Goal: Task Accomplishment & Management: Use online tool/utility

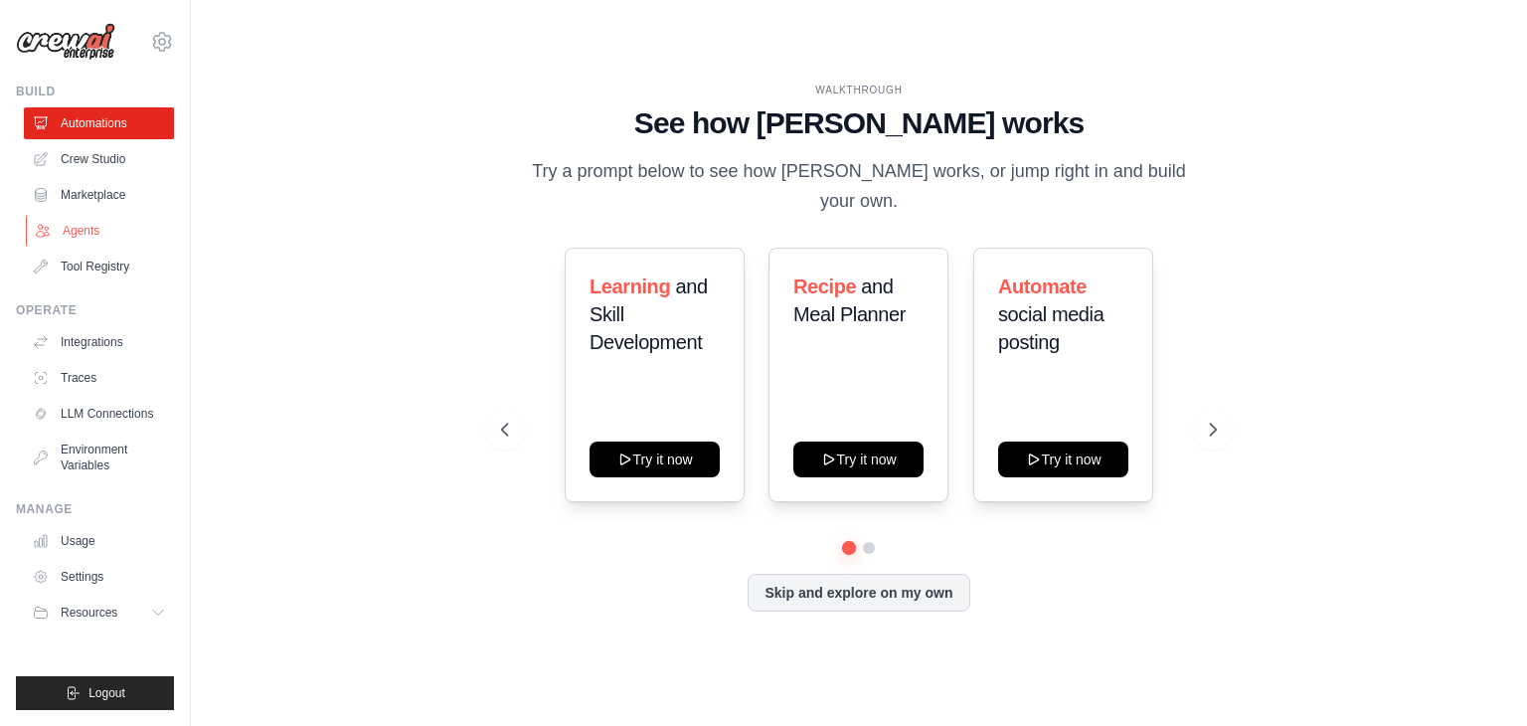
click at [98, 225] on link "Agents" at bounding box center [101, 231] width 150 height 32
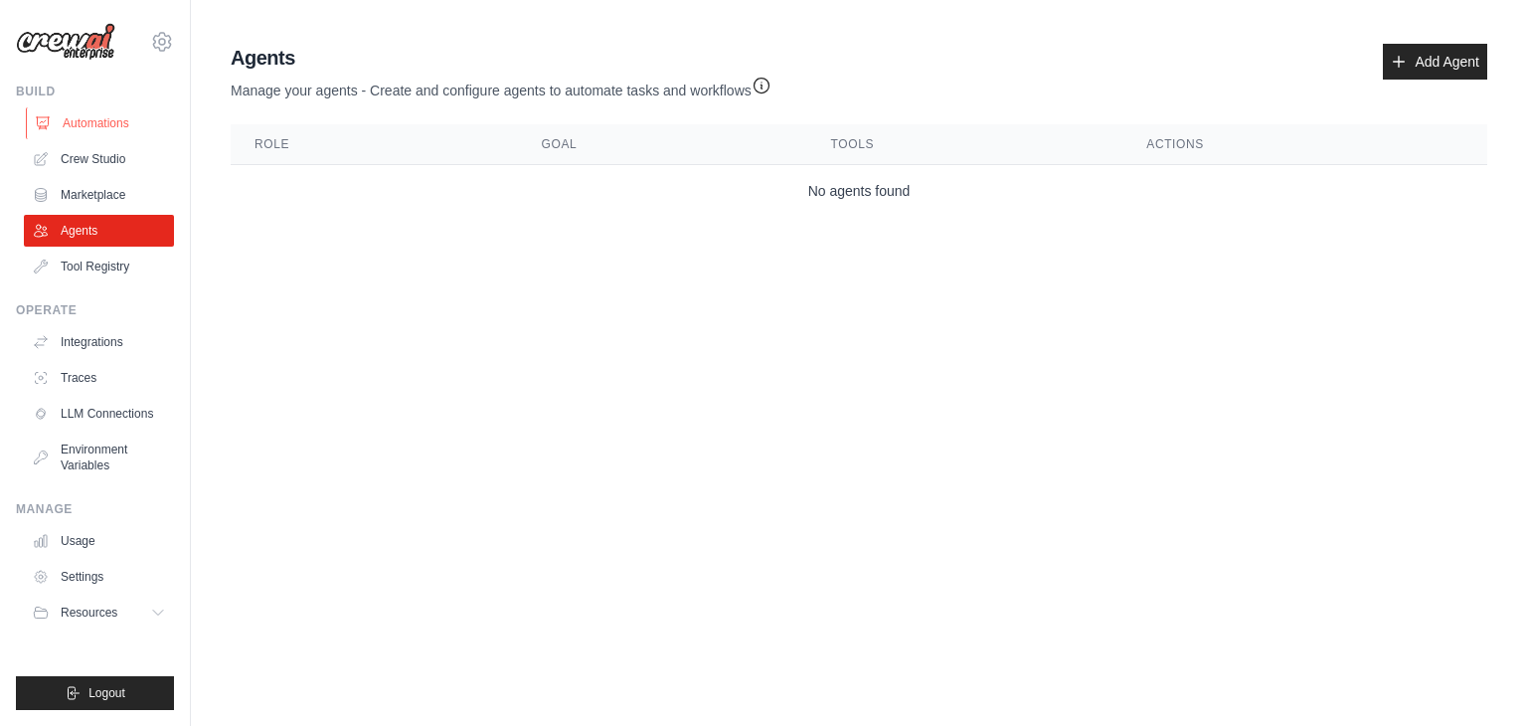
click at [108, 133] on link "Automations" at bounding box center [101, 123] width 150 height 32
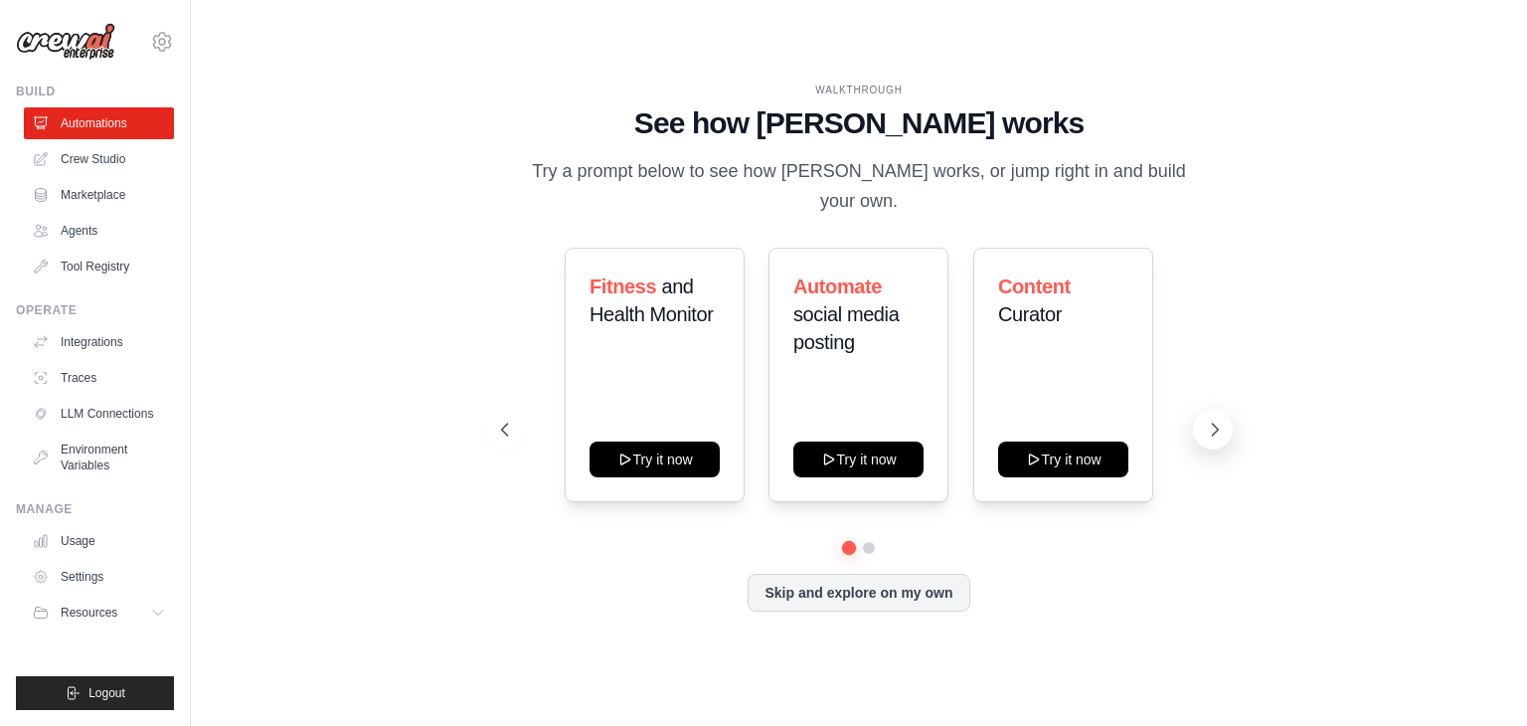
click at [1211, 410] on button at bounding box center [1213, 430] width 40 height 40
click at [502, 421] on icon at bounding box center [503, 430] width 20 height 20
click at [1036, 629] on div "WALKTHROUGH See how CrewAI works Try a prompt below to see how CrewAI works, or…" at bounding box center [859, 363] width 1273 height 686
click at [873, 541] on button at bounding box center [869, 548] width 14 height 14
click at [1211, 420] on icon at bounding box center [1215, 430] width 20 height 20
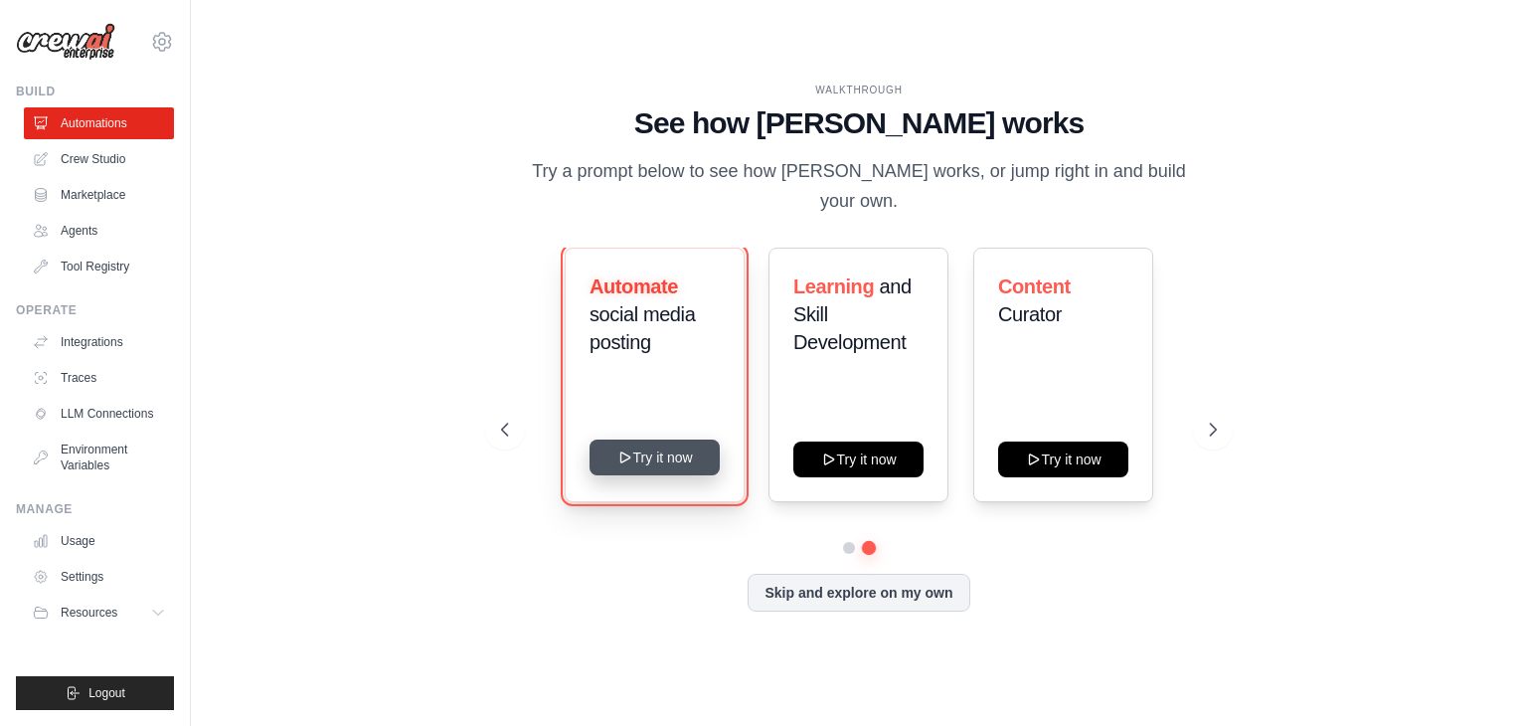
click at [619, 449] on icon at bounding box center [626, 457] width 16 height 16
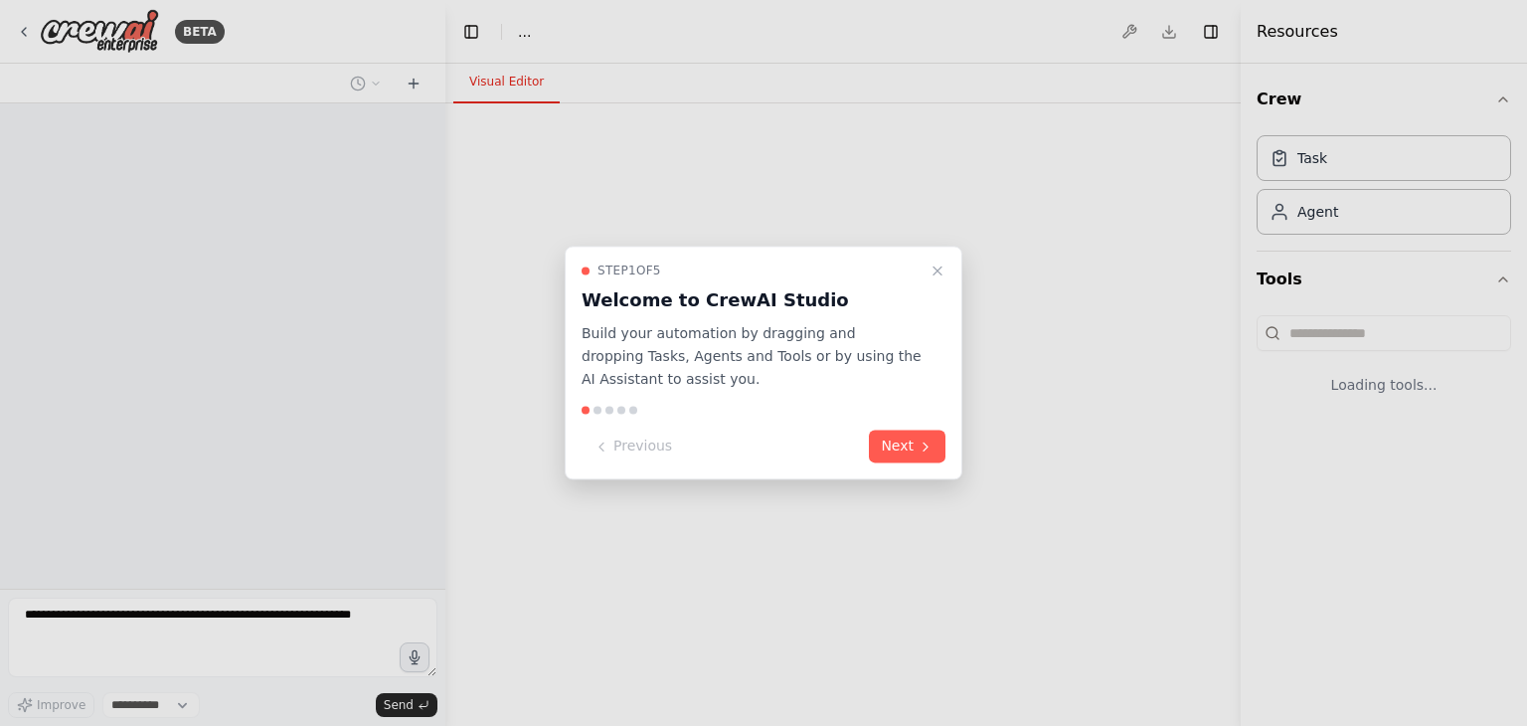
select select "****"
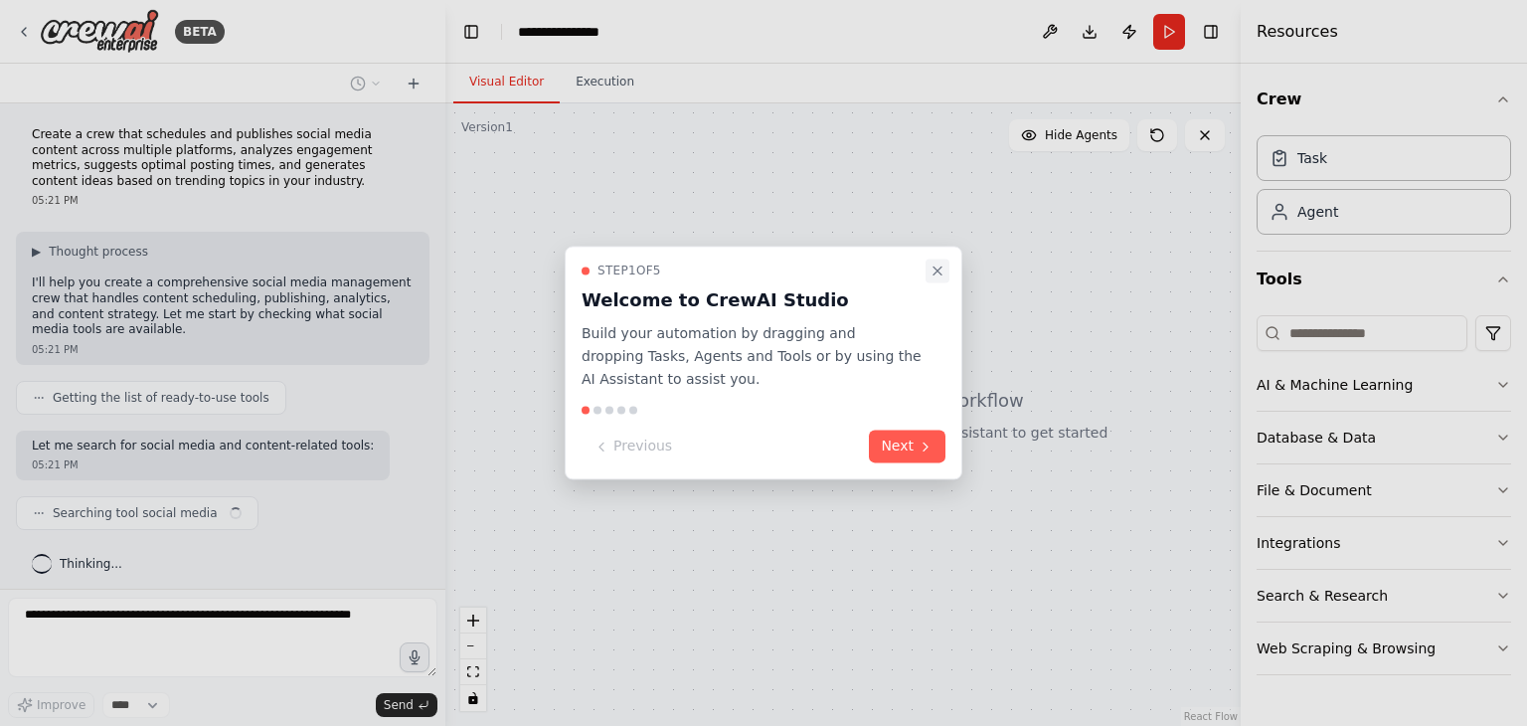
click at [935, 277] on icon "Close walkthrough" at bounding box center [938, 271] width 16 height 16
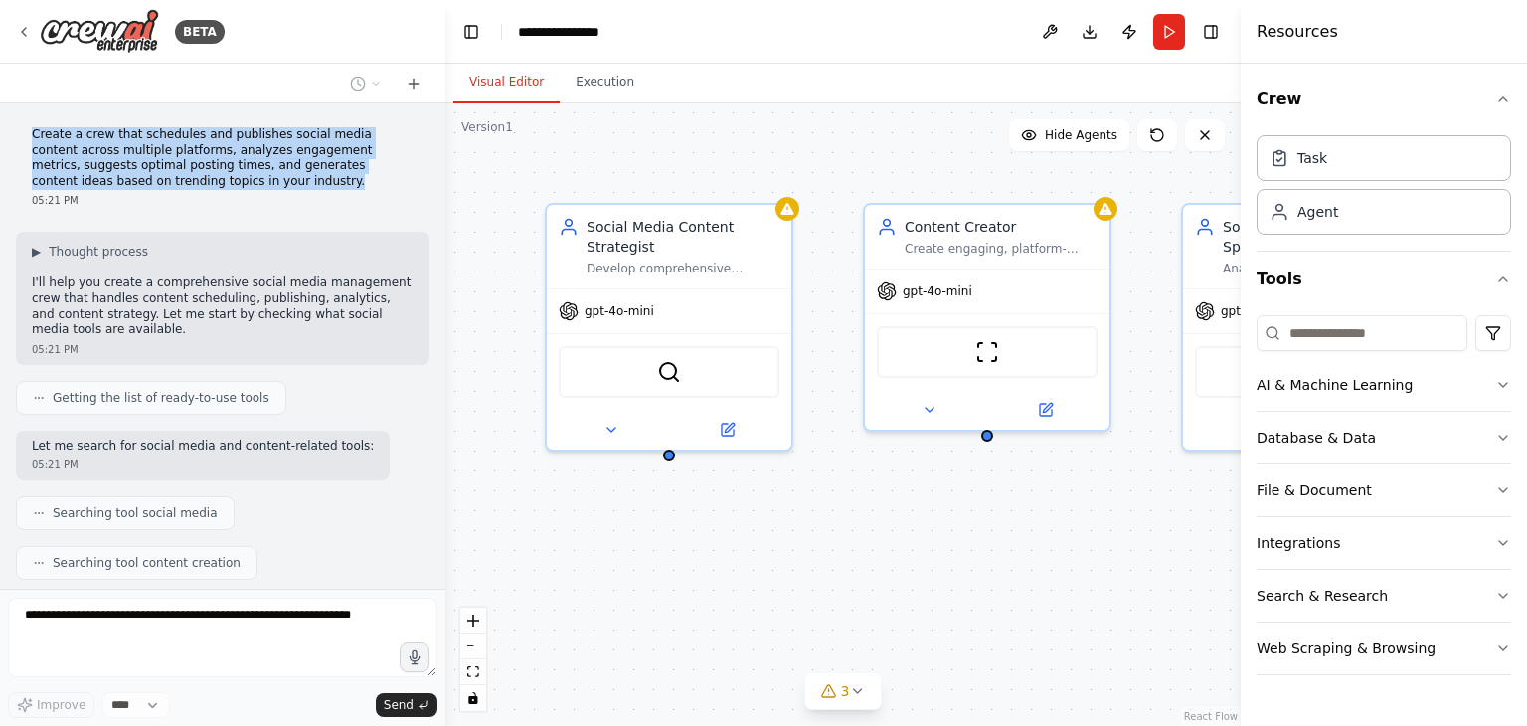
drag, startPoint x: 29, startPoint y: 132, endPoint x: 207, endPoint y: 187, distance: 186.2
click at [207, 187] on div "Create a crew that schedules and publishes social media content across multiple…" at bounding box center [223, 167] width 414 height 96
copy p "Create a crew that schedules and publishes social media content across multiple…"
click at [459, 366] on div "Social Media Content Strategist Develop comprehensive content strategies for {i…" at bounding box center [844, 414] width 796 height 623
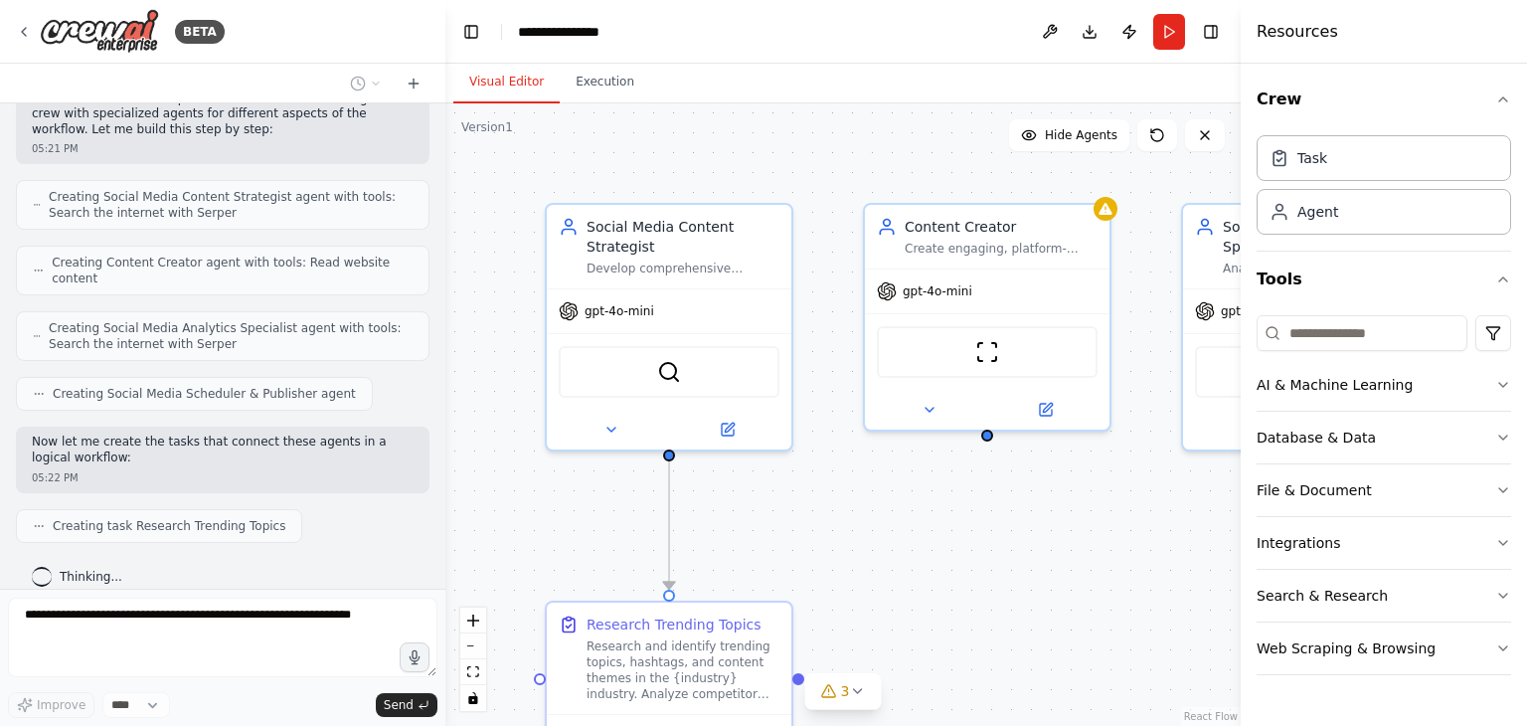
scroll to position [744, 0]
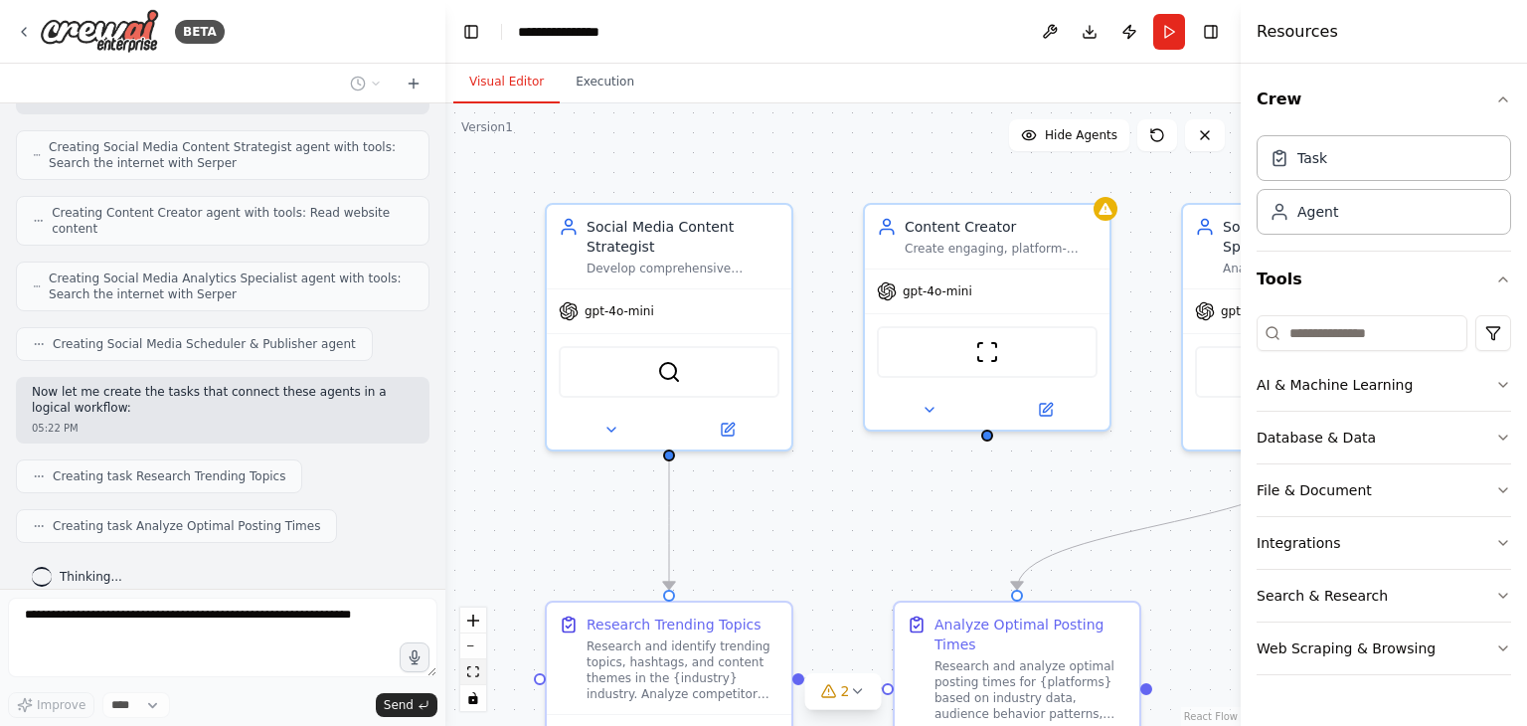
click at [478, 675] on icon "fit view" at bounding box center [473, 671] width 12 height 11
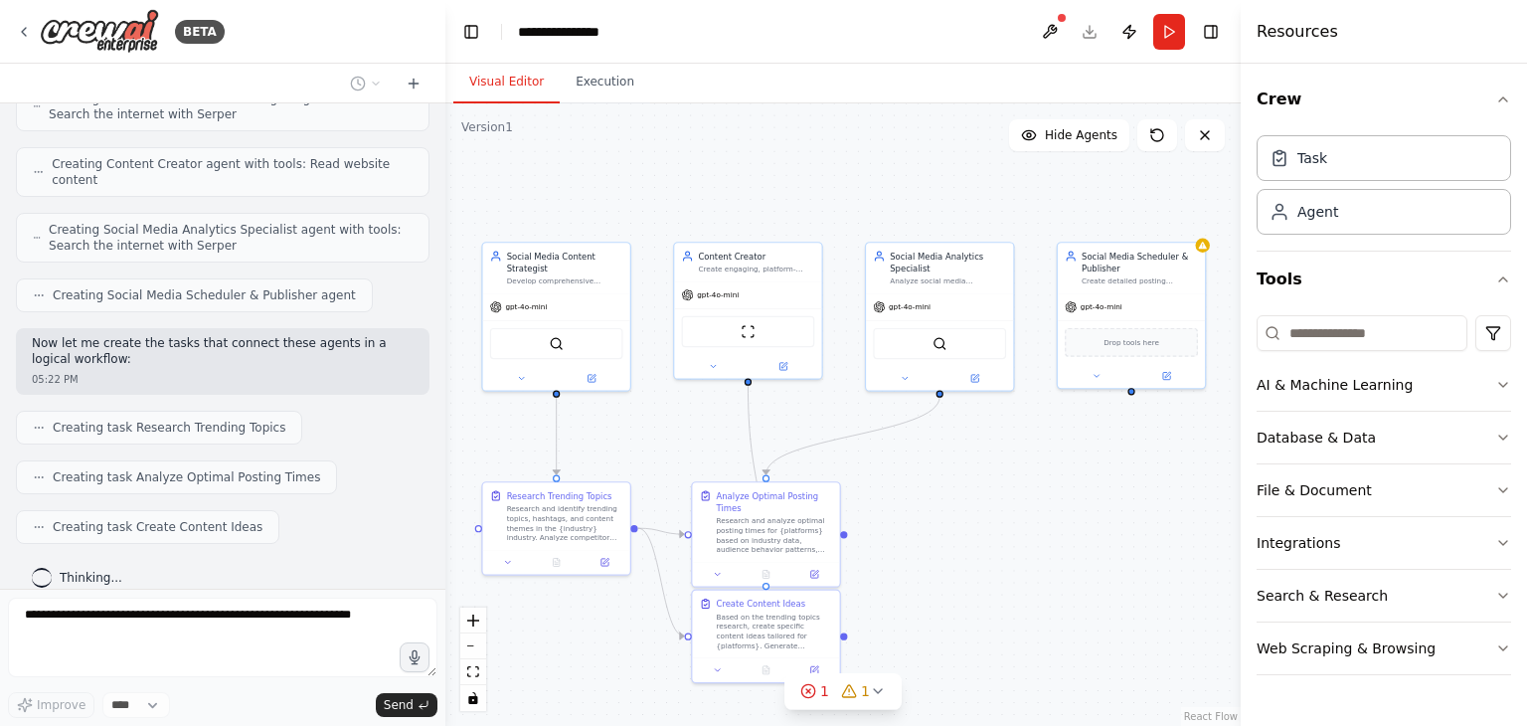
scroll to position [842, 0]
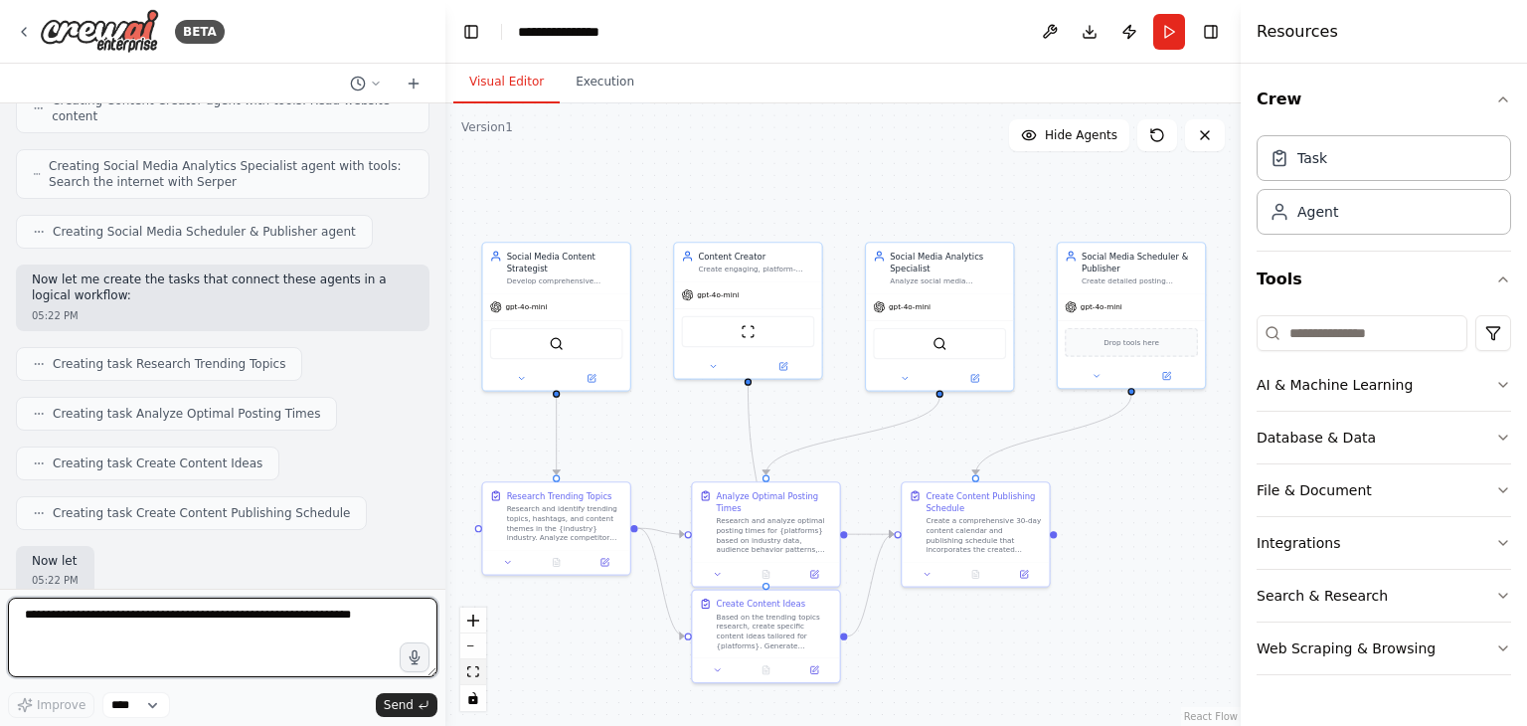
click at [471, 666] on icon "fit view" at bounding box center [473, 671] width 12 height 11
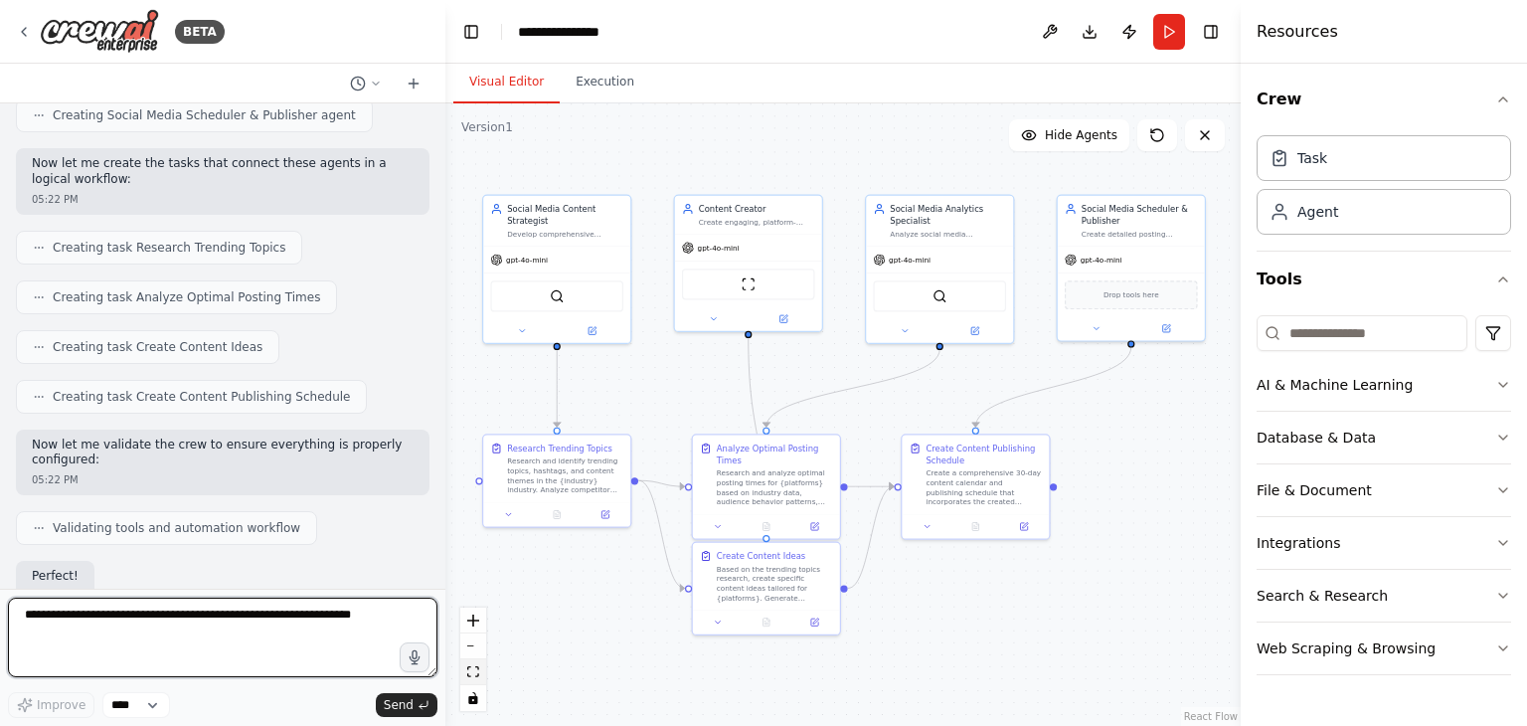
scroll to position [1105, 0]
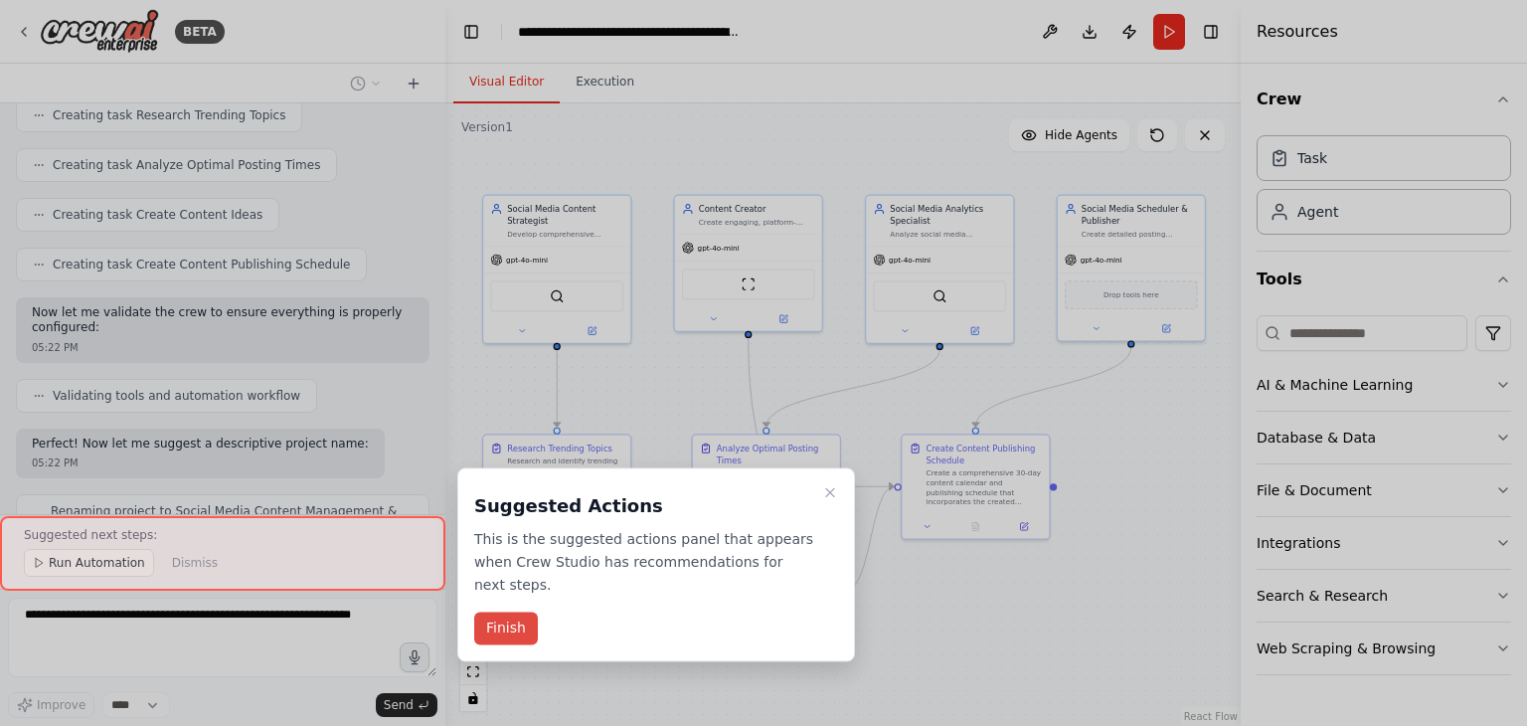
click at [521, 613] on button "Finish" at bounding box center [506, 629] width 64 height 33
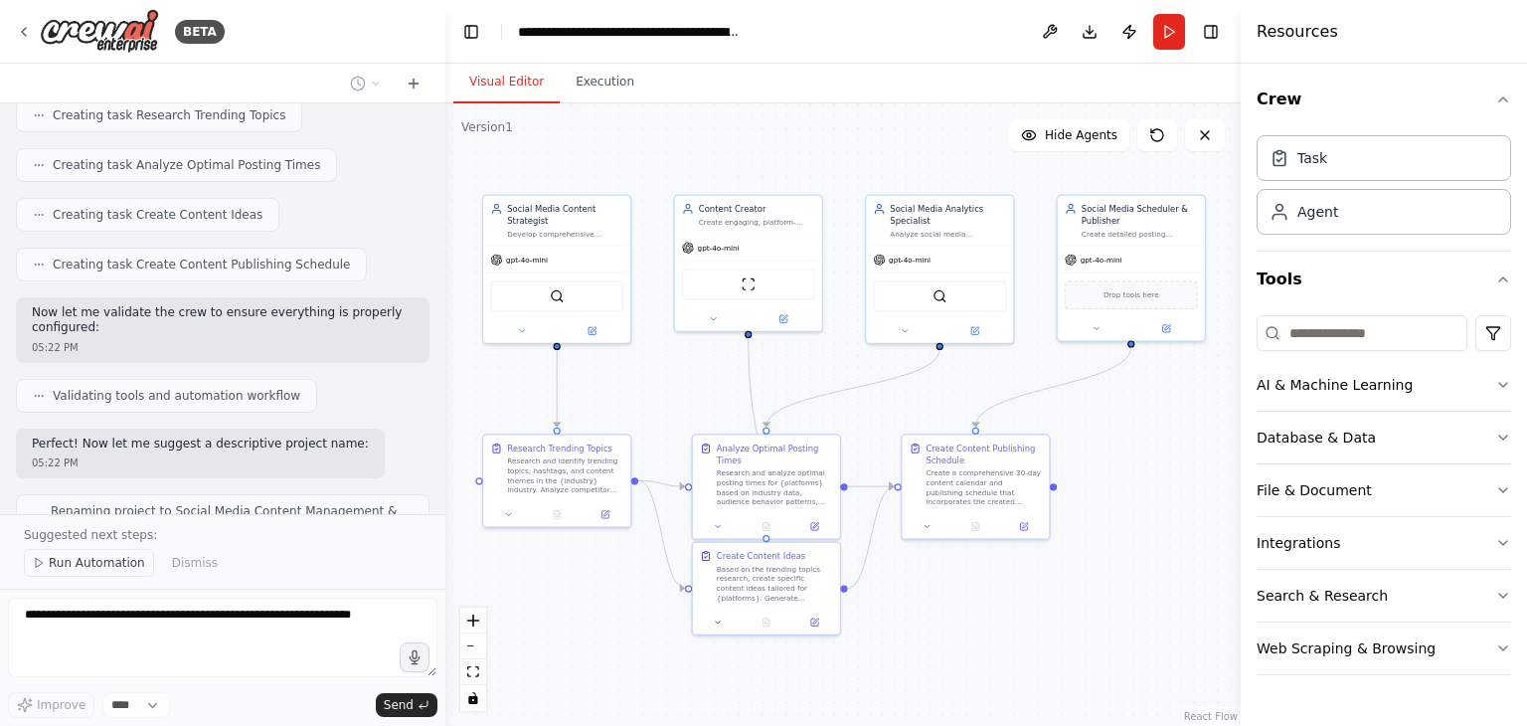
click at [80, 577] on button "Run Automation" at bounding box center [89, 563] width 130 height 28
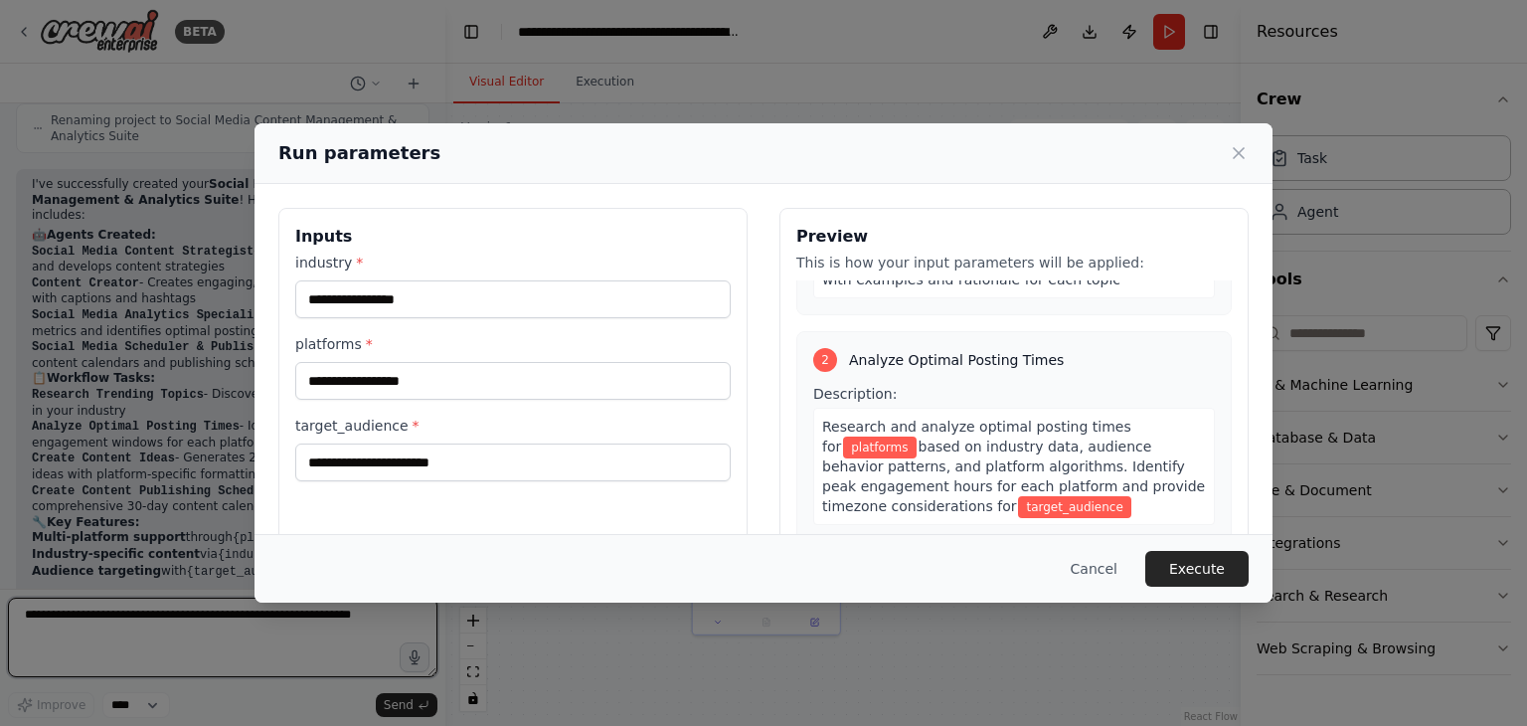
scroll to position [330, 0]
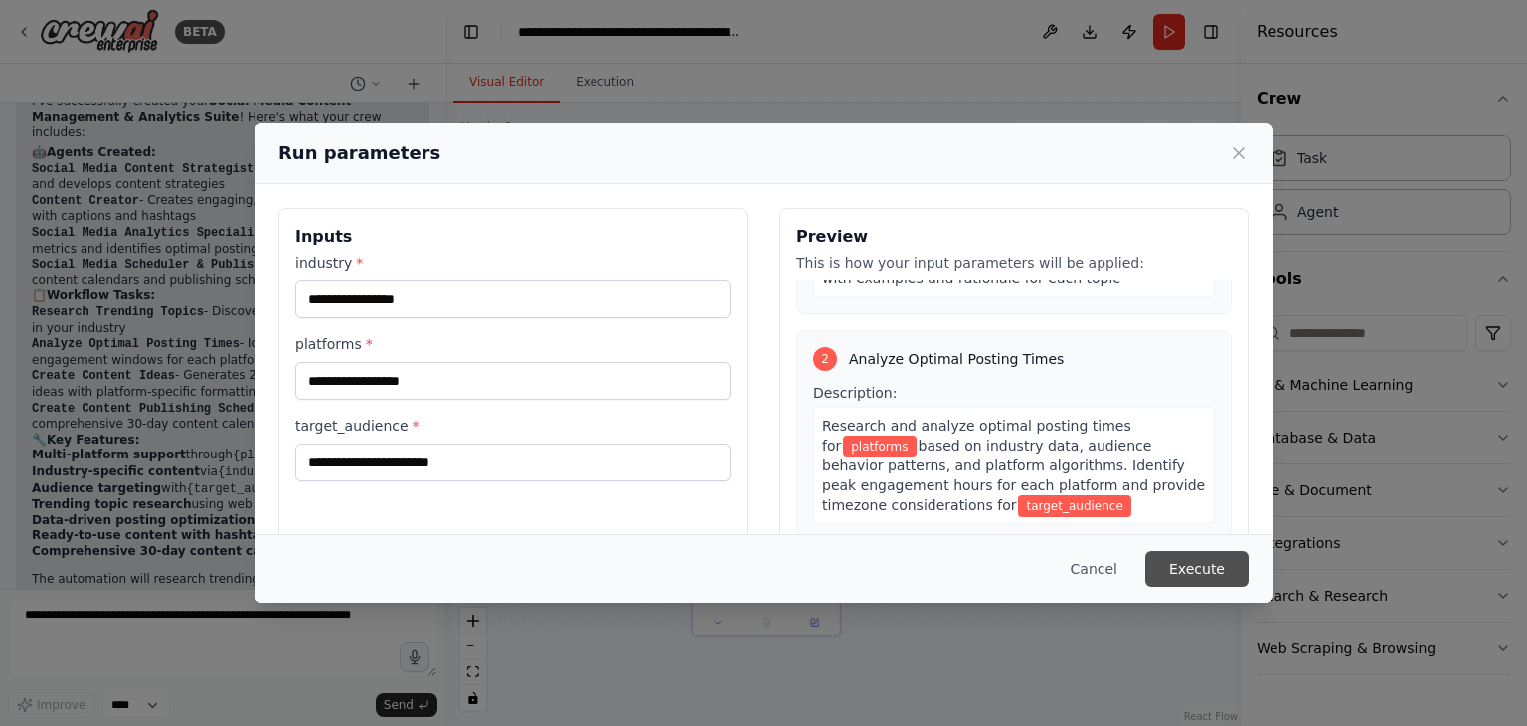
click at [1187, 551] on button "Execute" at bounding box center [1197, 569] width 103 height 36
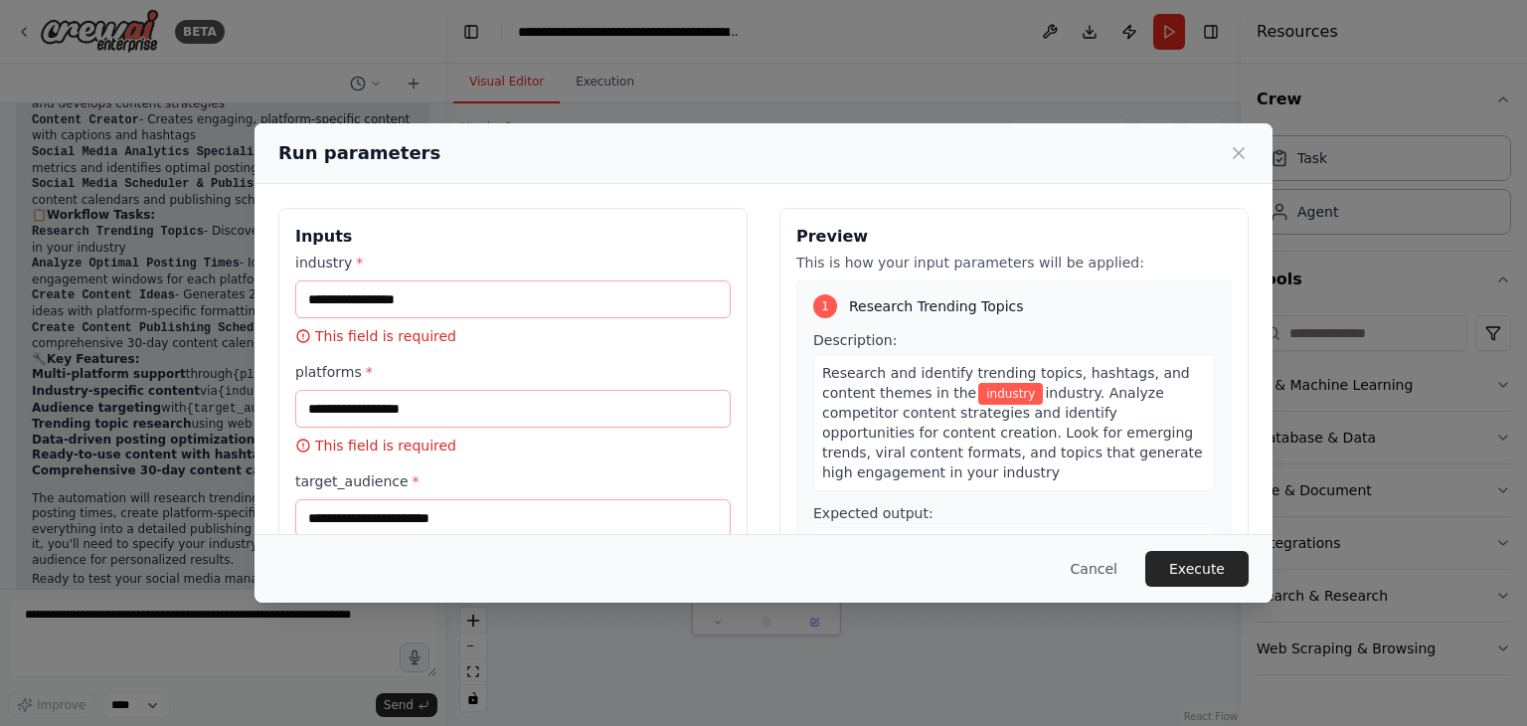
scroll to position [0, 0]
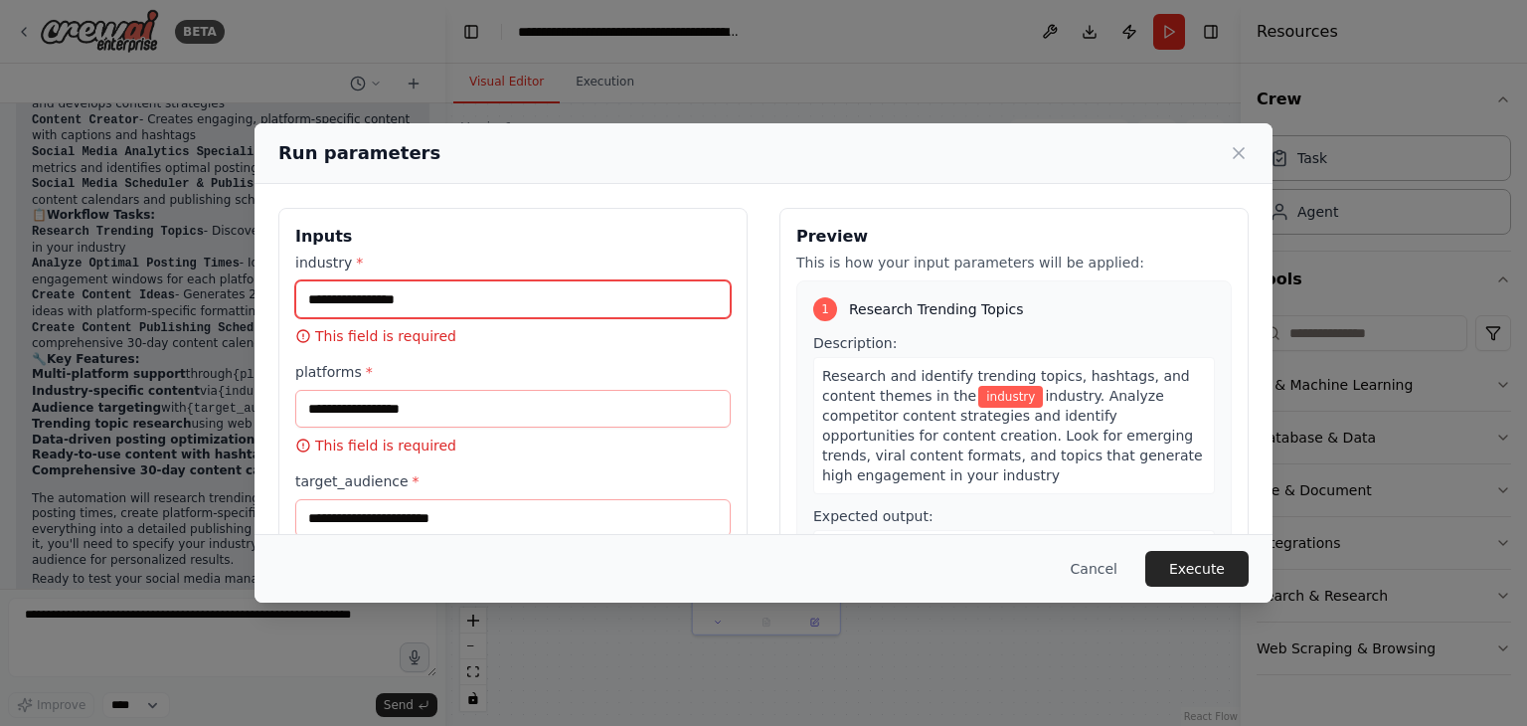
click at [662, 302] on input "industry *" at bounding box center [513, 299] width 436 height 38
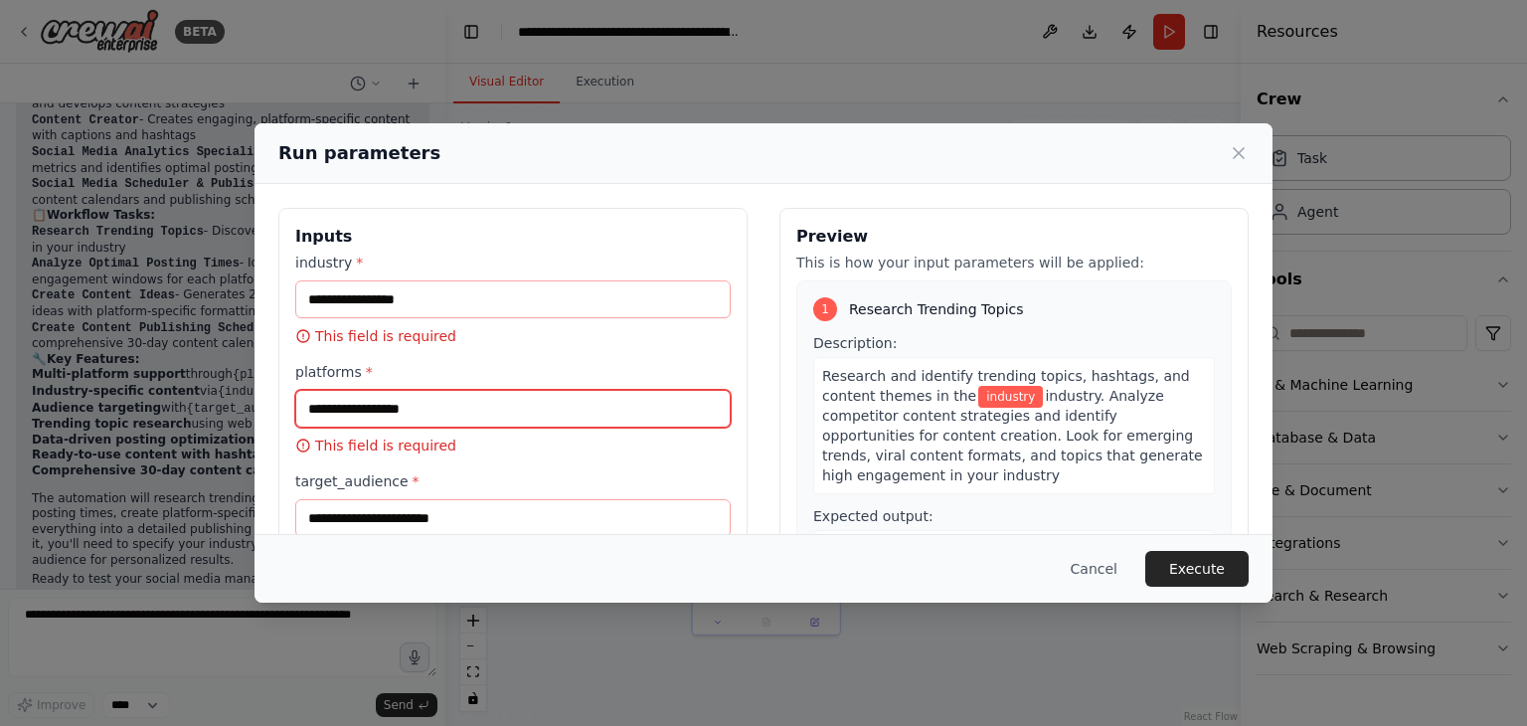
click at [619, 392] on input "platforms *" at bounding box center [513, 409] width 436 height 38
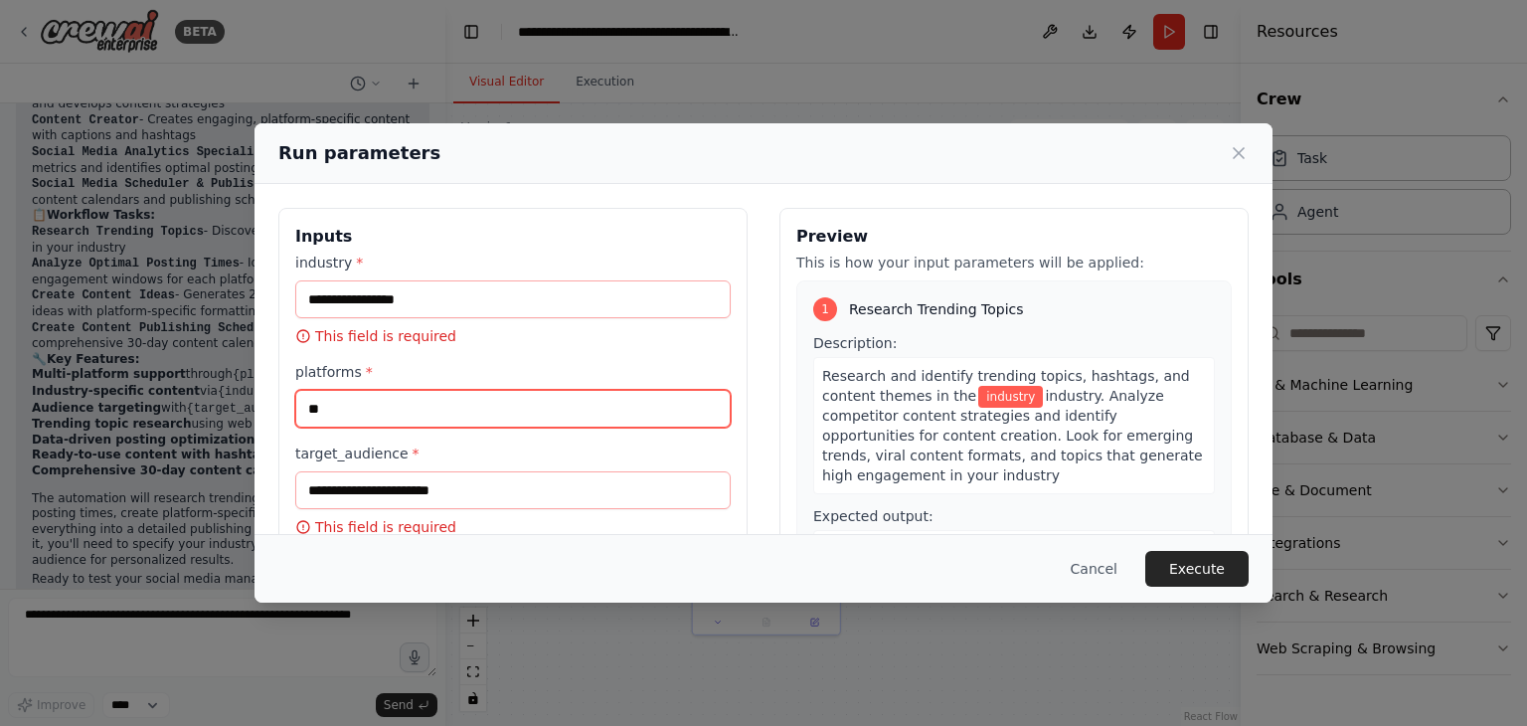
type input "*"
type input "*********"
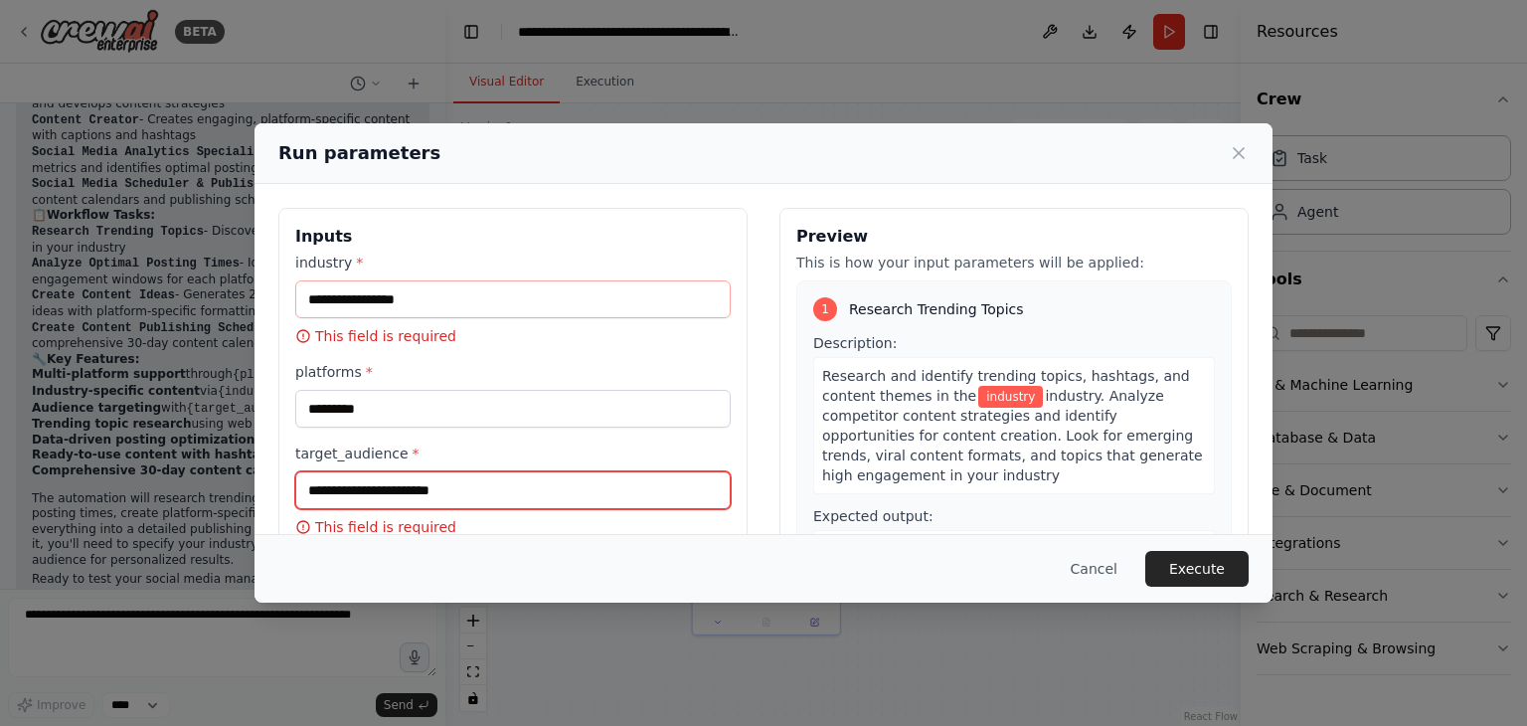
click at [558, 495] on input "target_audience *" at bounding box center [513, 490] width 436 height 38
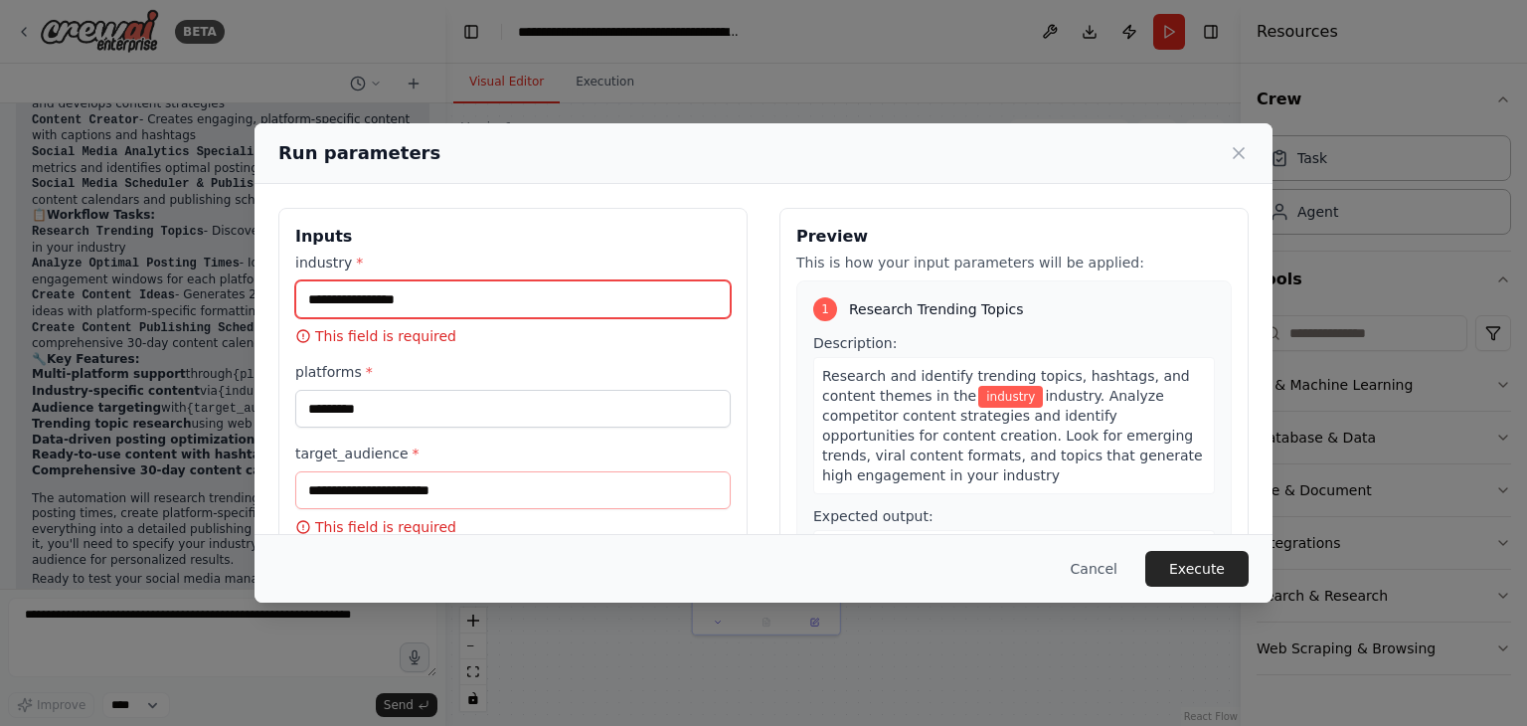
click at [565, 308] on input "industry *" at bounding box center [513, 299] width 436 height 38
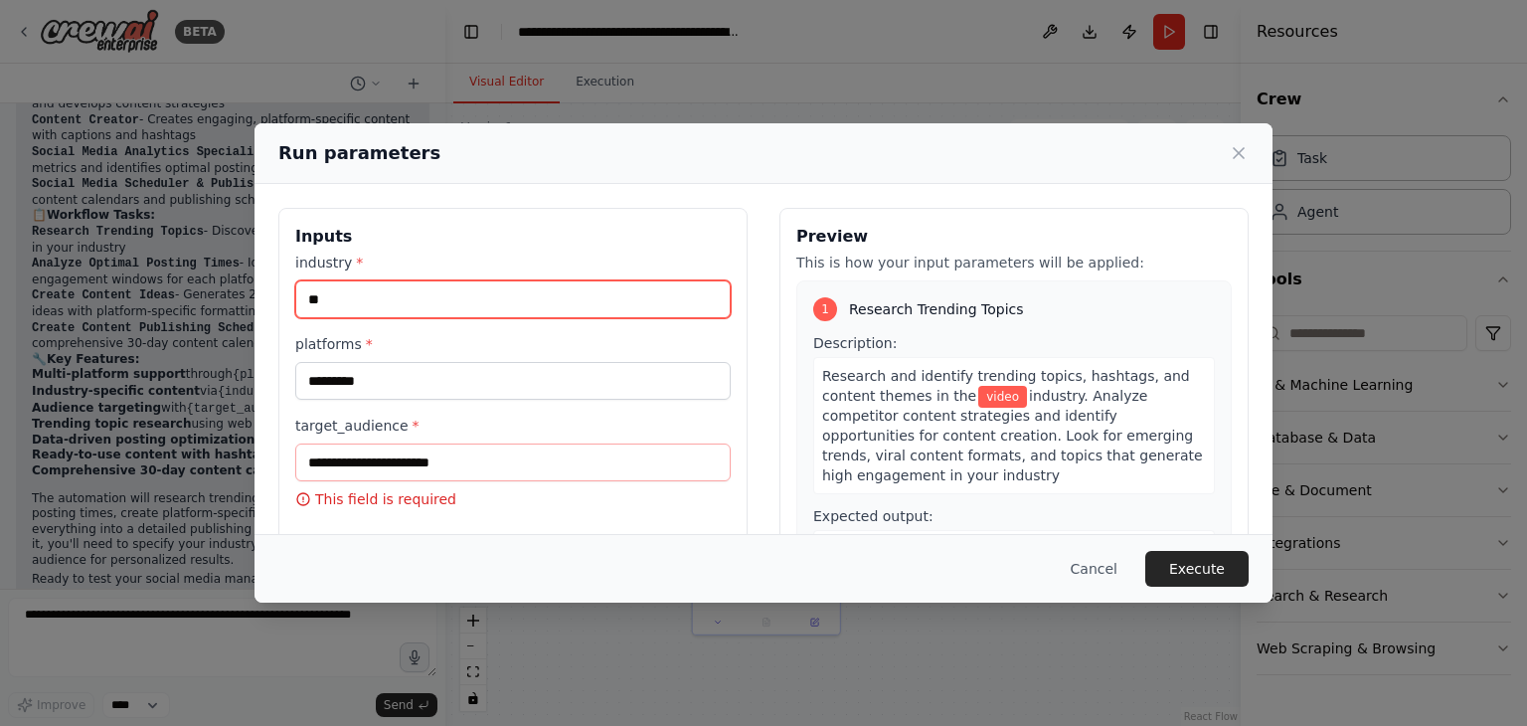
type input "*"
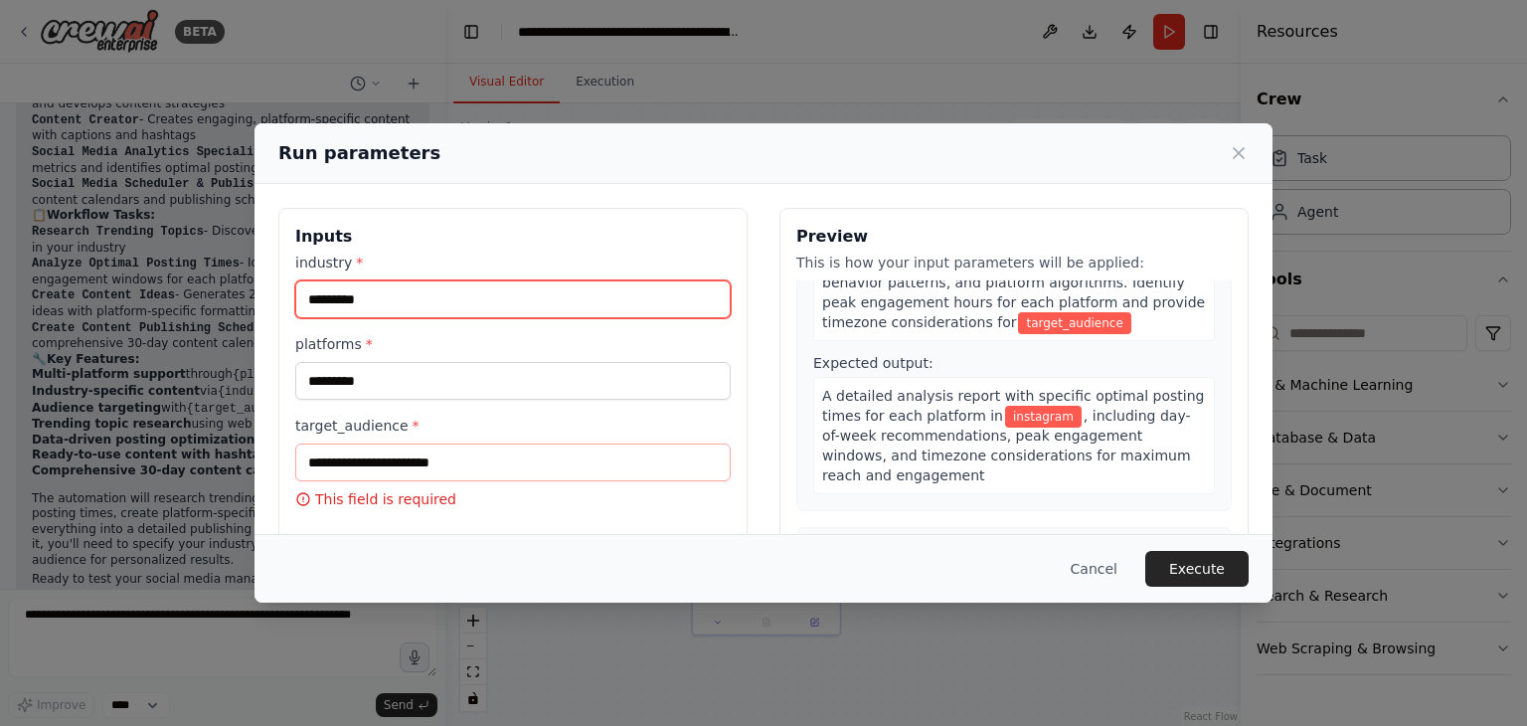
scroll to position [32, 0]
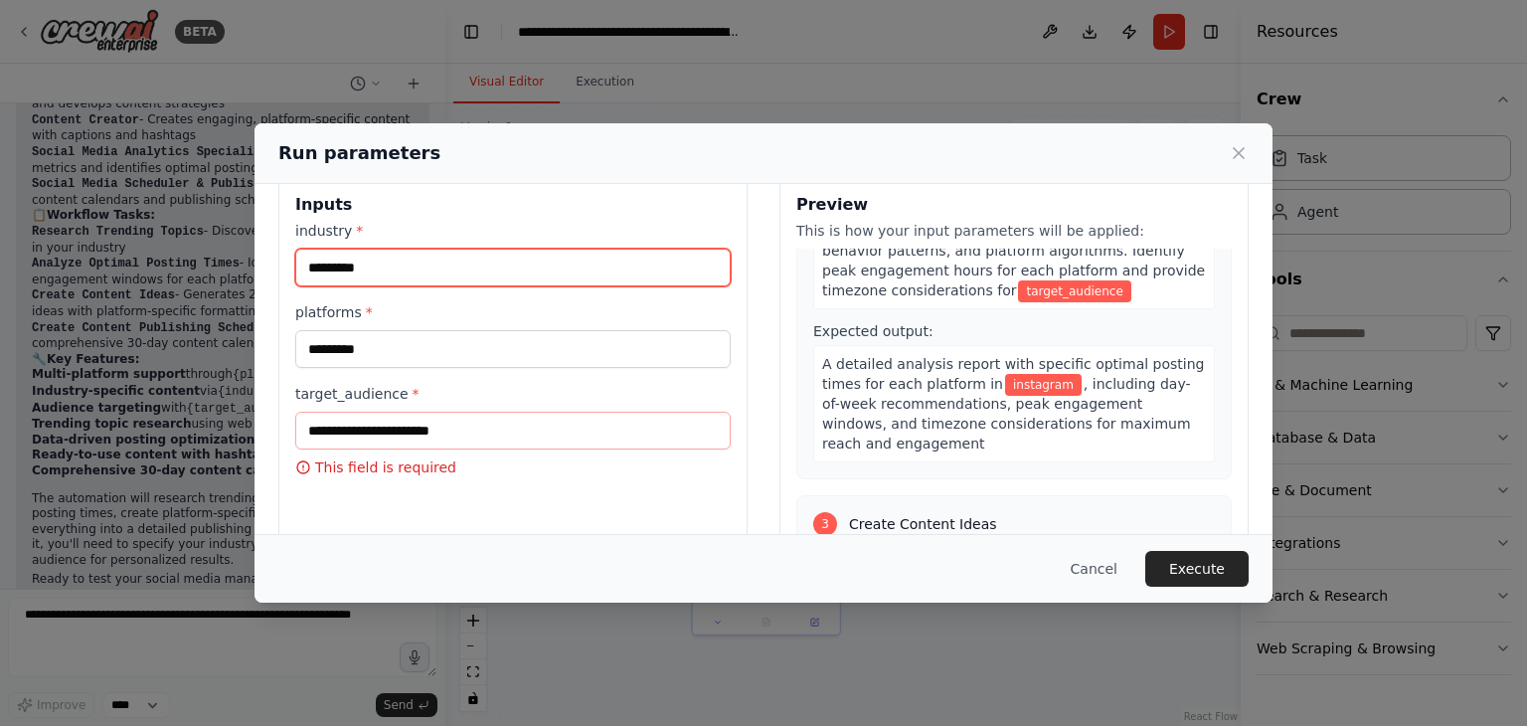
type input "*********"
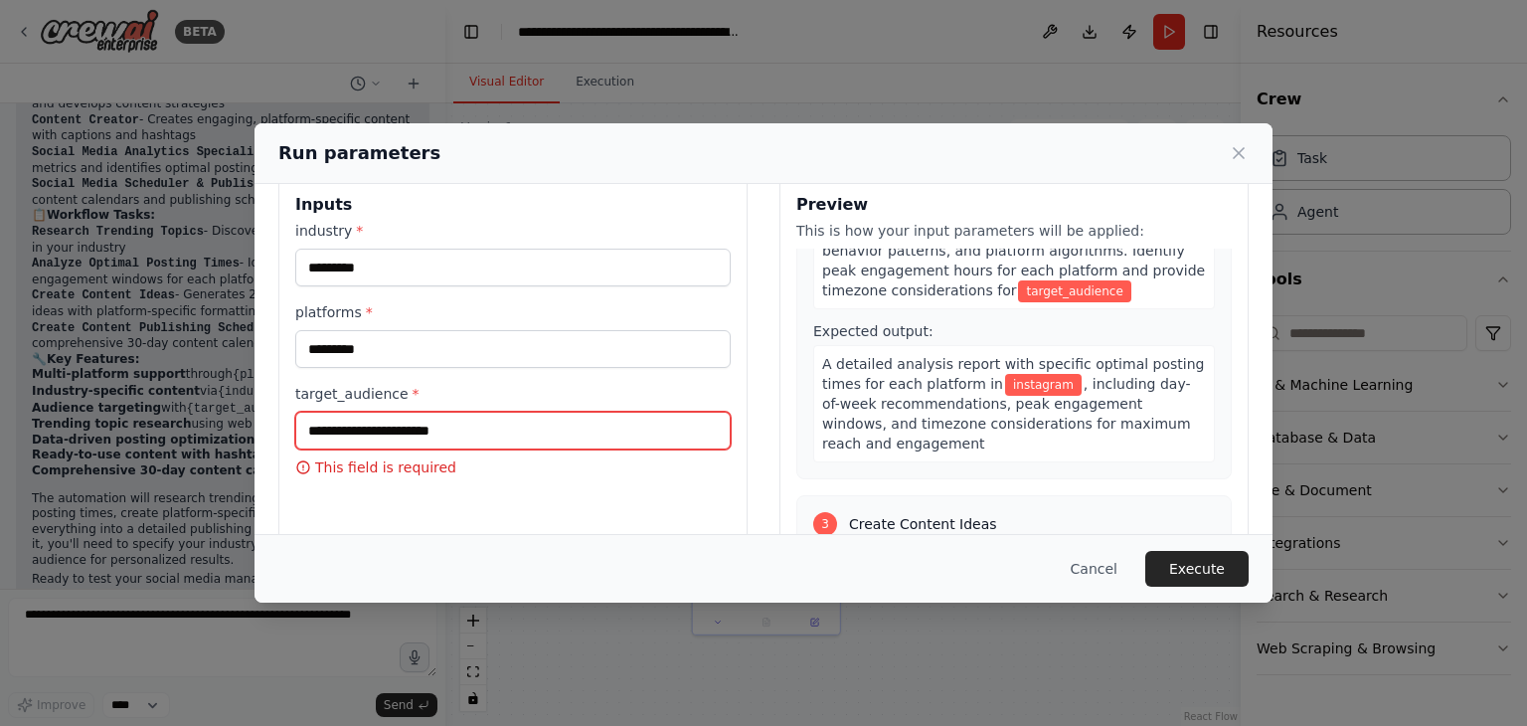
click at [619, 438] on input "target_audience *" at bounding box center [513, 431] width 436 height 38
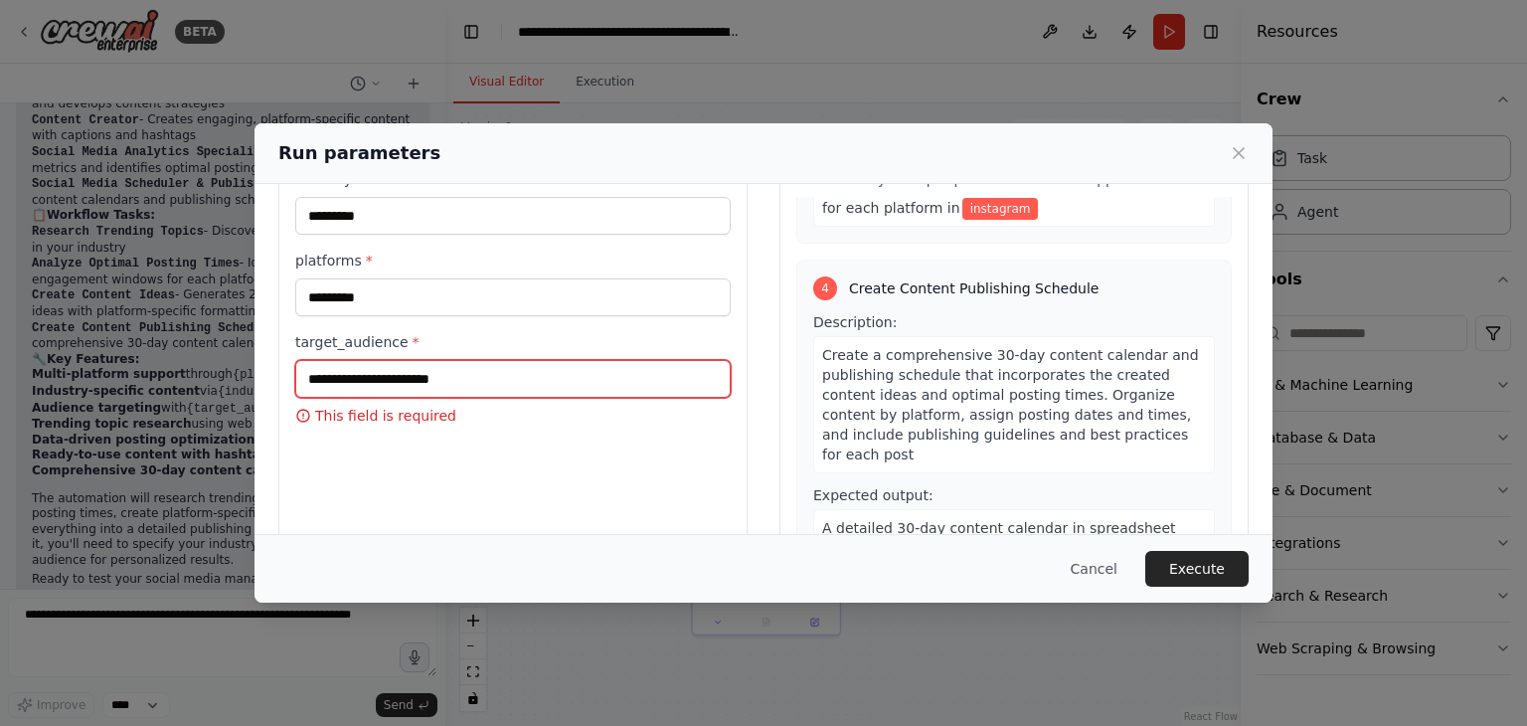
scroll to position [168, 0]
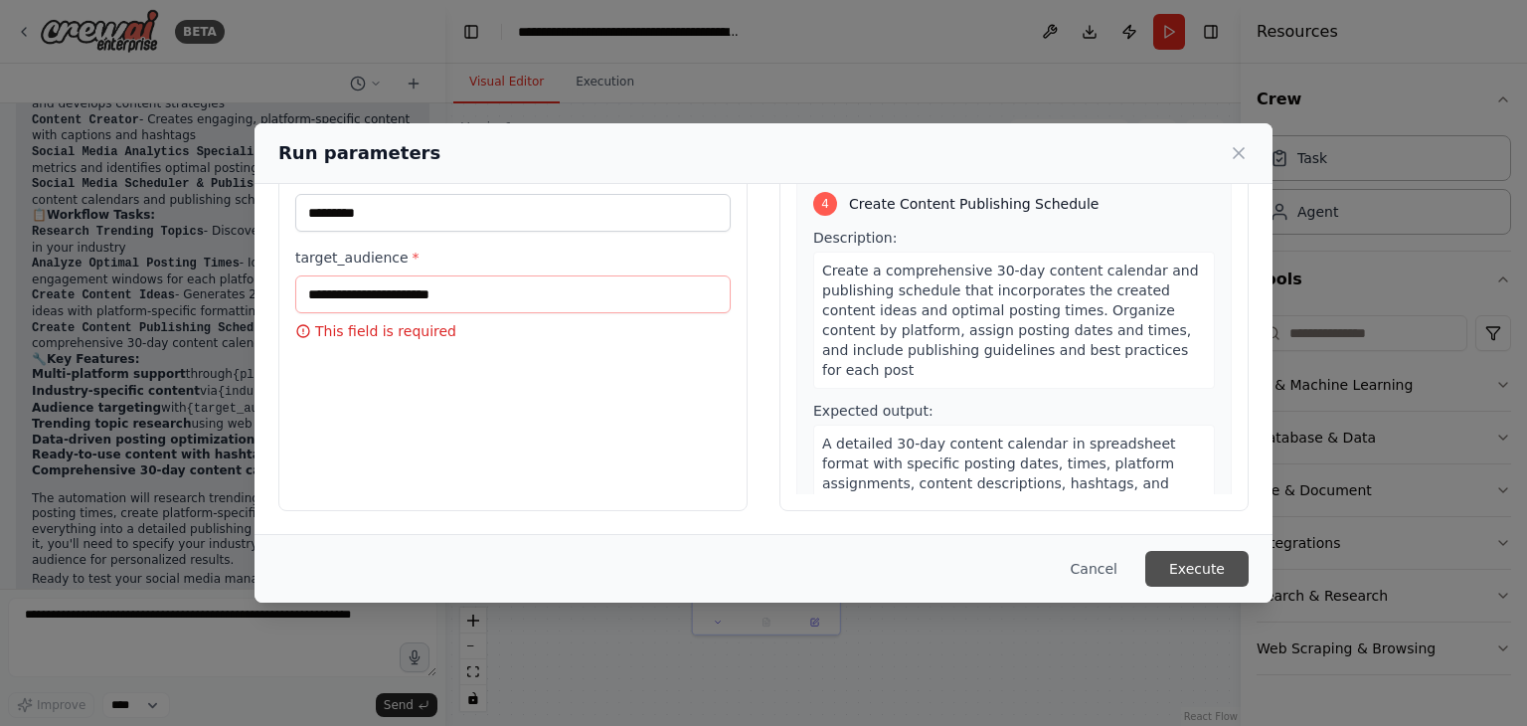
click at [1171, 558] on button "Execute" at bounding box center [1197, 569] width 103 height 36
click at [632, 444] on div "Inputs industry * ********* platforms * ********* target_audience * This field …" at bounding box center [512, 275] width 469 height 471
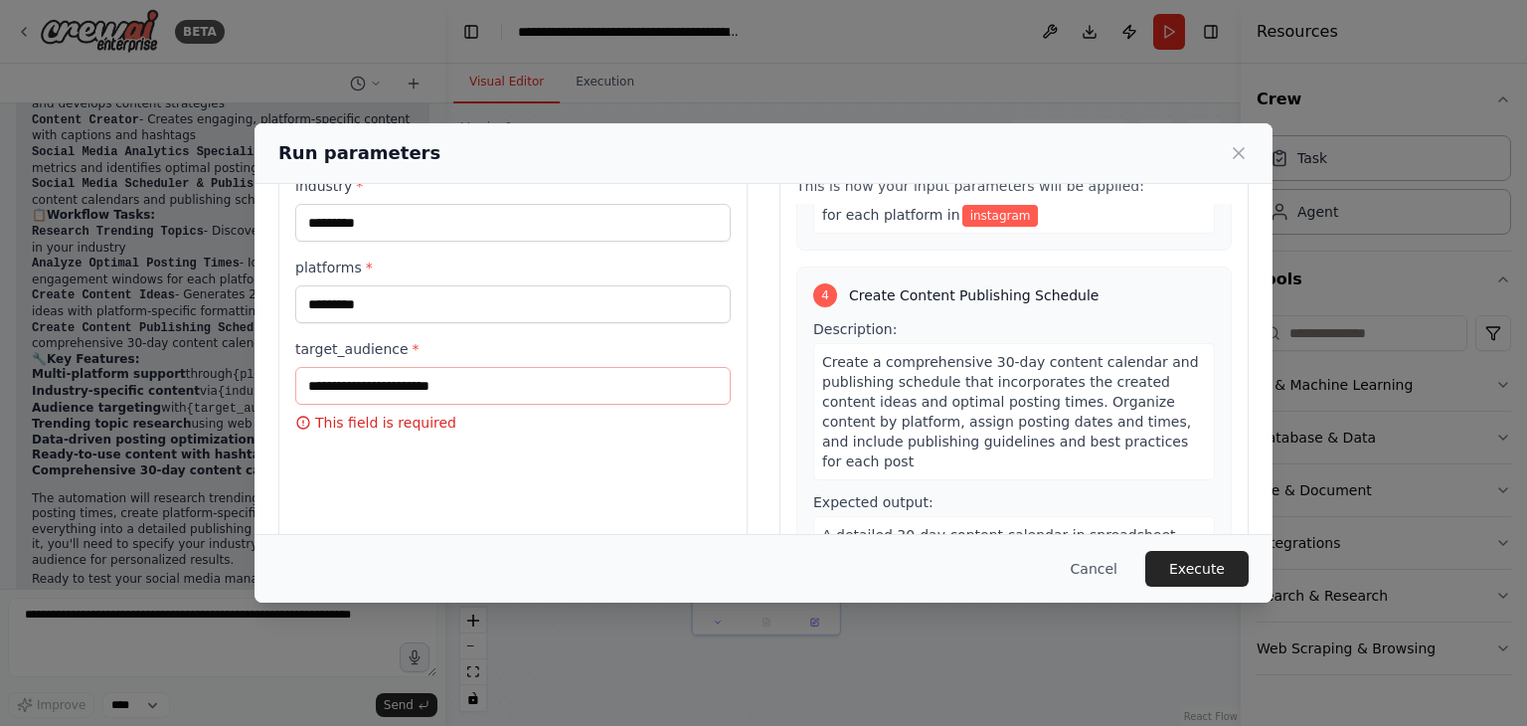
scroll to position [68, 0]
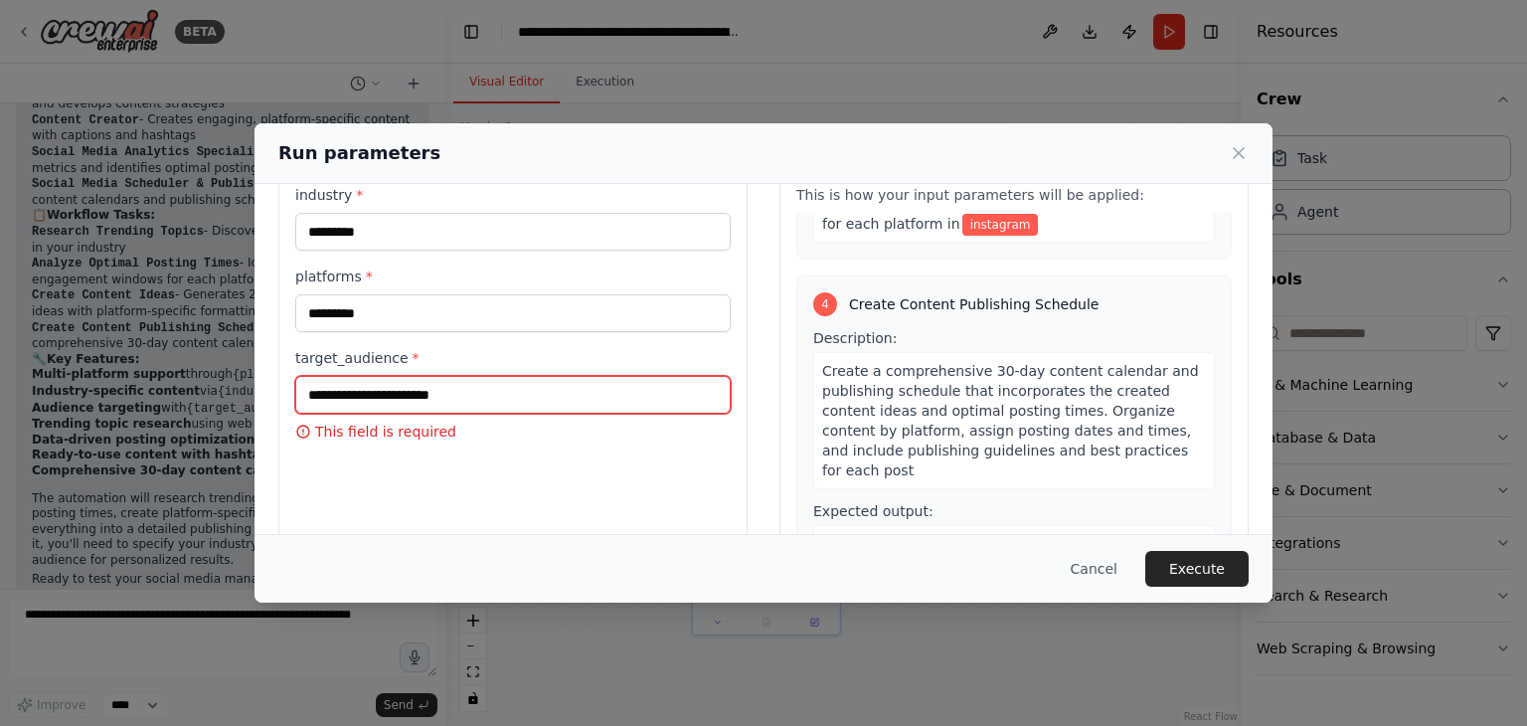
click at [655, 397] on input "target_audience *" at bounding box center [513, 395] width 436 height 38
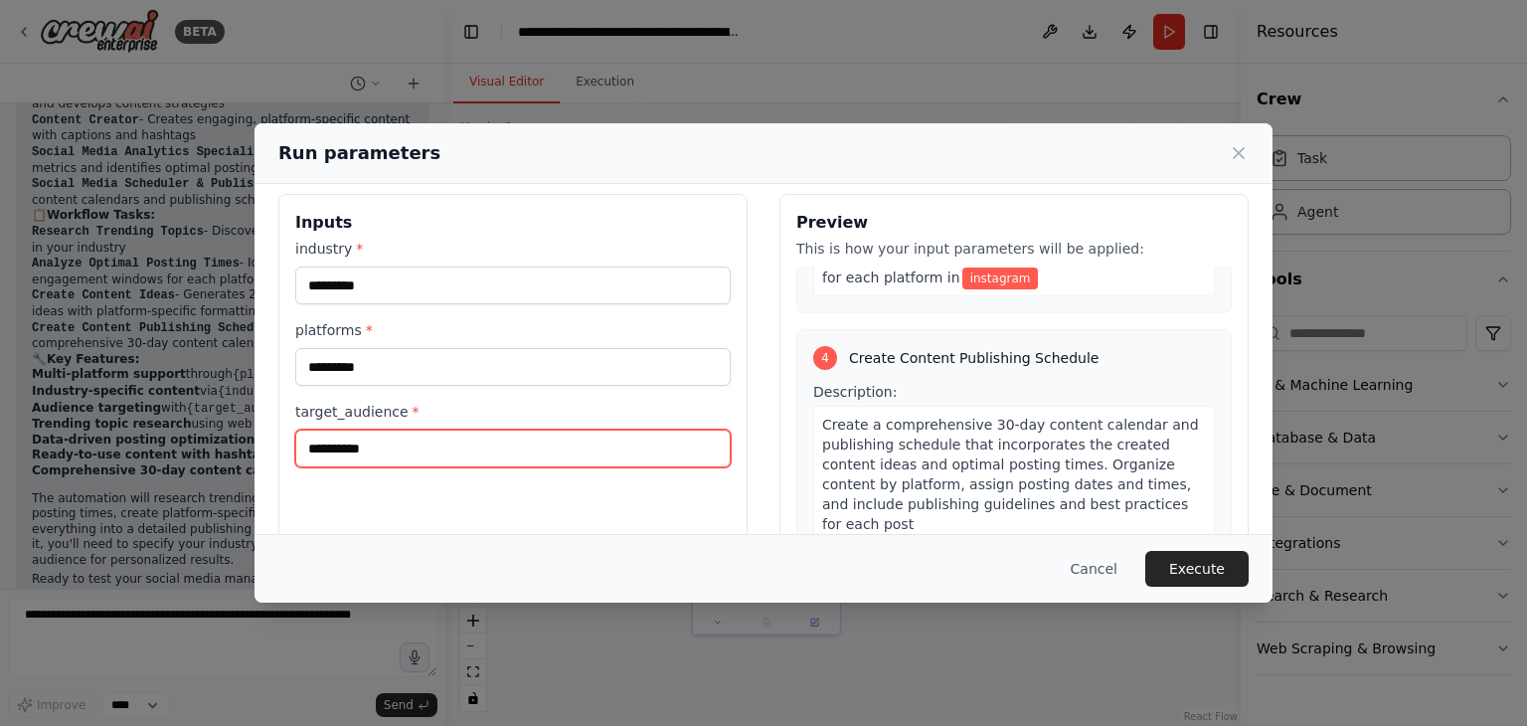
scroll to position [0, 0]
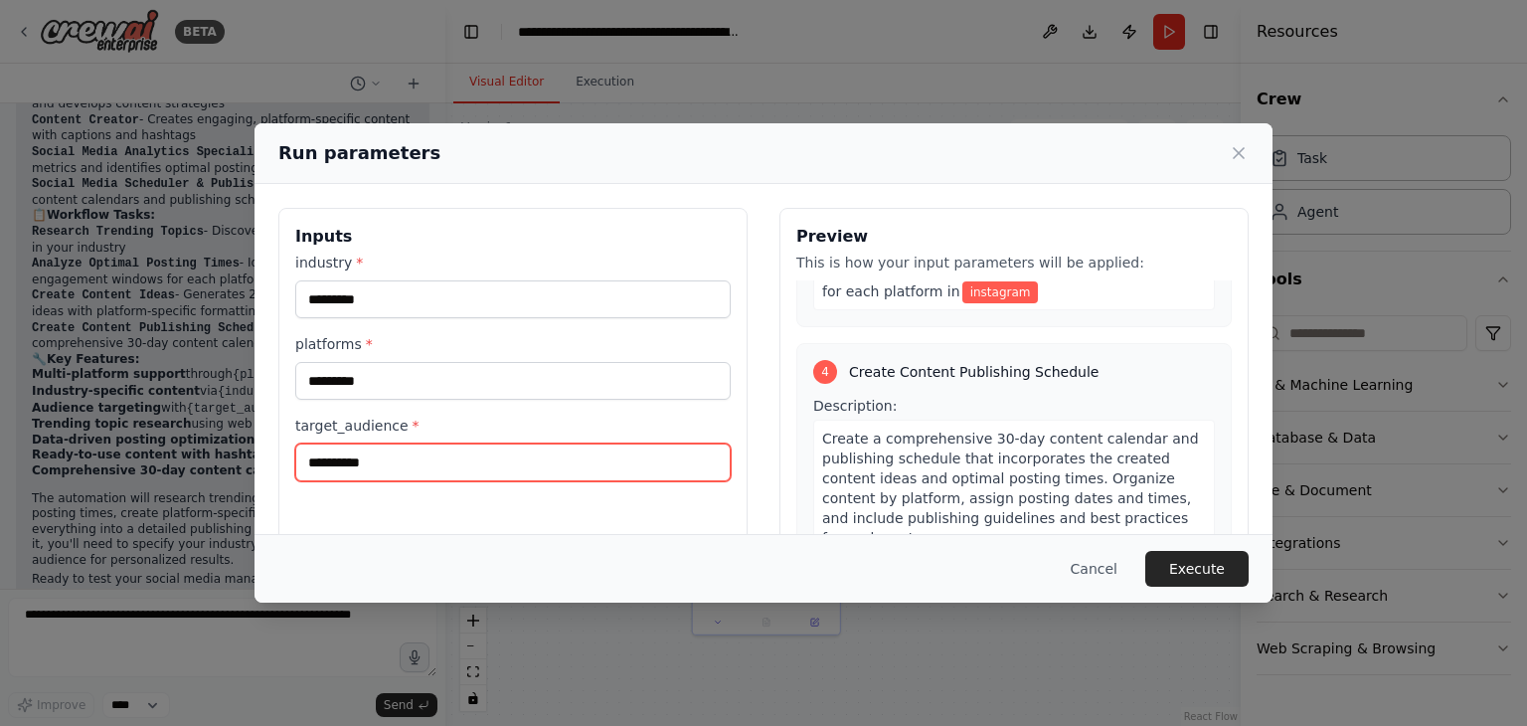
type input "**********"
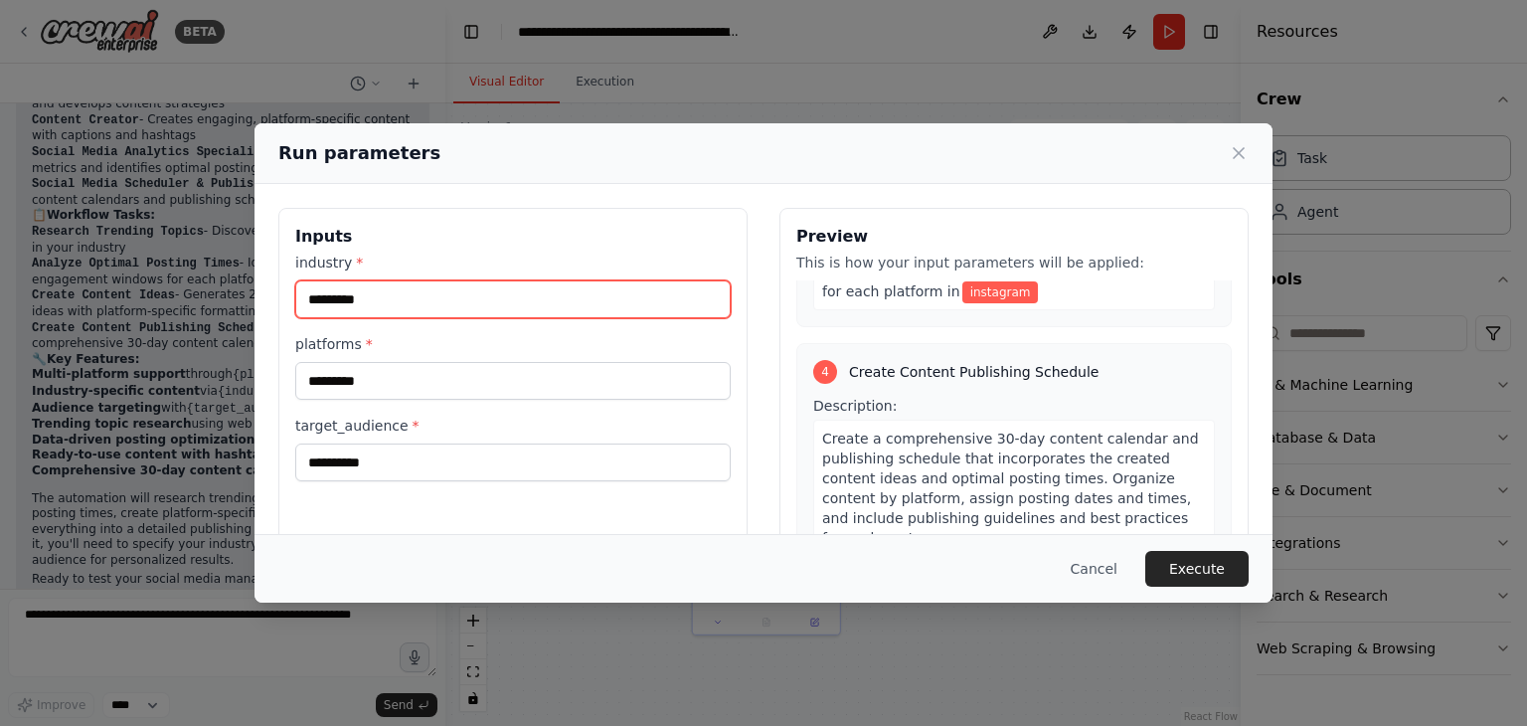
click at [495, 303] on input "*********" at bounding box center [513, 299] width 436 height 38
type input "*"
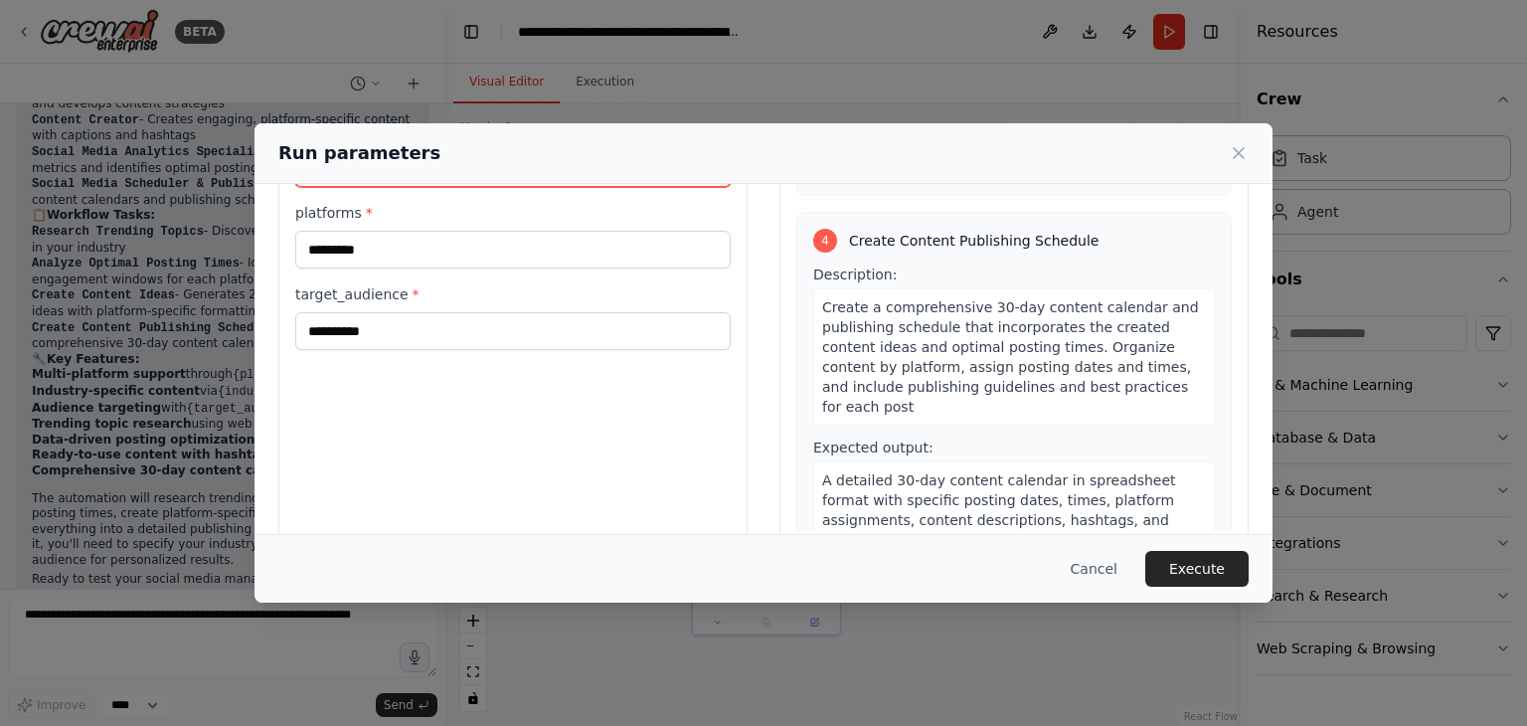
scroll to position [168, 0]
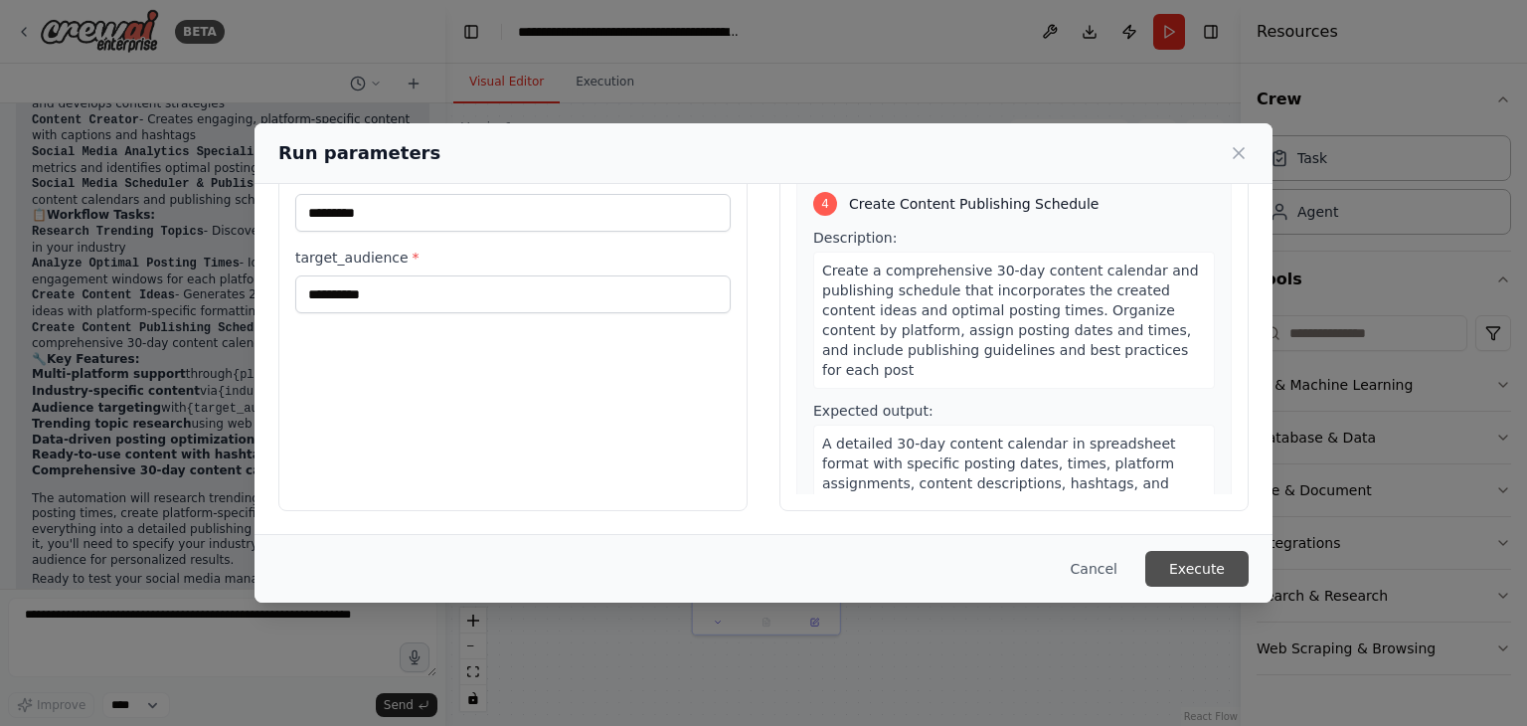
type input "******"
click at [1228, 573] on button "Execute" at bounding box center [1197, 569] width 103 height 36
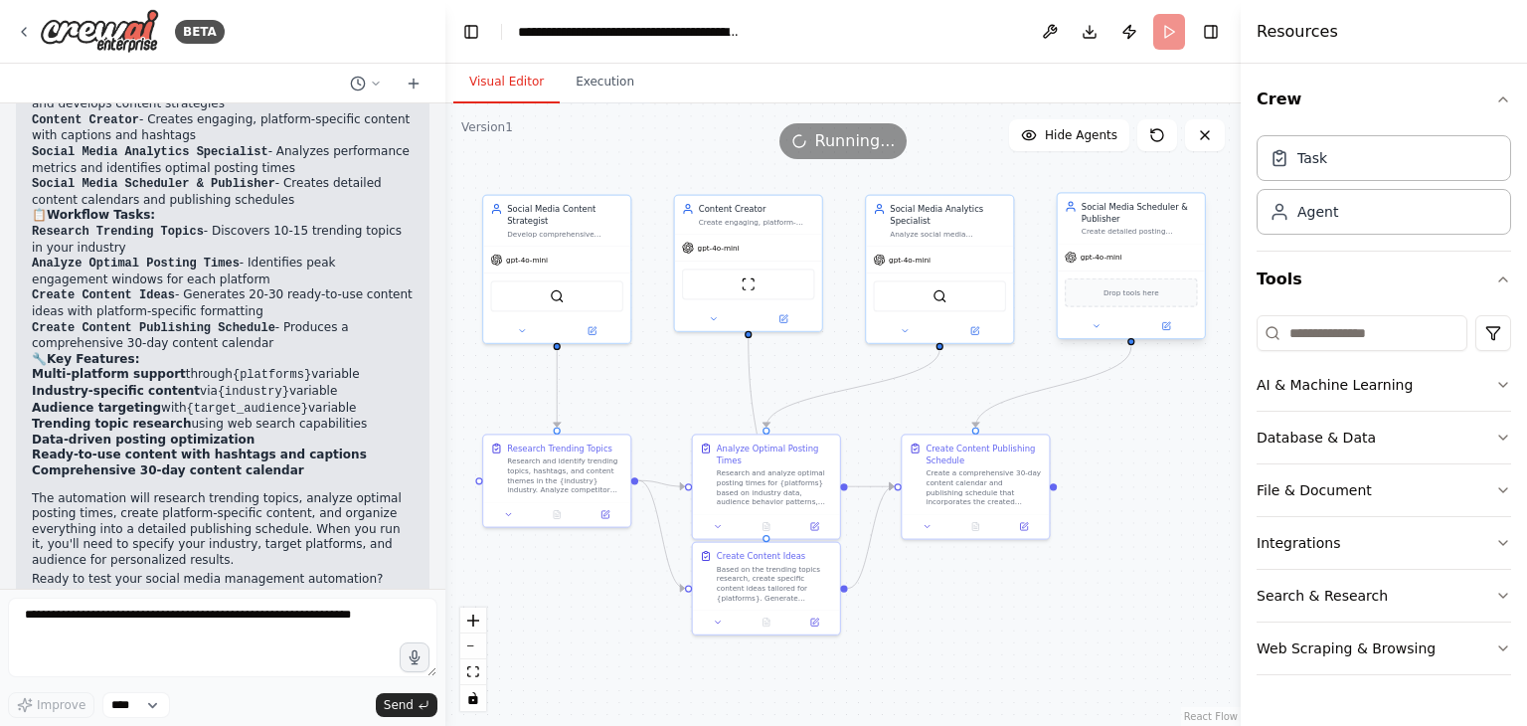
click at [1161, 284] on div "Drop tools here" at bounding box center [1131, 292] width 133 height 29
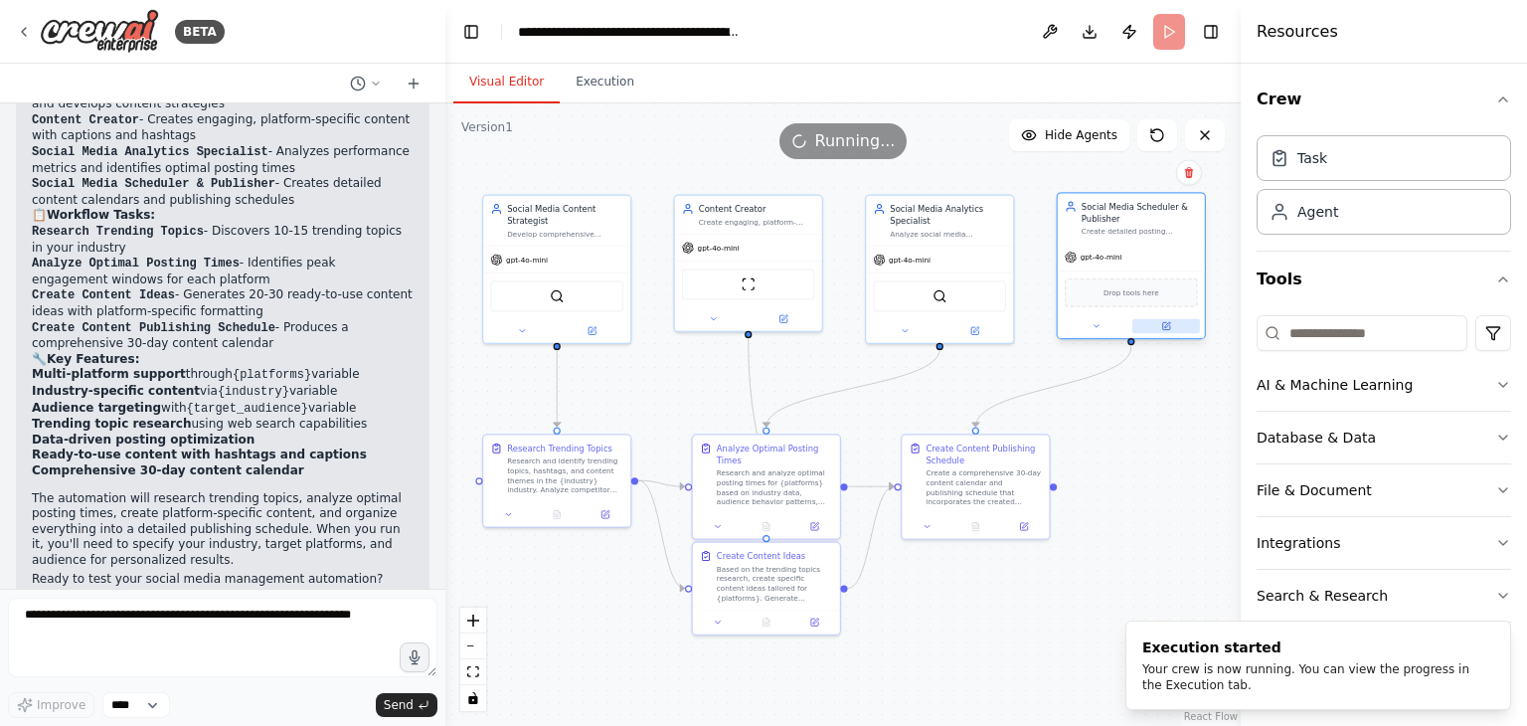
click at [1170, 328] on icon at bounding box center [1166, 326] width 10 height 10
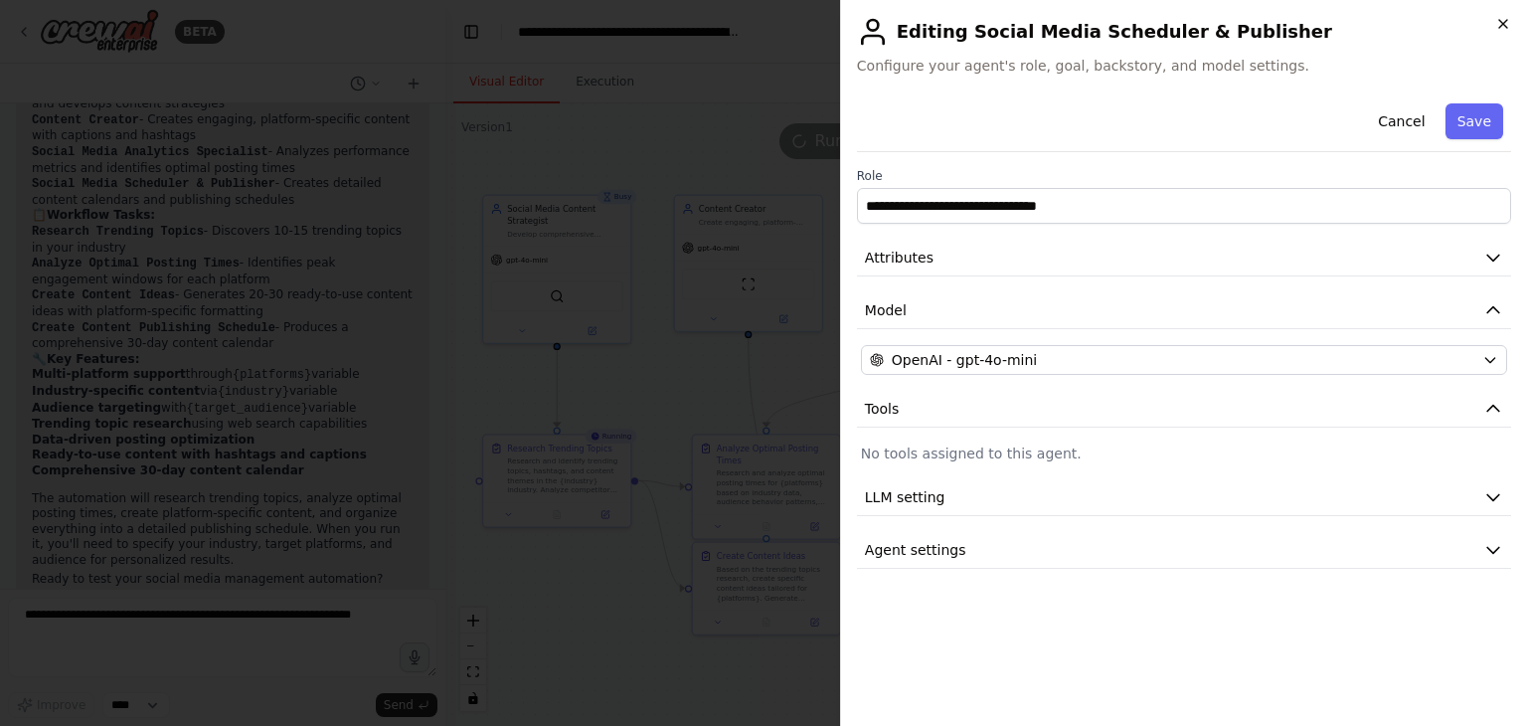
click at [1501, 20] on icon "button" at bounding box center [1504, 24] width 16 height 16
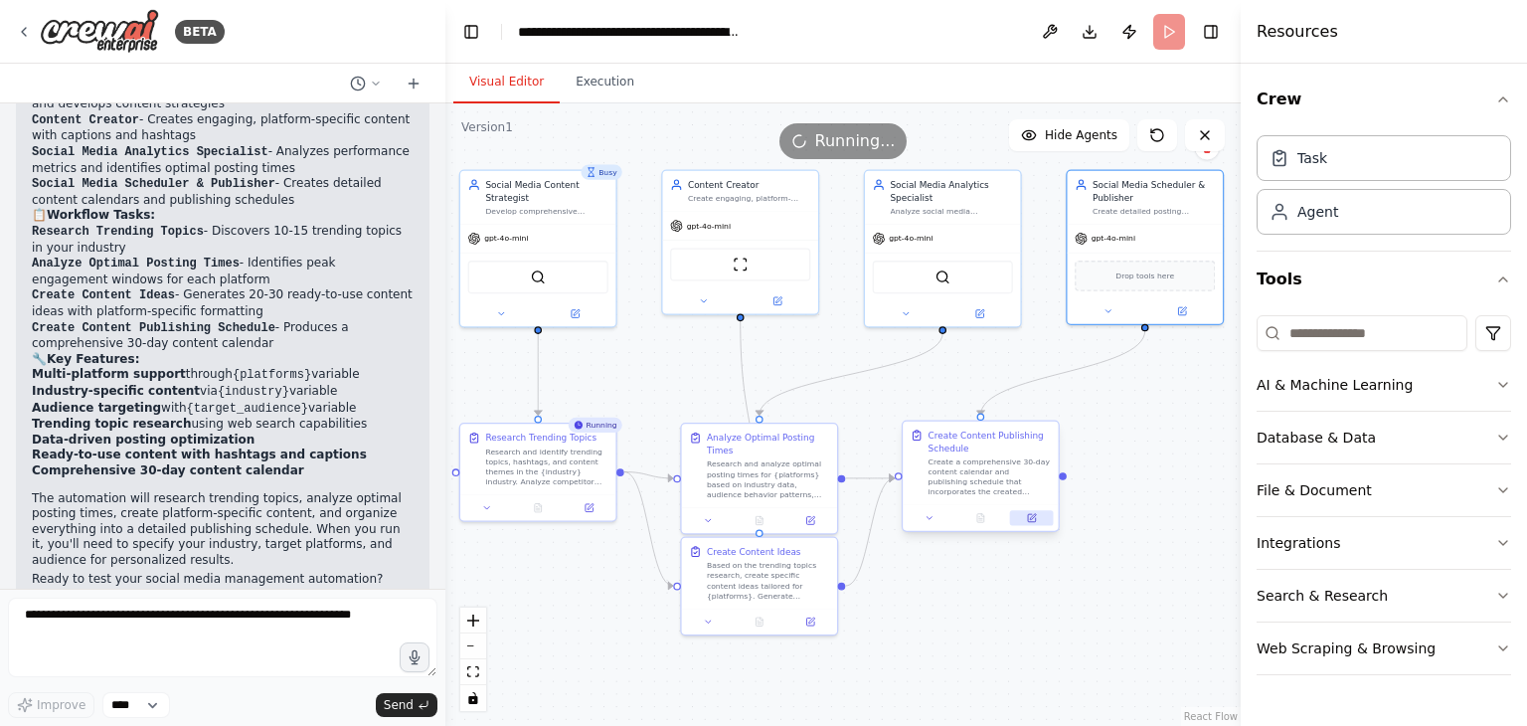
click at [1028, 522] on icon at bounding box center [1032, 518] width 10 height 10
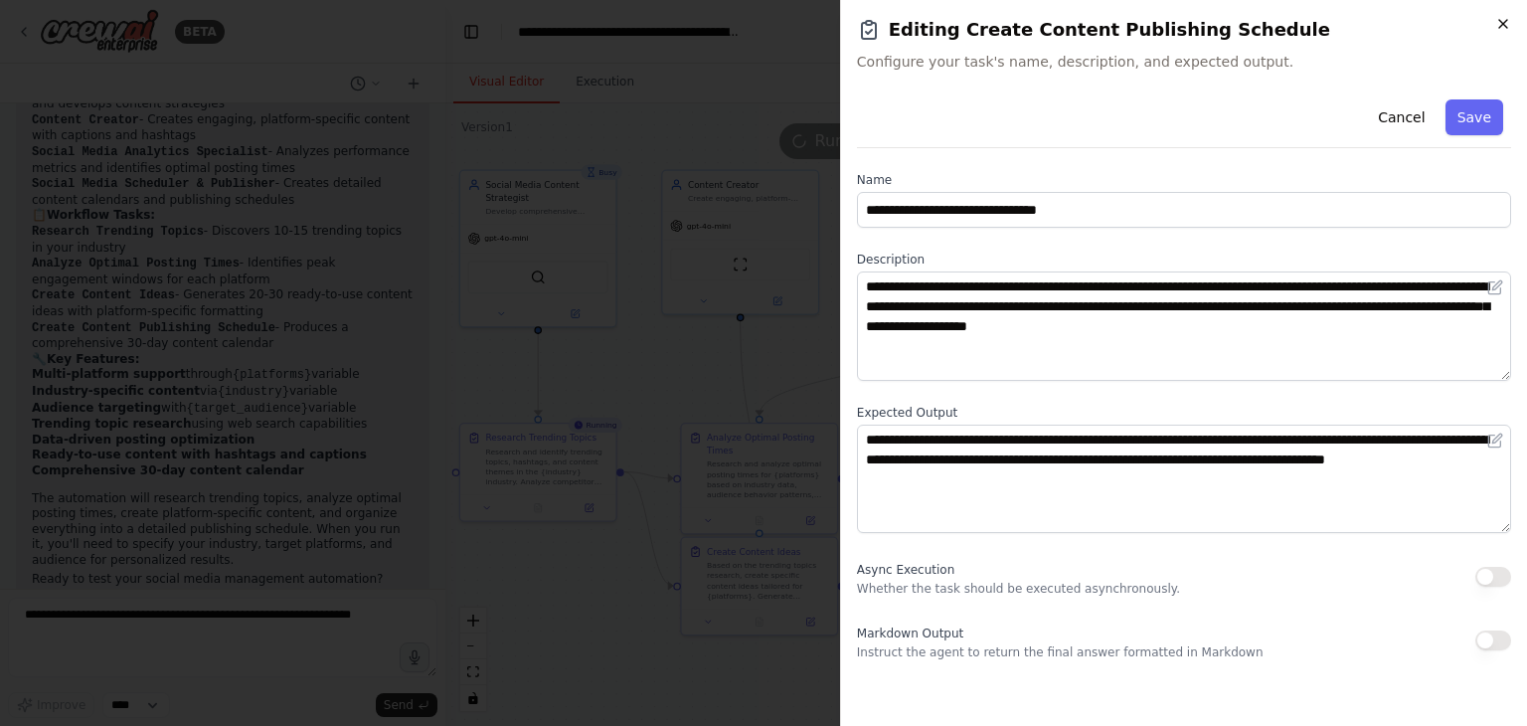
click at [1496, 24] on icon "button" at bounding box center [1504, 24] width 16 height 16
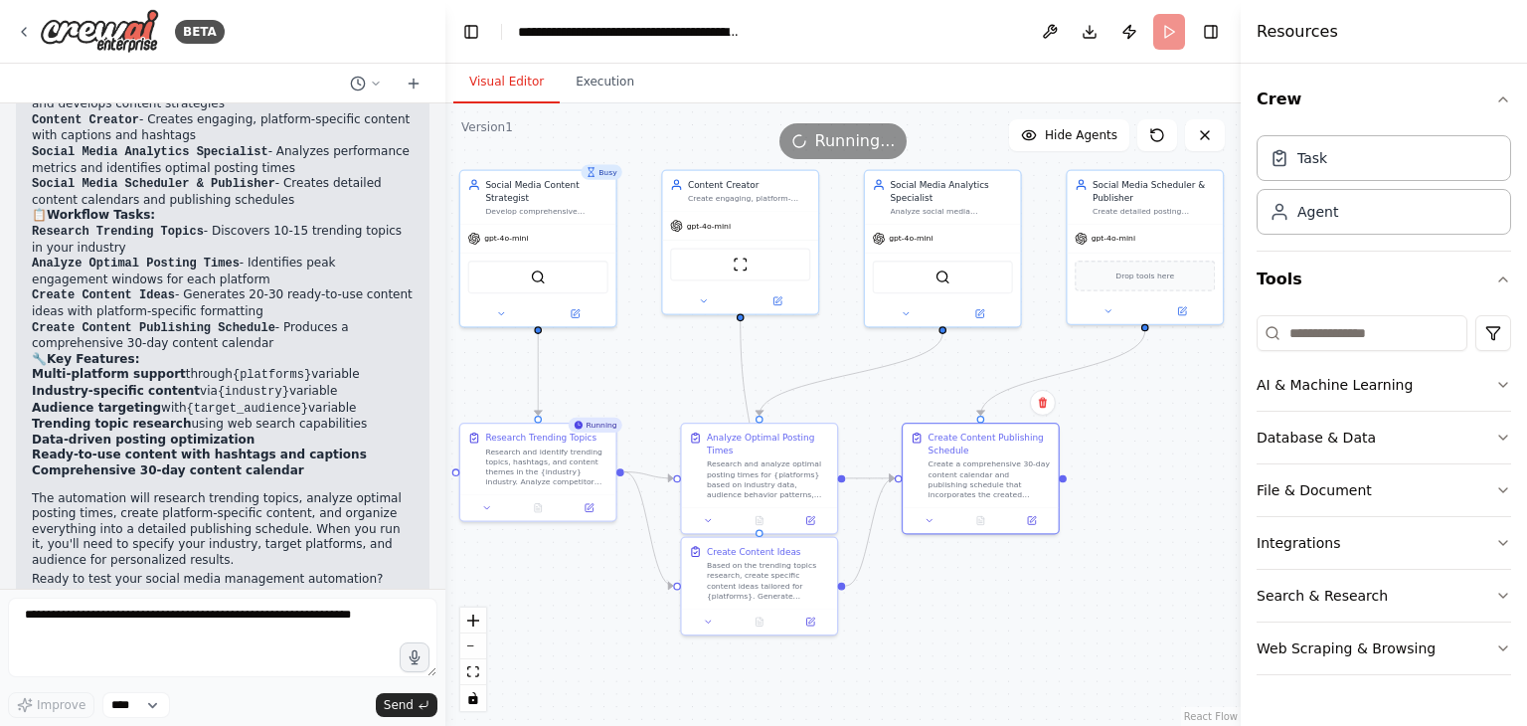
click at [599, 582] on div ".deletable-edge-delete-btn { width: 20px; height: 20px; border: 0px solid #ffff…" at bounding box center [844, 414] width 796 height 623
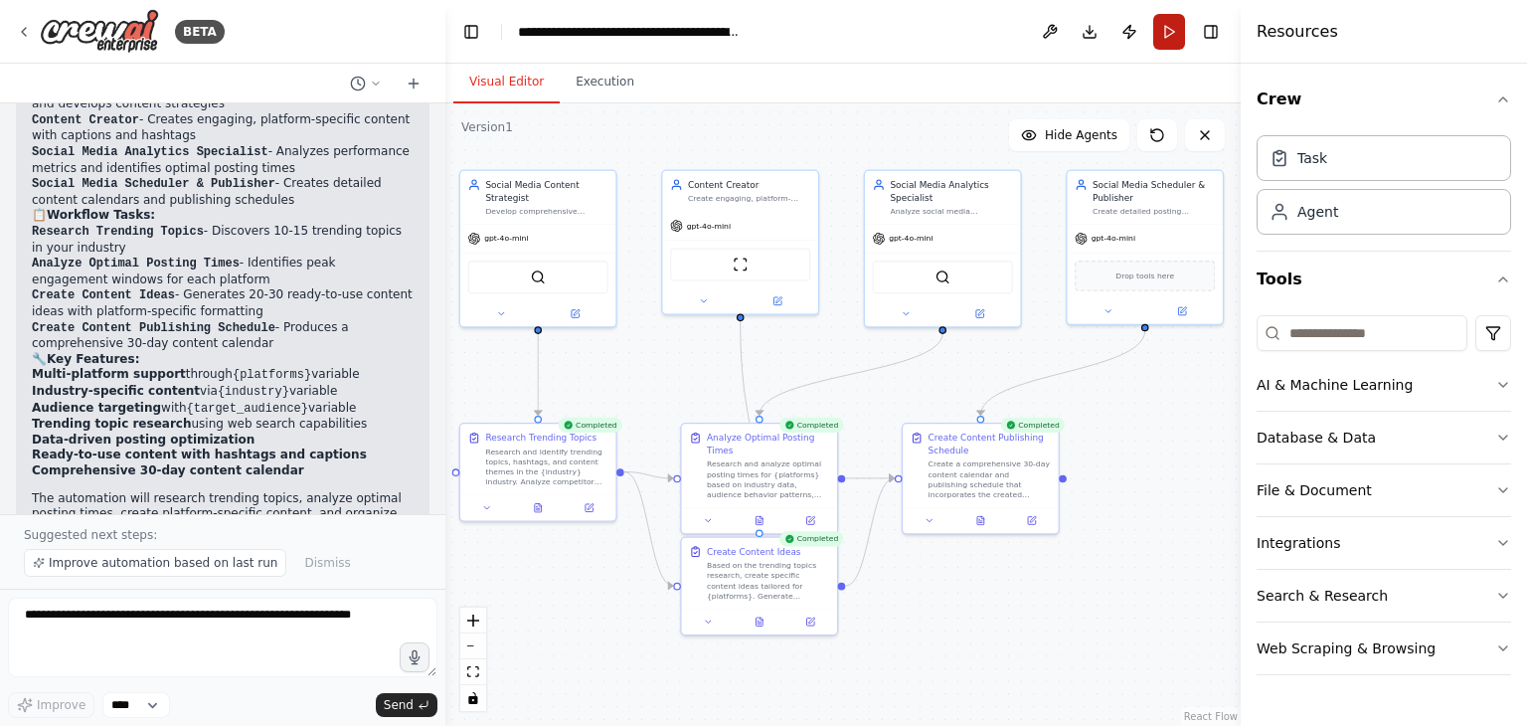
click at [1165, 33] on button "Run" at bounding box center [1170, 32] width 32 height 36
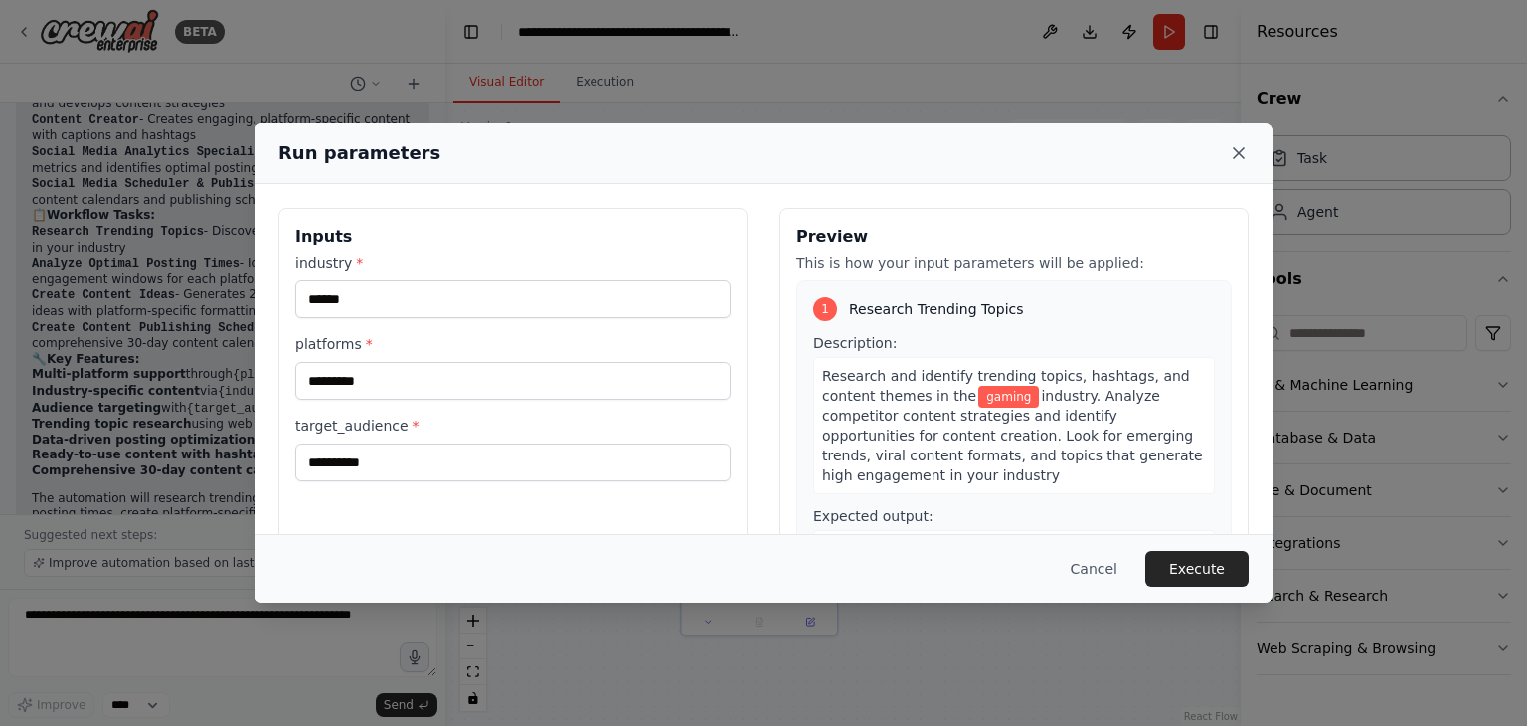
click at [1234, 161] on icon at bounding box center [1239, 153] width 20 height 20
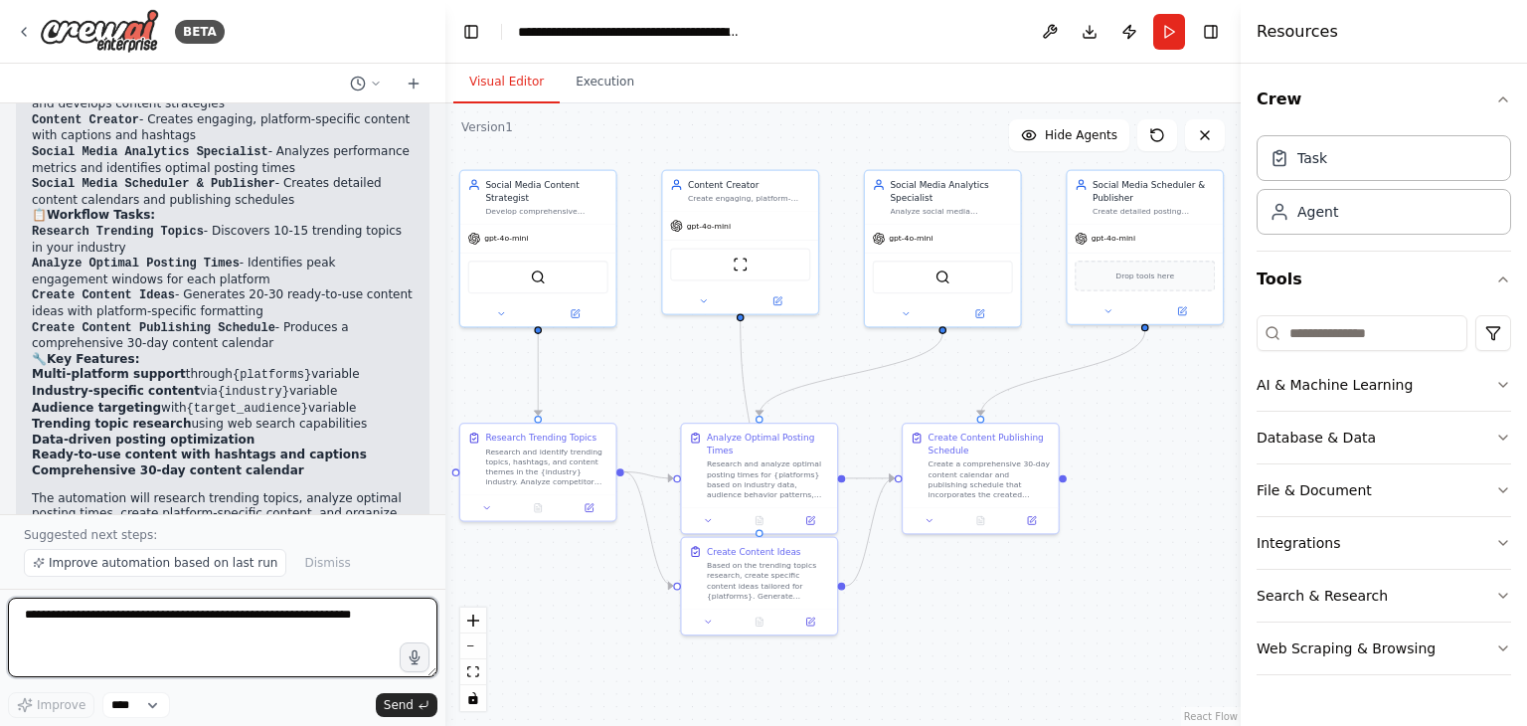
click at [226, 616] on textarea at bounding box center [223, 638] width 430 height 80
type textarea "*"
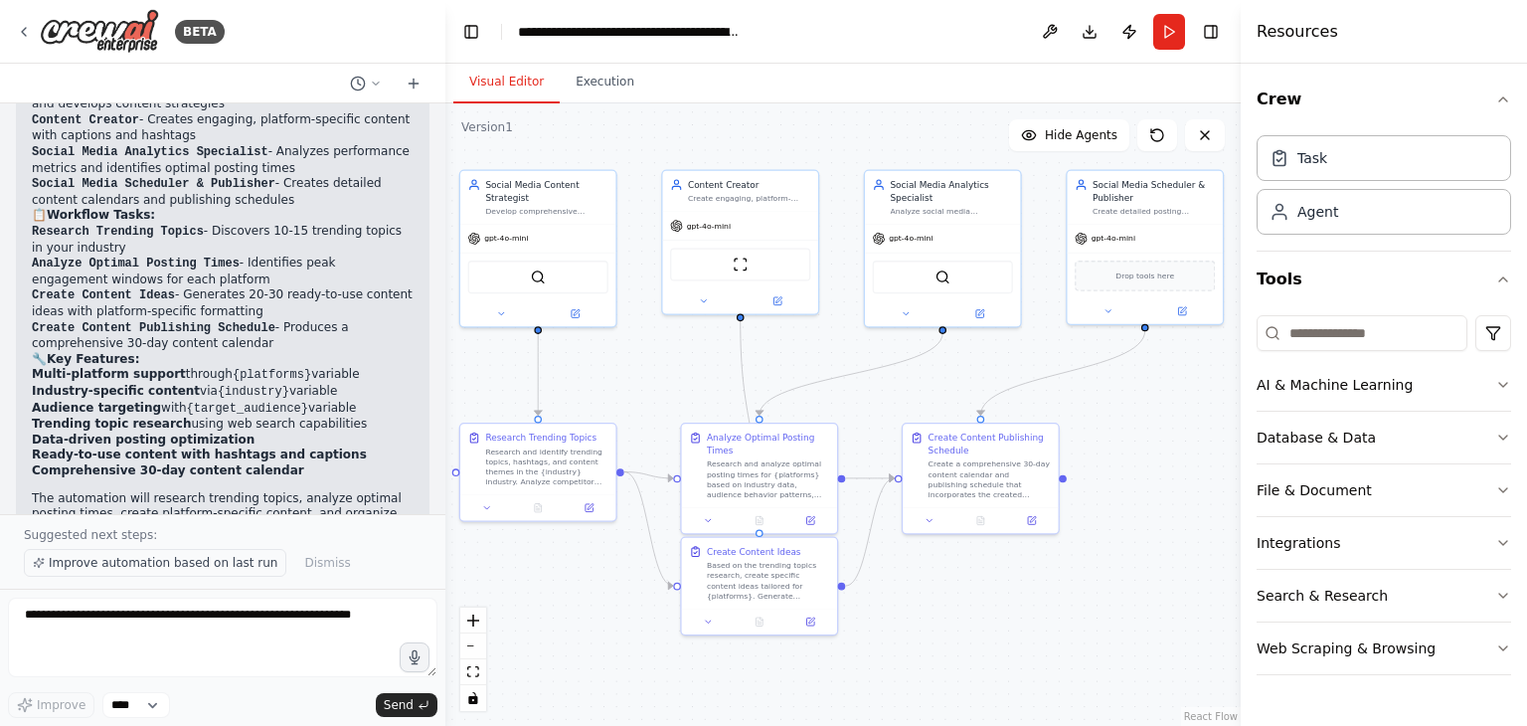
click at [261, 564] on button "Improve automation based on last run" at bounding box center [155, 563] width 263 height 28
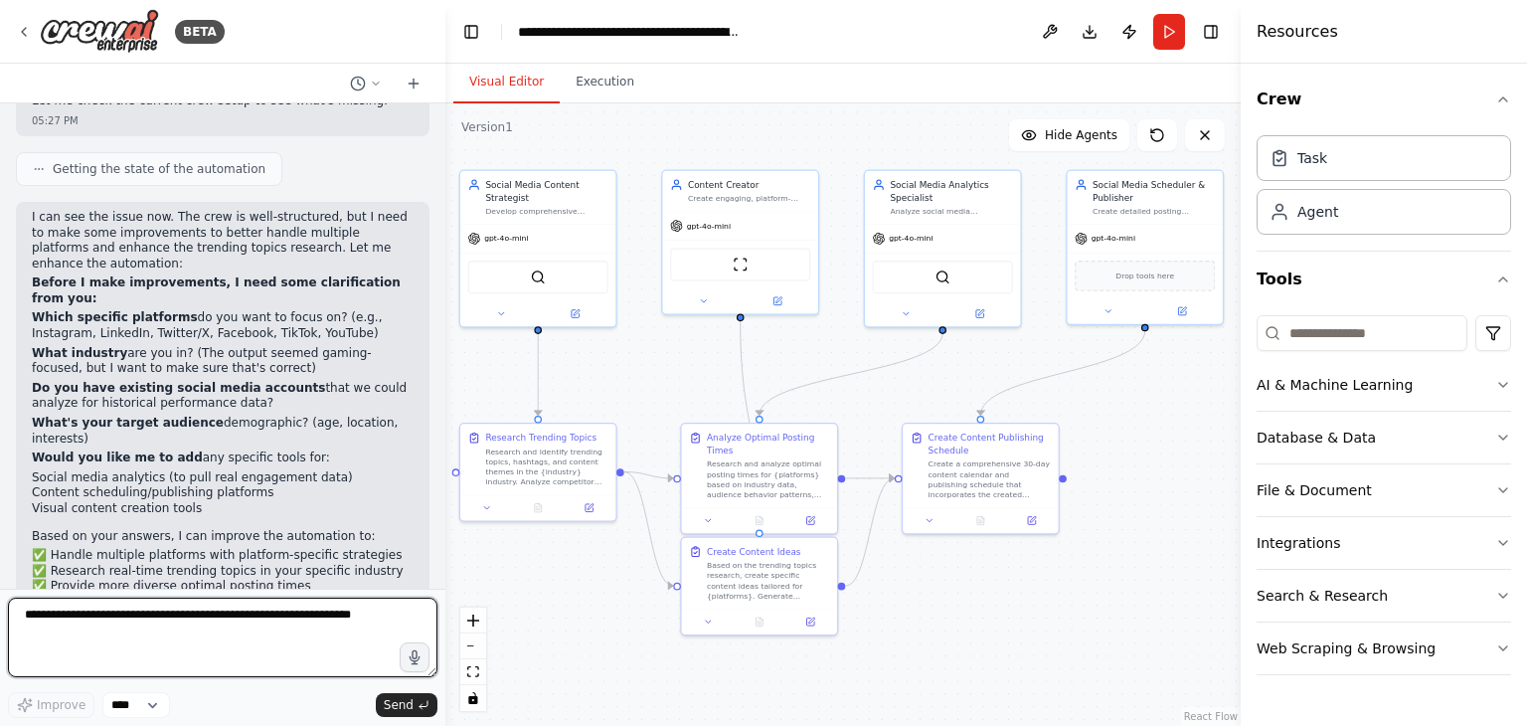
scroll to position [2697, 0]
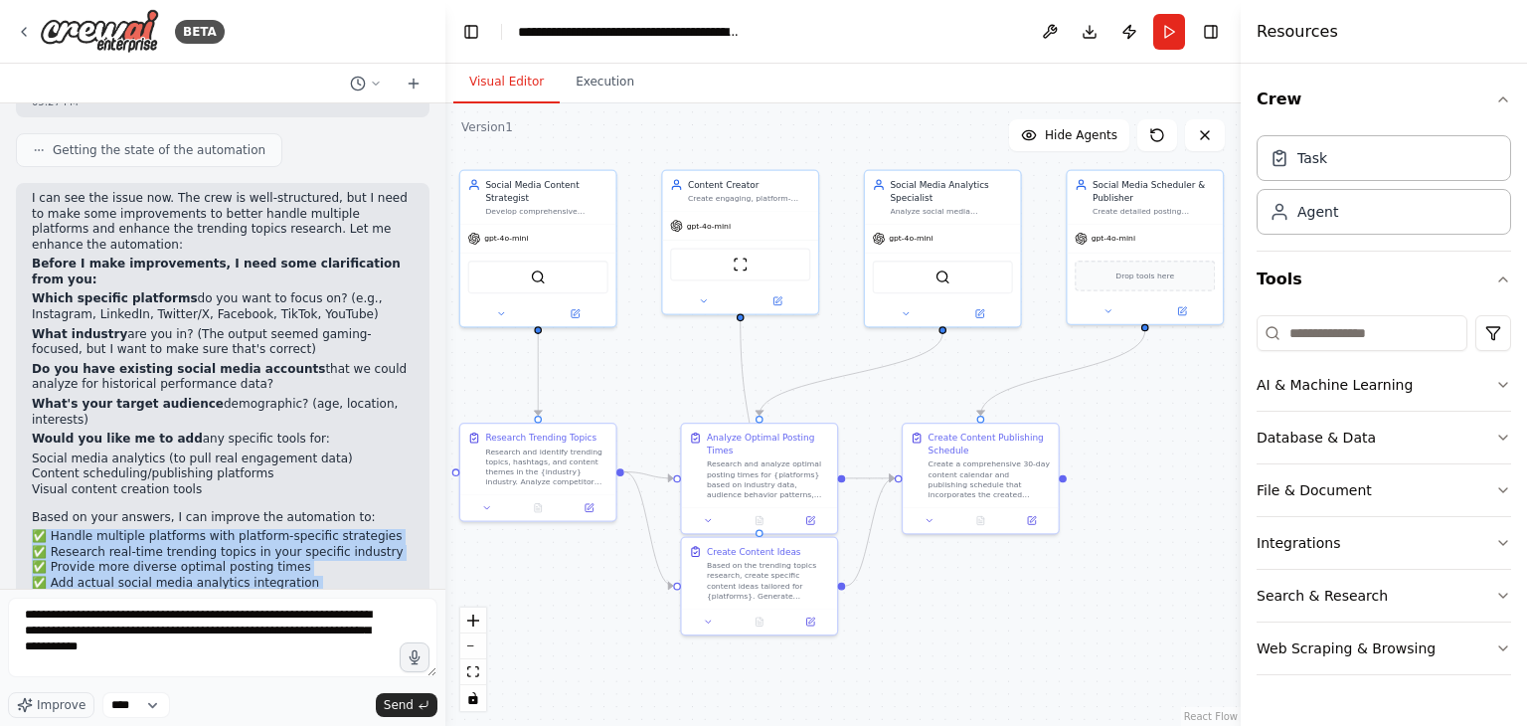
drag, startPoint x: 33, startPoint y: 444, endPoint x: 351, endPoint y: 524, distance: 328.3
click at [351, 524] on div "I can see the issue now. The crew is well-structured, but I need to make some i…" at bounding box center [223, 413] width 382 height 444
copy div "✅ Handle multiple platforms with platform-specific strategies ✅ Research real-t…"
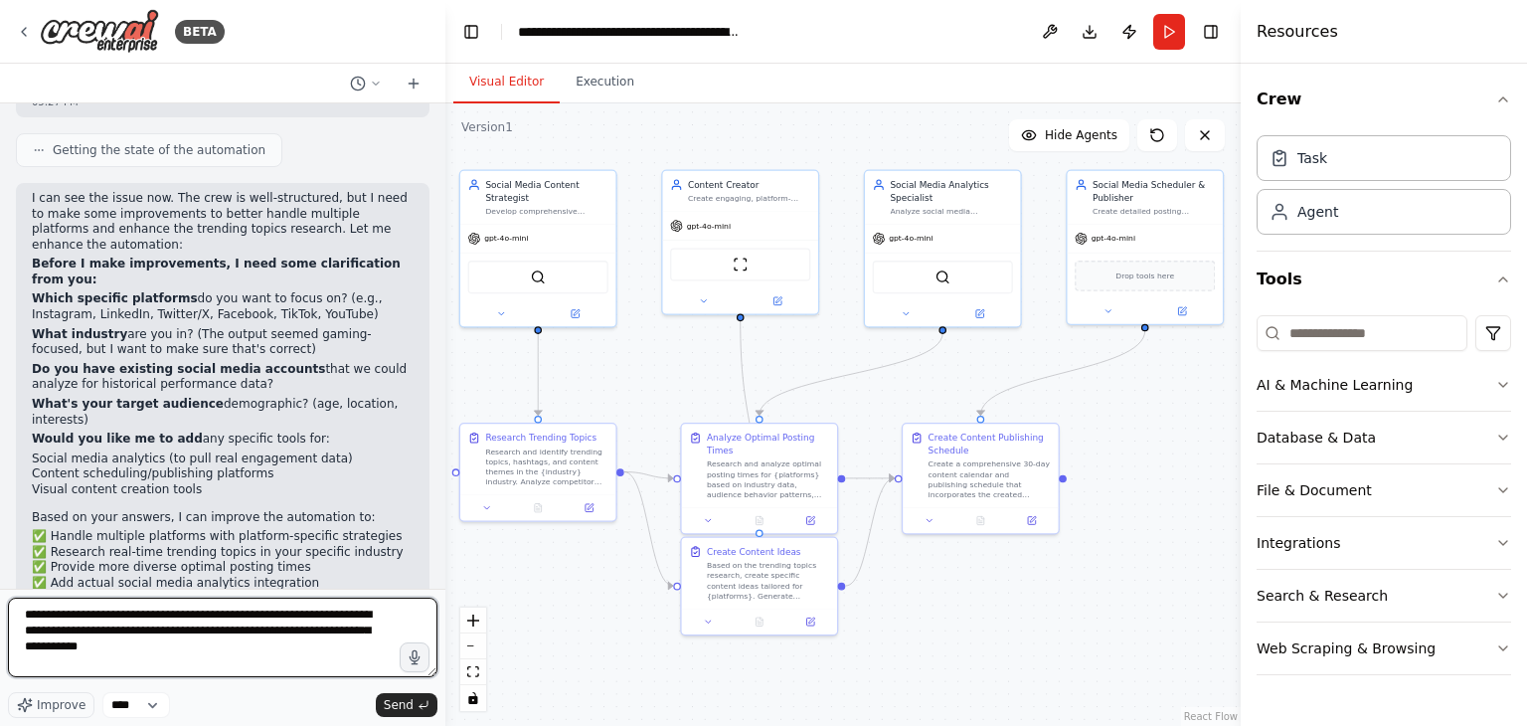
click at [178, 645] on textarea "**********" at bounding box center [223, 638] width 430 height 80
paste textarea "**********"
type textarea "**********"
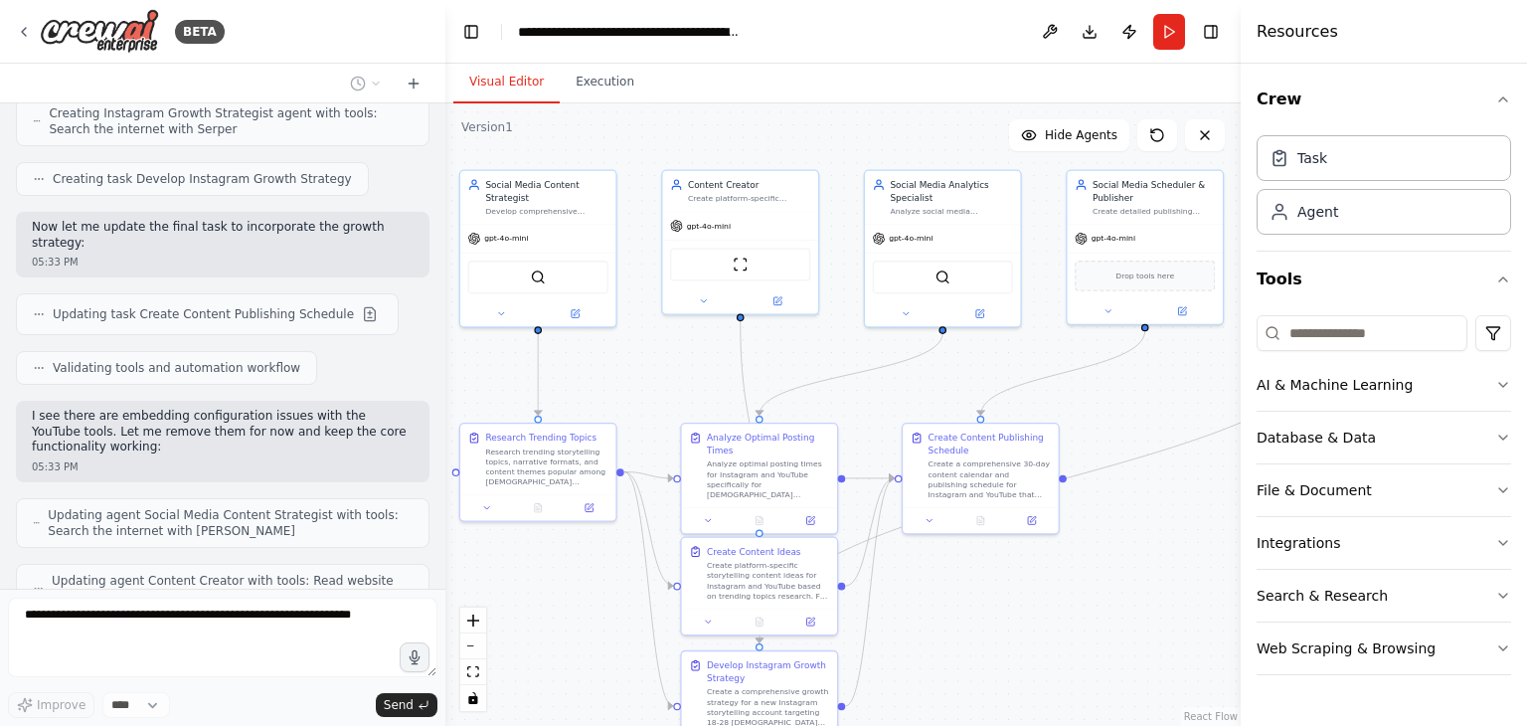
scroll to position [4569, 0]
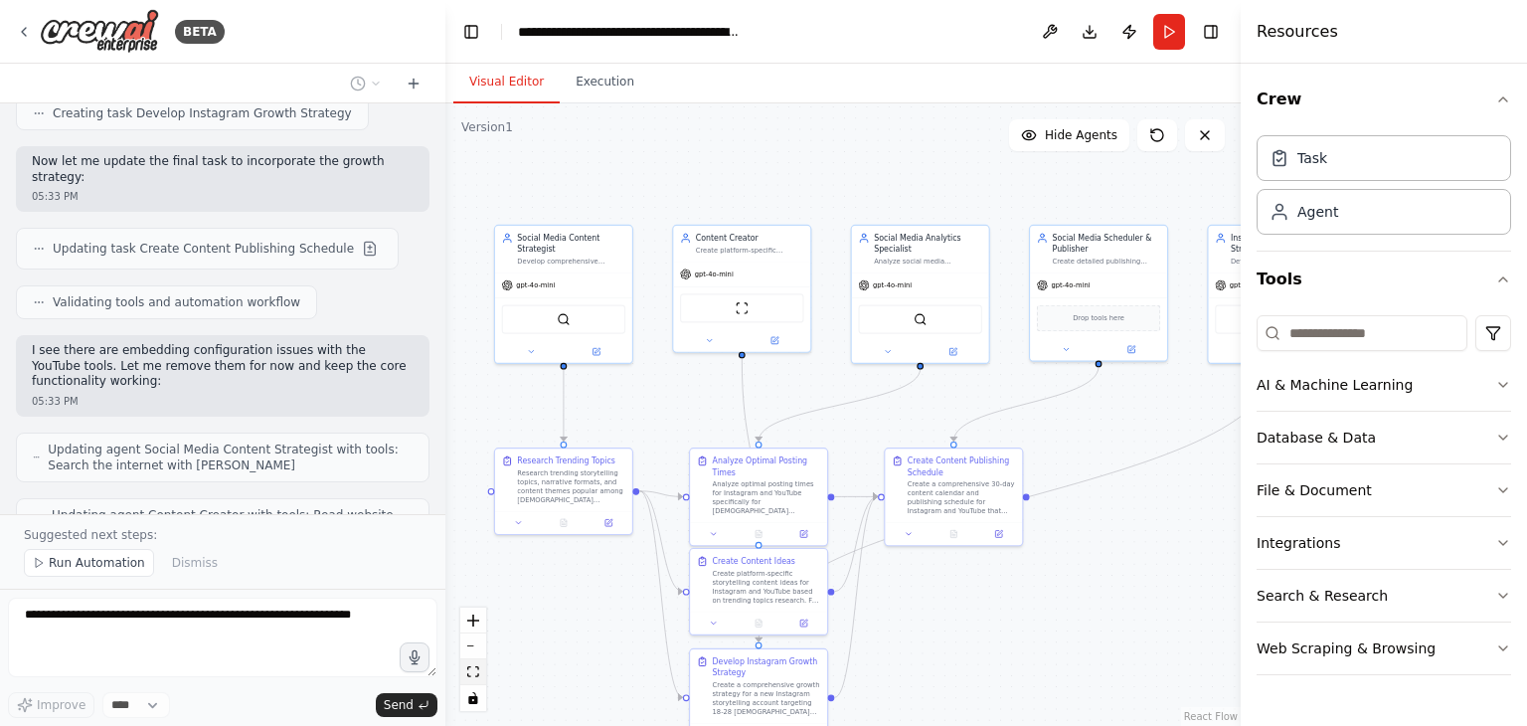
click at [471, 669] on icon "fit view" at bounding box center [473, 671] width 12 height 11
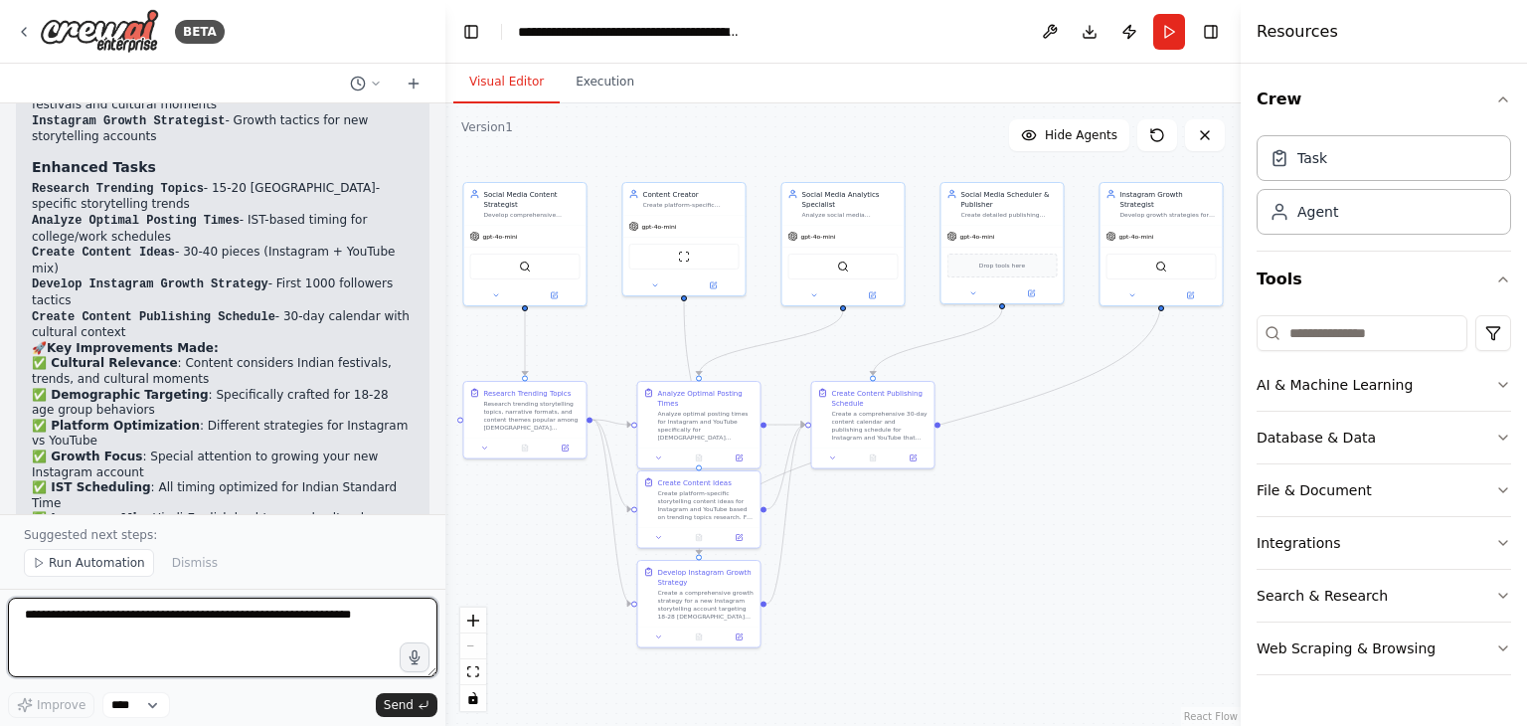
scroll to position [5548, 0]
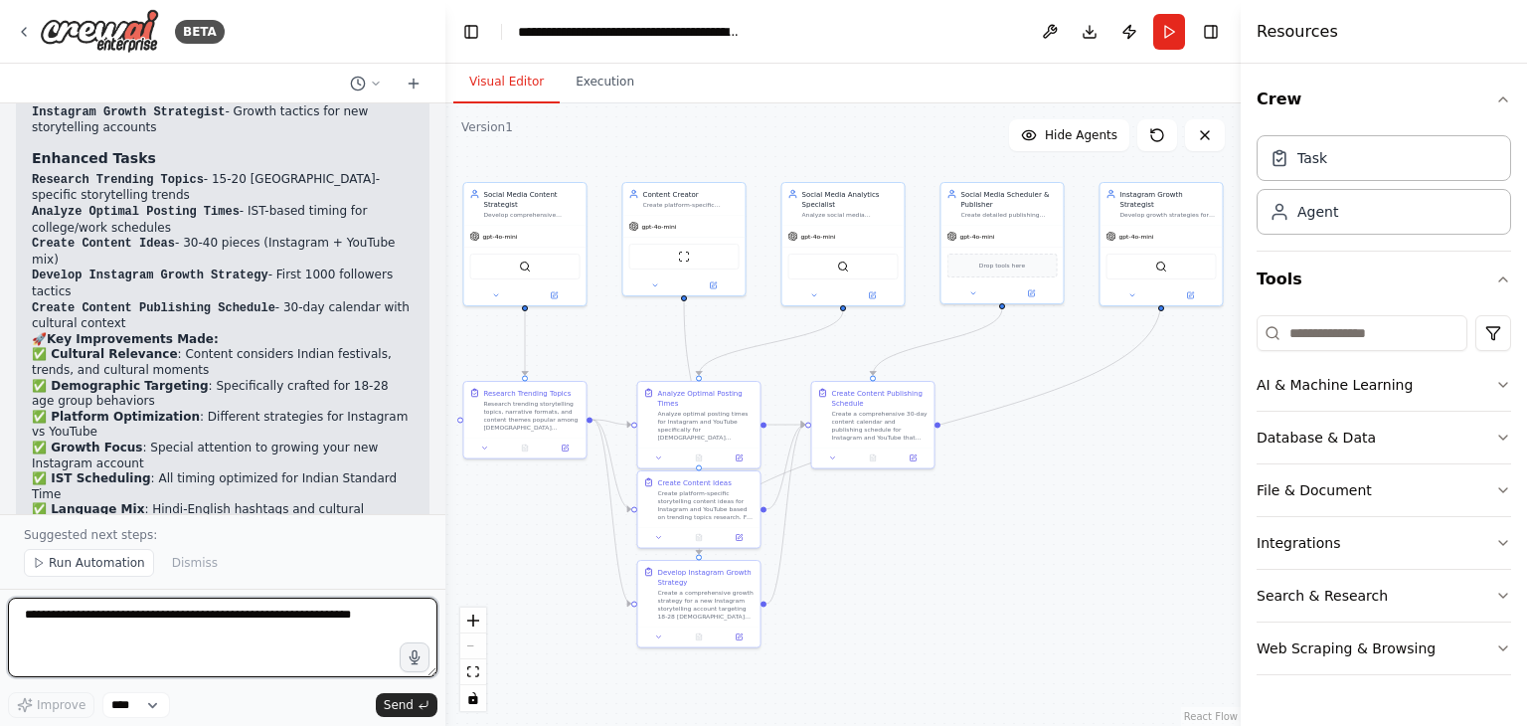
click at [133, 618] on textarea at bounding box center [223, 638] width 430 height 80
click at [279, 614] on textarea "**********" at bounding box center [223, 638] width 430 height 80
click at [312, 616] on textarea "**********" at bounding box center [223, 638] width 430 height 80
type textarea "**********"
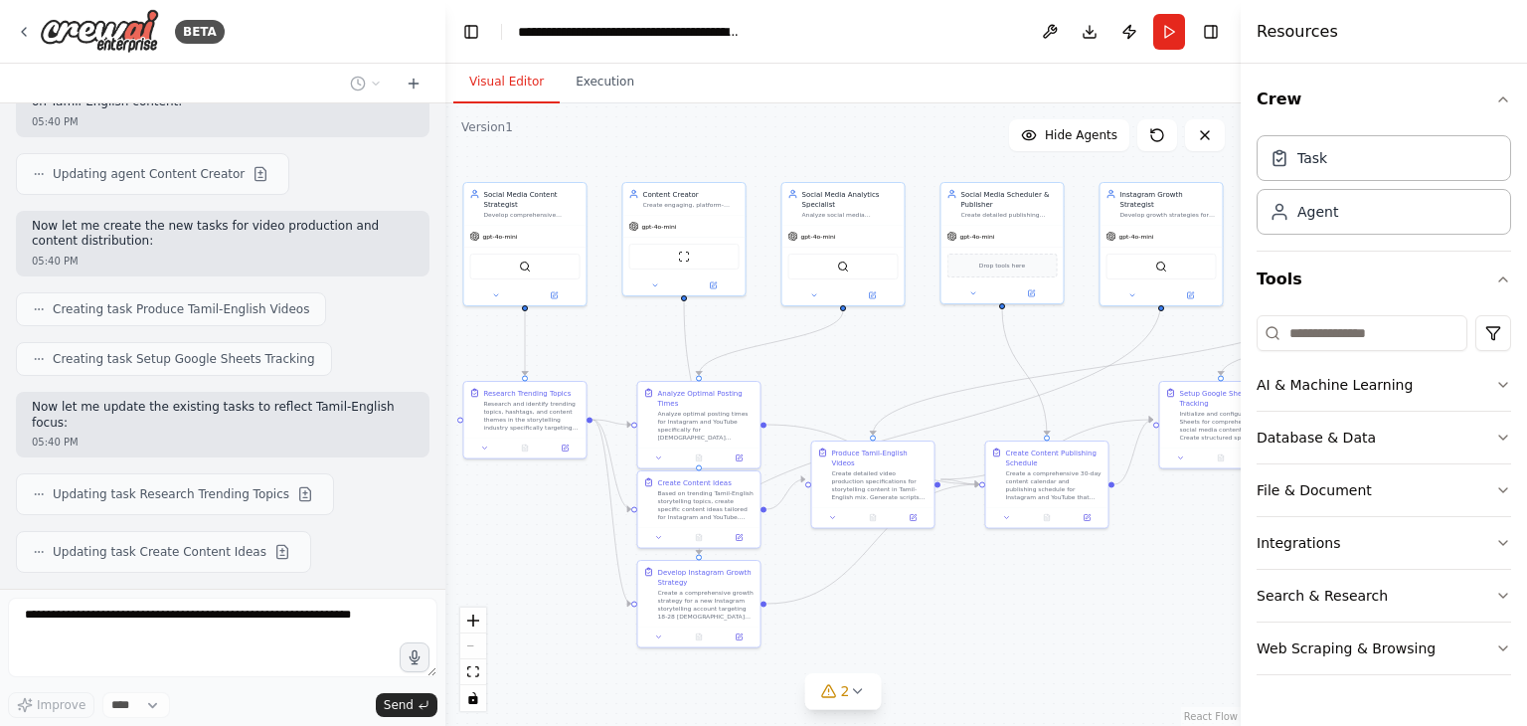
scroll to position [8170, 0]
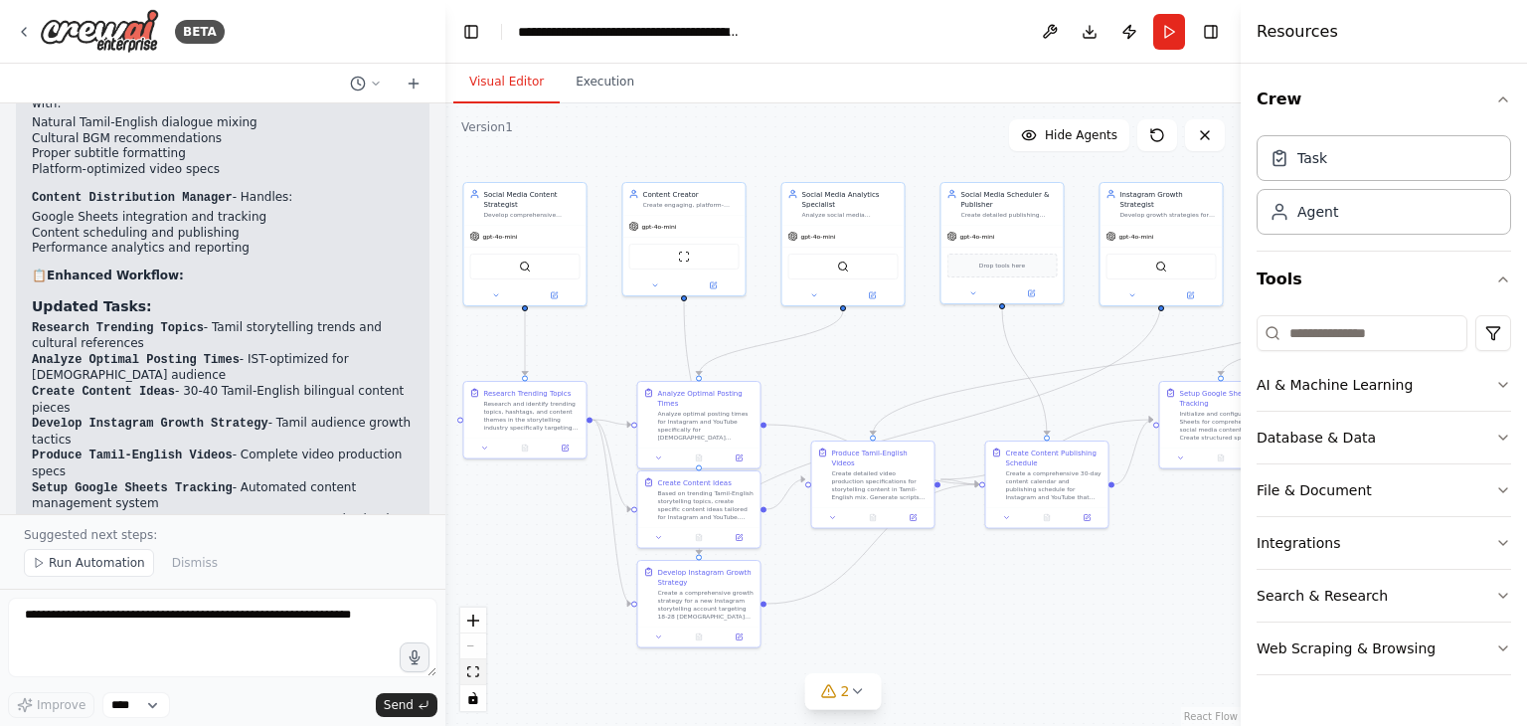
click at [467, 666] on icon "fit view" at bounding box center [473, 671] width 12 height 11
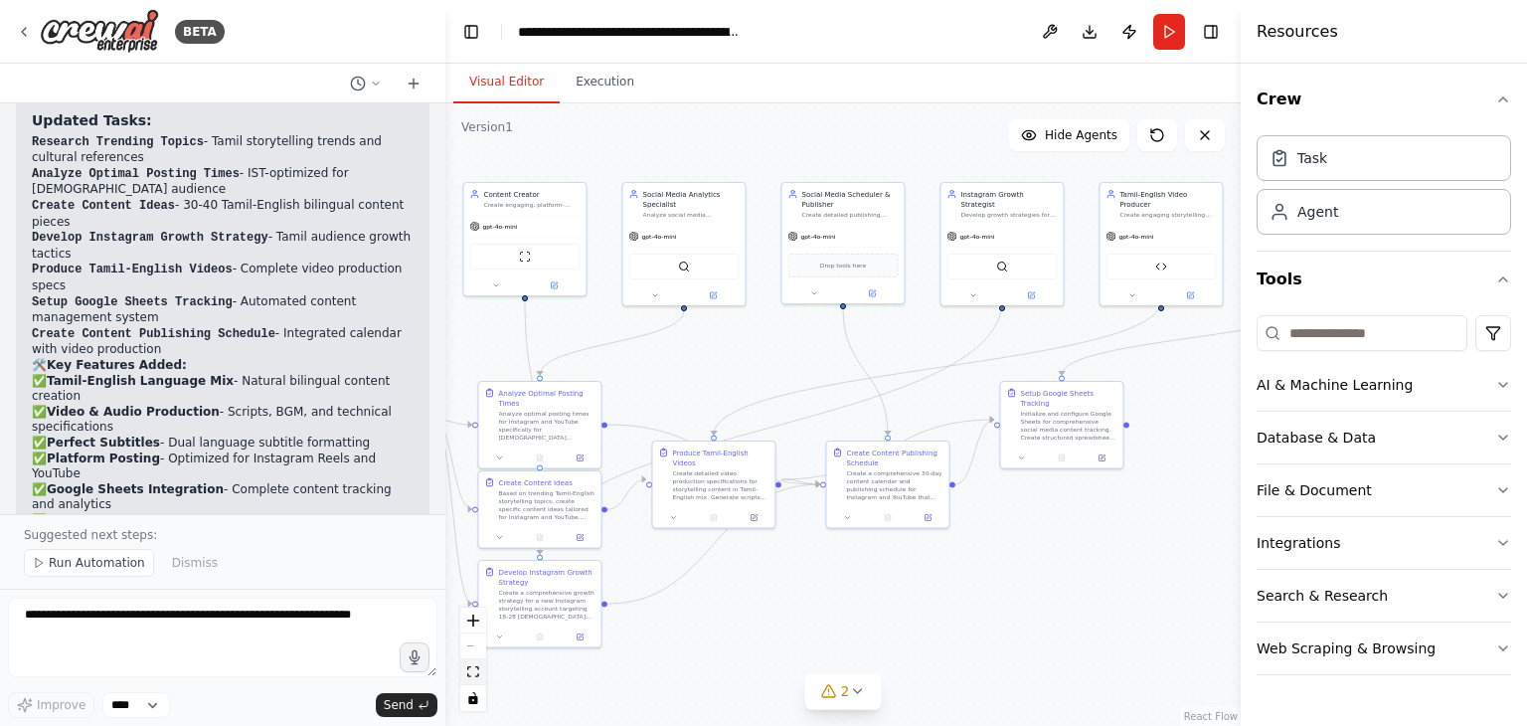
scroll to position [9334, 0]
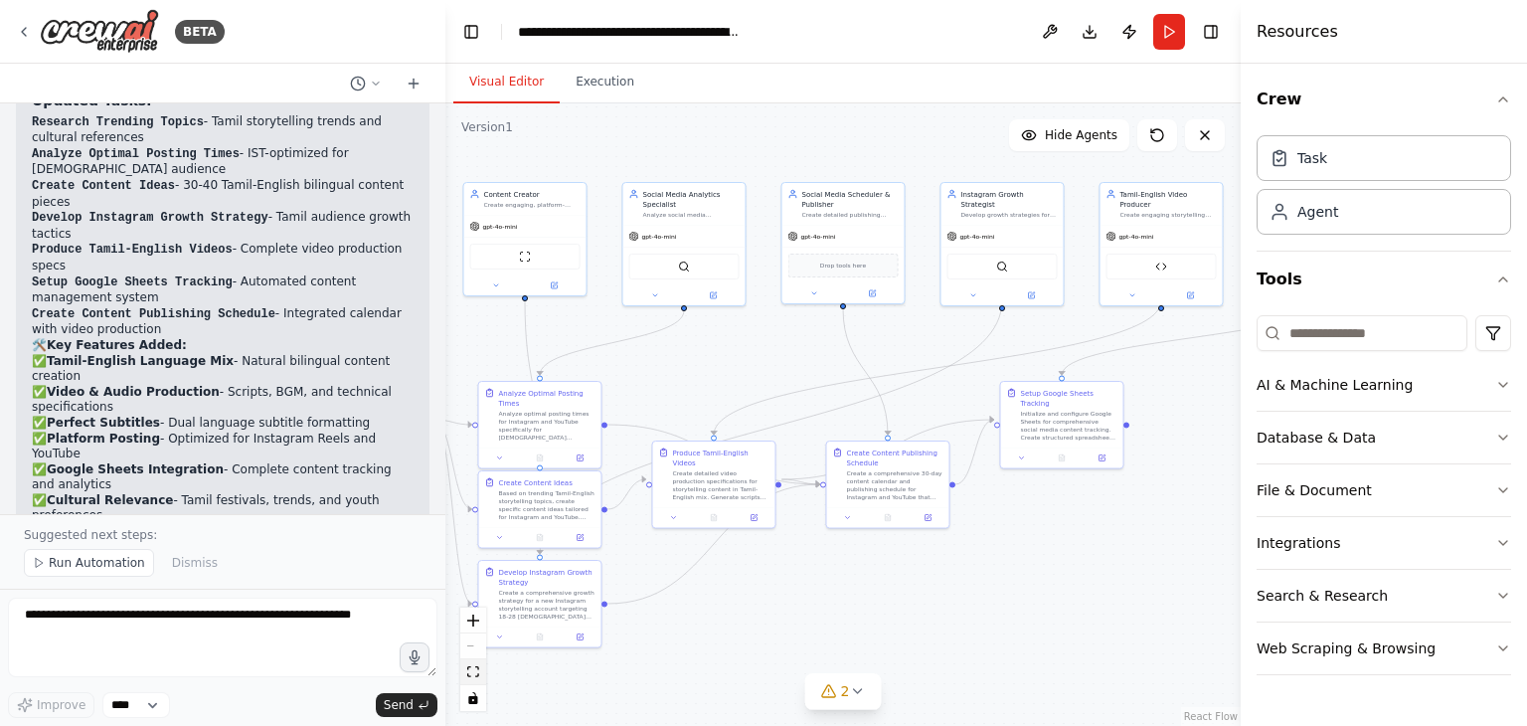
click at [471, 673] on icon "fit view" at bounding box center [473, 671] width 12 height 11
click at [136, 565] on span "Run Automation" at bounding box center [97, 563] width 96 height 16
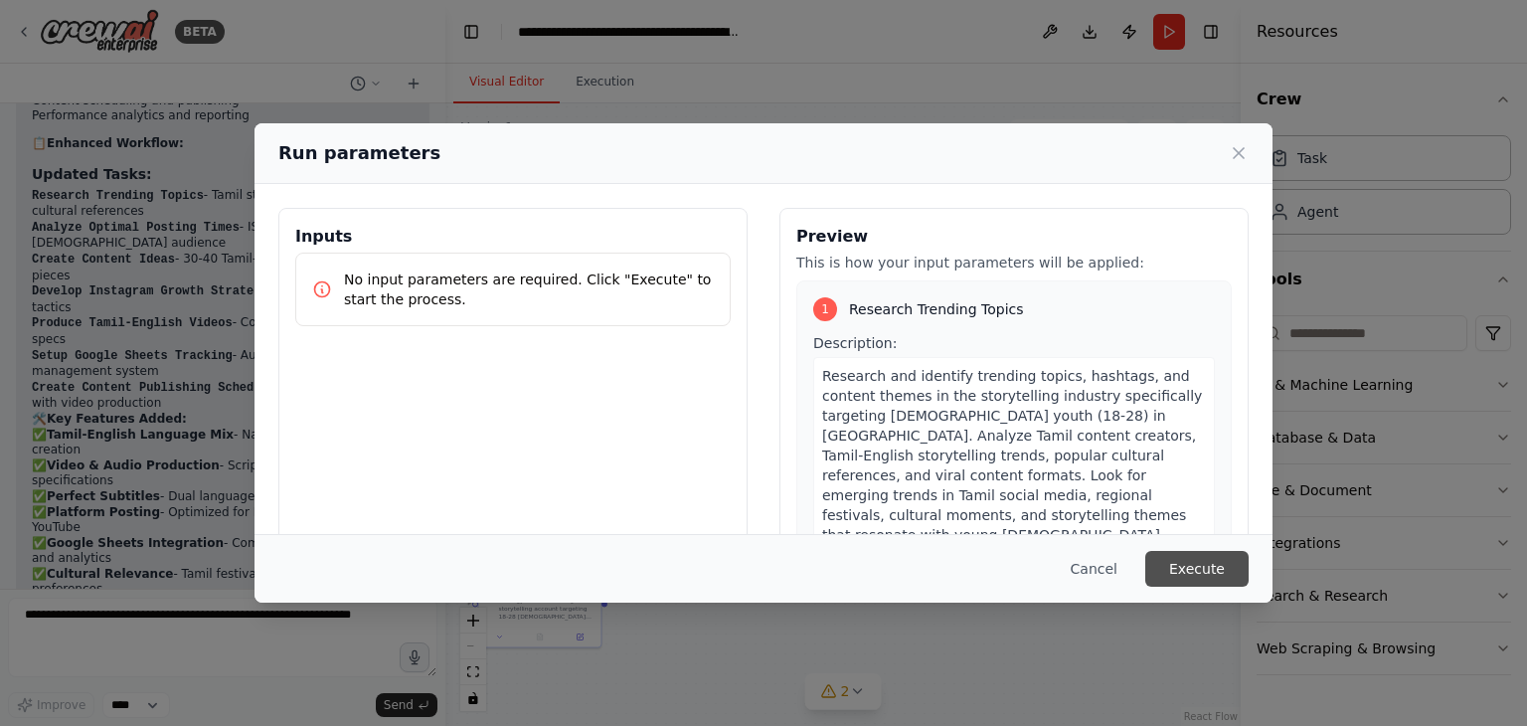
click at [1189, 566] on button "Execute" at bounding box center [1197, 569] width 103 height 36
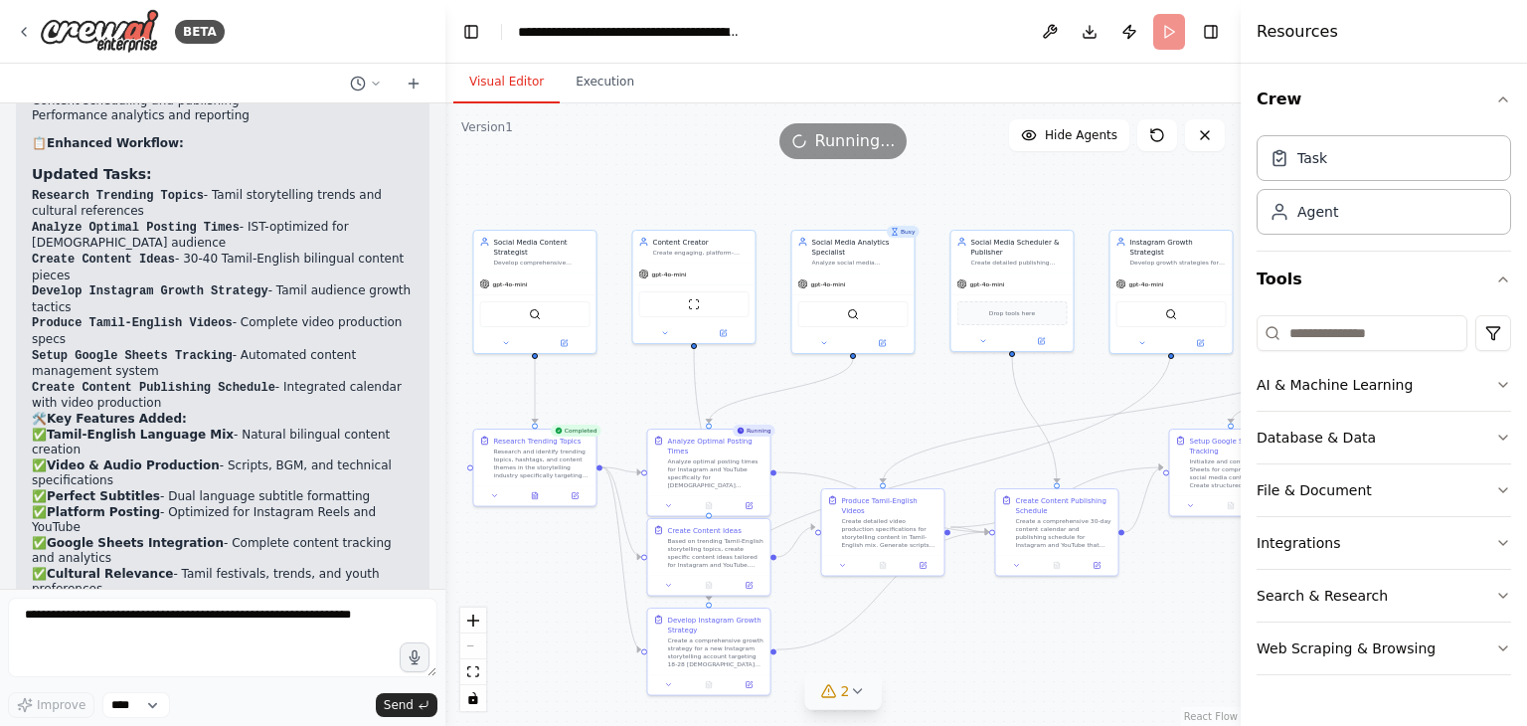
drag, startPoint x: 702, startPoint y: 633, endPoint x: 871, endPoint y: 681, distance: 175.7
click at [871, 681] on div "Version 1 Show Tools Hide Agents .deletable-edge-delete-btn { width: 20px; heig…" at bounding box center [844, 414] width 796 height 623
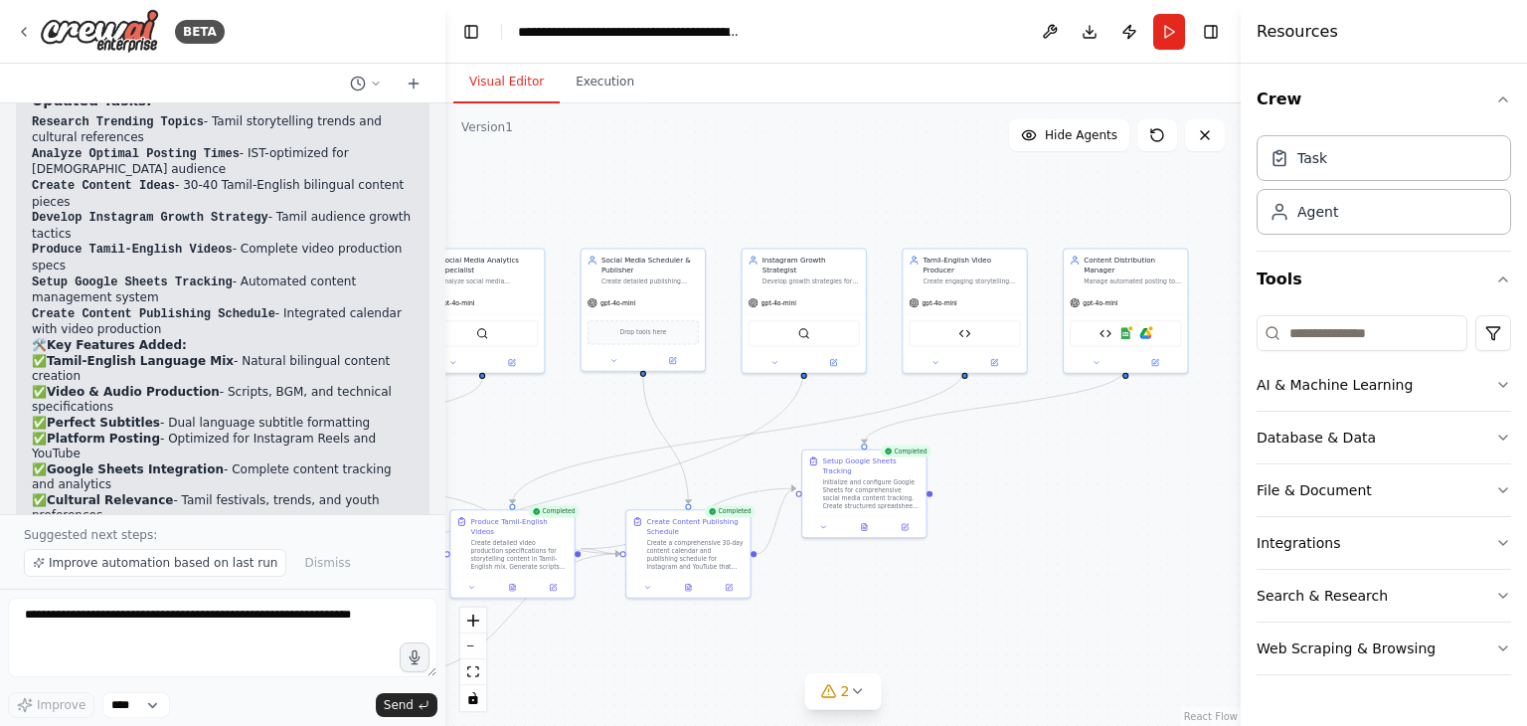
drag, startPoint x: 1111, startPoint y: 634, endPoint x: 743, endPoint y: 657, distance: 368.6
click at [743, 657] on div ".deletable-edge-delete-btn { width: 20px; height: 20px; border: 0px solid #ffff…" at bounding box center [844, 414] width 796 height 623
click at [1002, 543] on div ".deletable-edge-delete-btn { width: 20px; height: 20px; border: 0px solid #ffff…" at bounding box center [844, 414] width 796 height 623
click at [1126, 325] on img at bounding box center [1126, 331] width 12 height 12
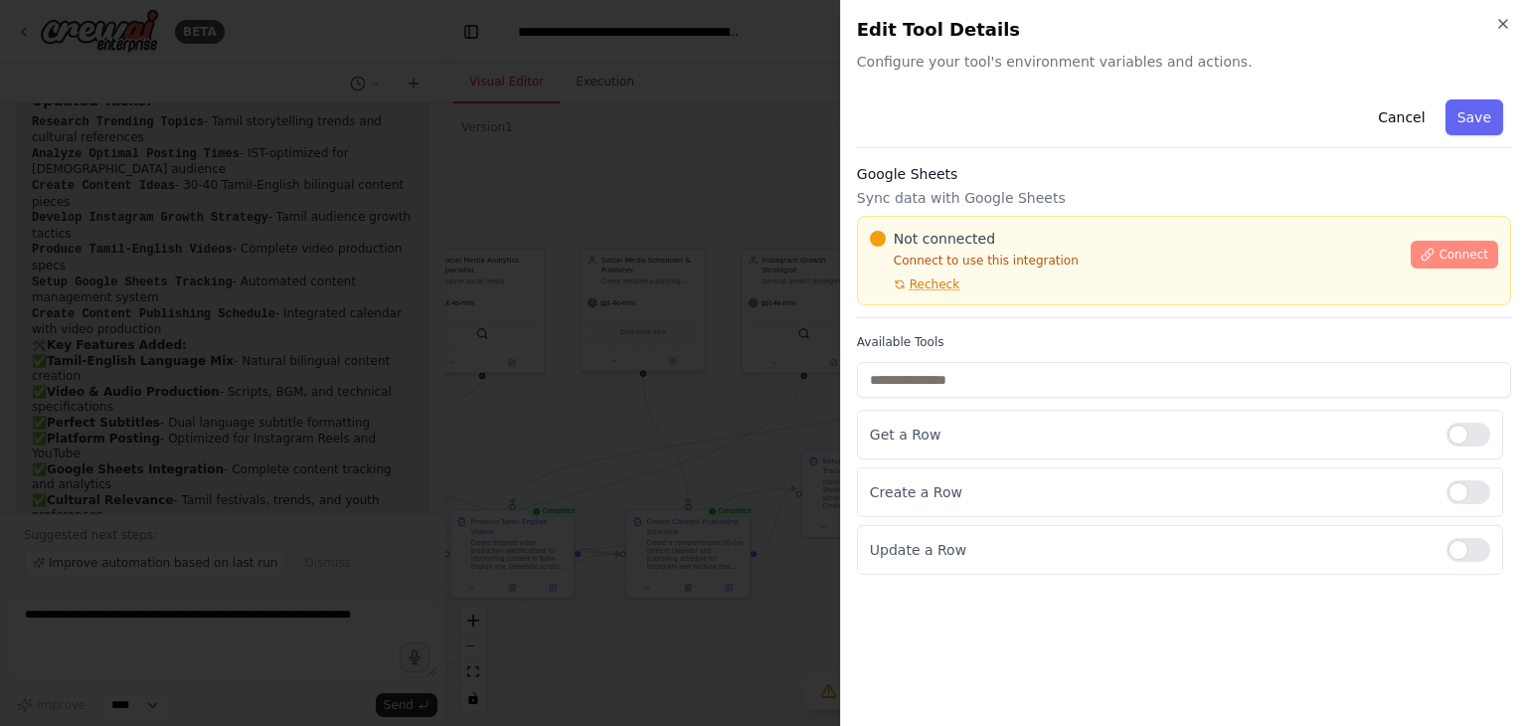
click at [1485, 260] on span "Connect" at bounding box center [1464, 255] width 50 height 16
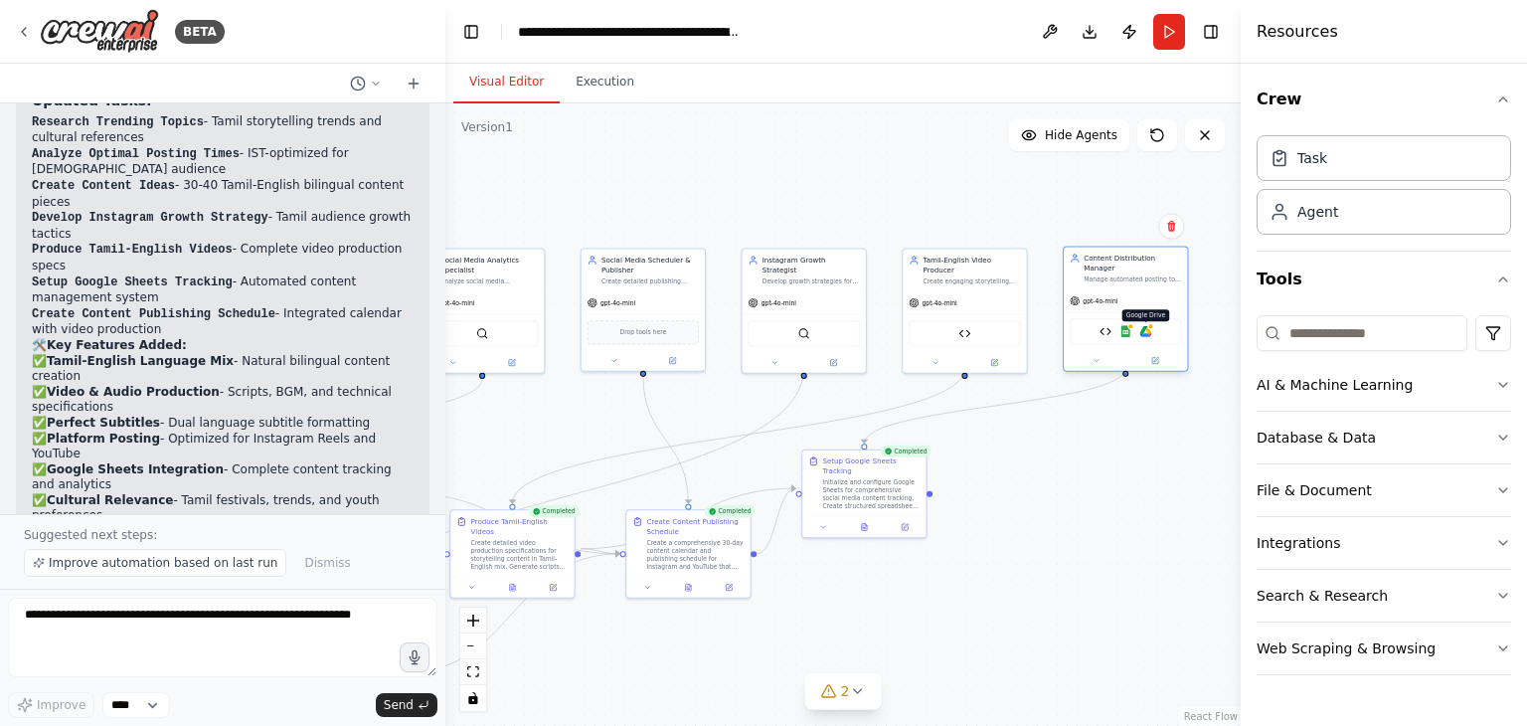
click at [1146, 326] on img at bounding box center [1146, 331] width 12 height 12
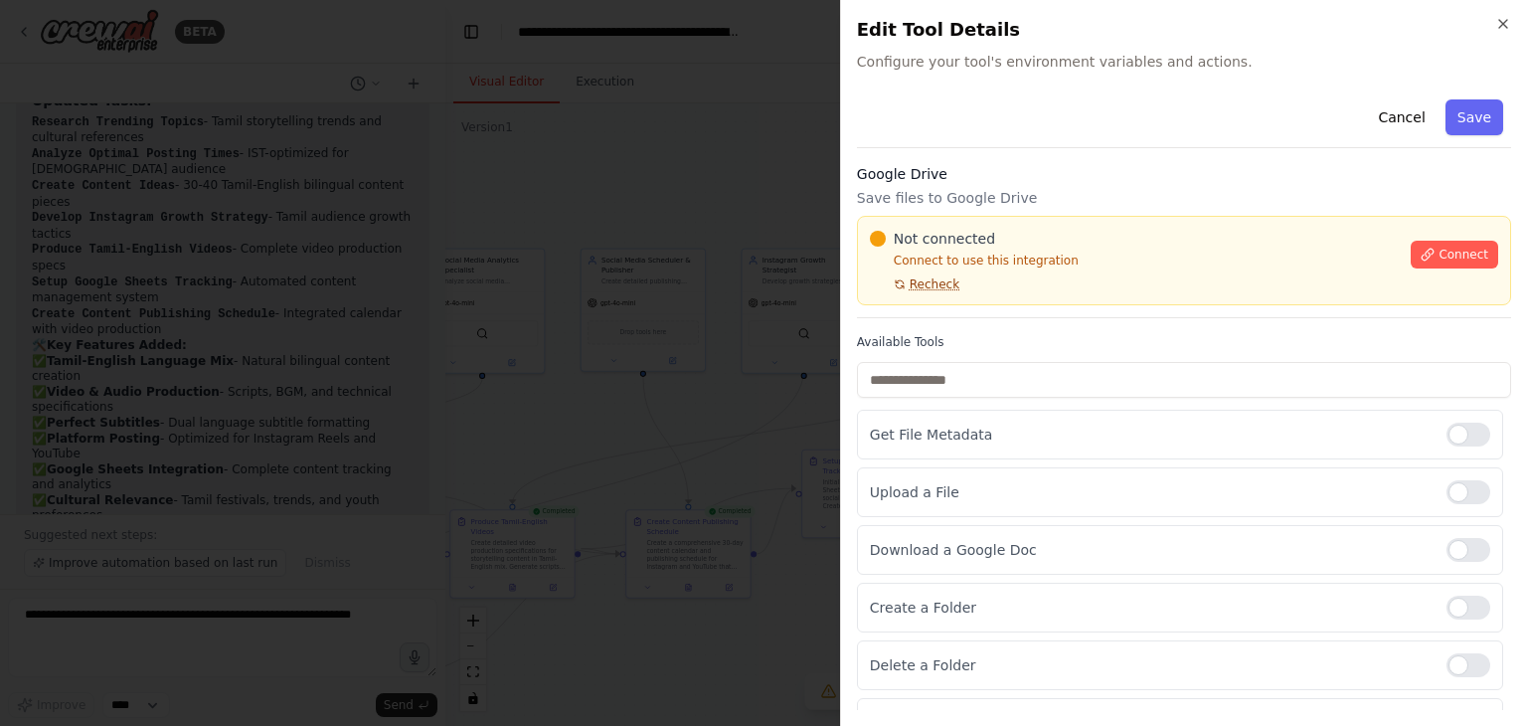
click at [935, 288] on span "Recheck" at bounding box center [935, 284] width 50 height 16
click at [1439, 252] on span "Connect" at bounding box center [1464, 255] width 50 height 16
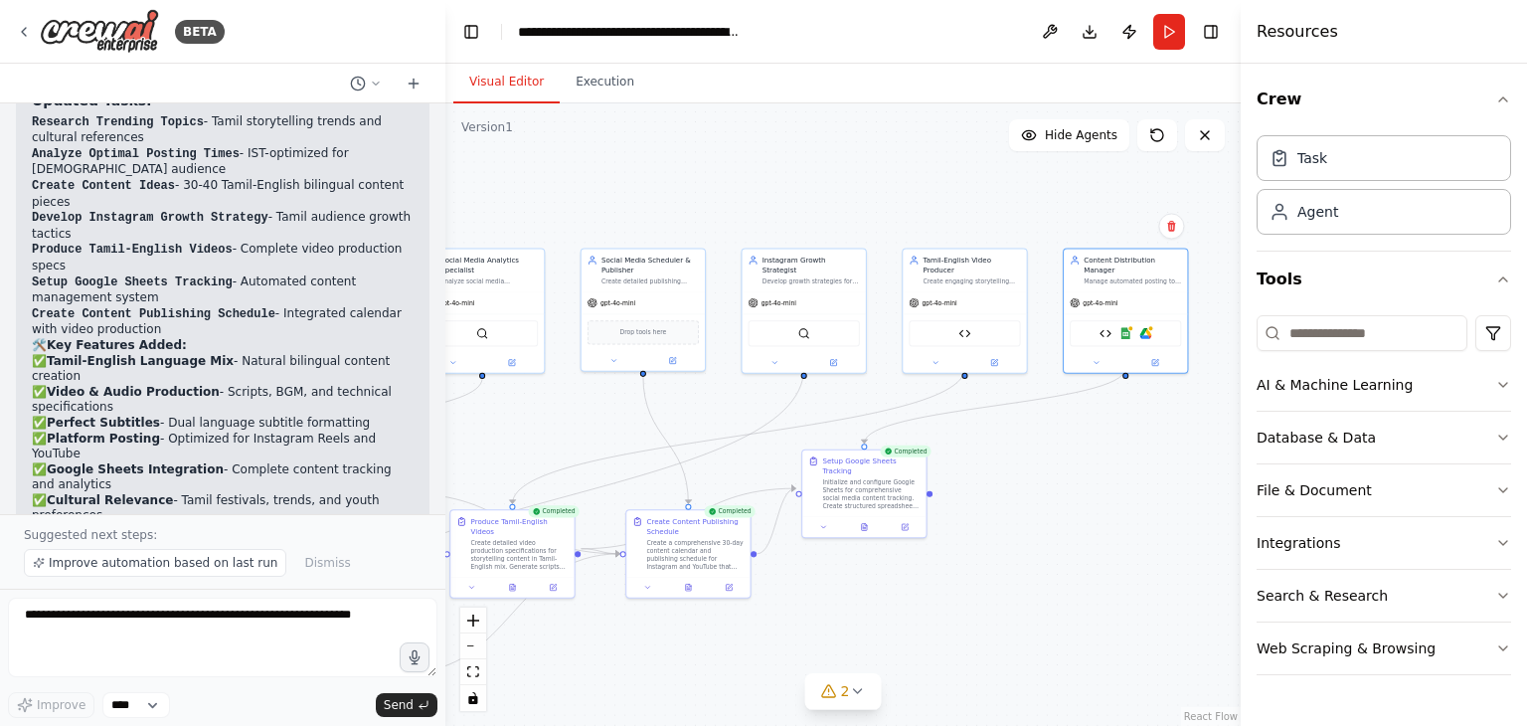
click at [899, 201] on div ".deletable-edge-delete-btn { width: 20px; height: 20px; border: 0px solid #ffff…" at bounding box center [844, 414] width 796 height 623
click at [1091, 32] on button "Download" at bounding box center [1090, 32] width 32 height 36
click at [936, 154] on div ".deletable-edge-delete-btn { width: 20px; height: 20px; border: 0px solid #ffff…" at bounding box center [844, 414] width 796 height 623
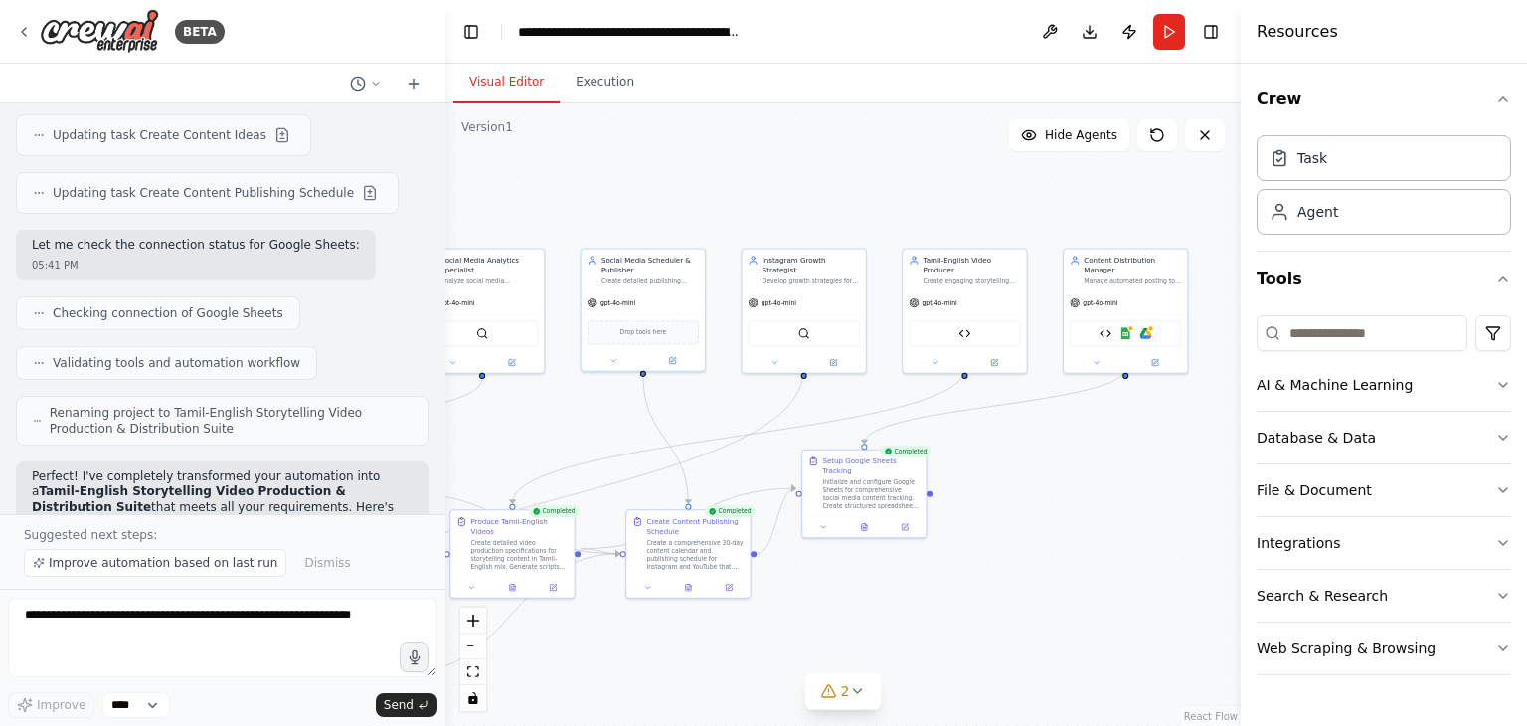
scroll to position [8513, 0]
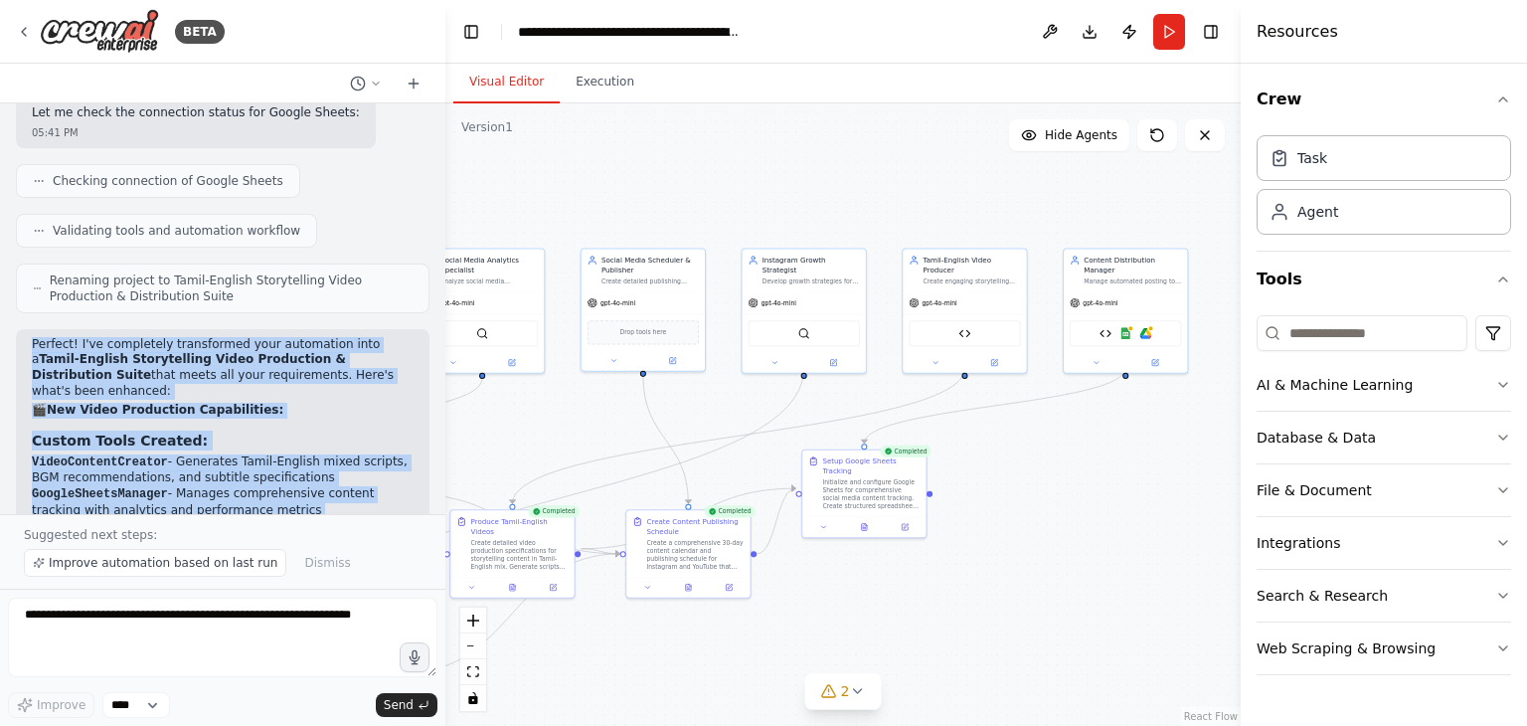
drag, startPoint x: 29, startPoint y: 207, endPoint x: 290, endPoint y: 501, distance: 393.8
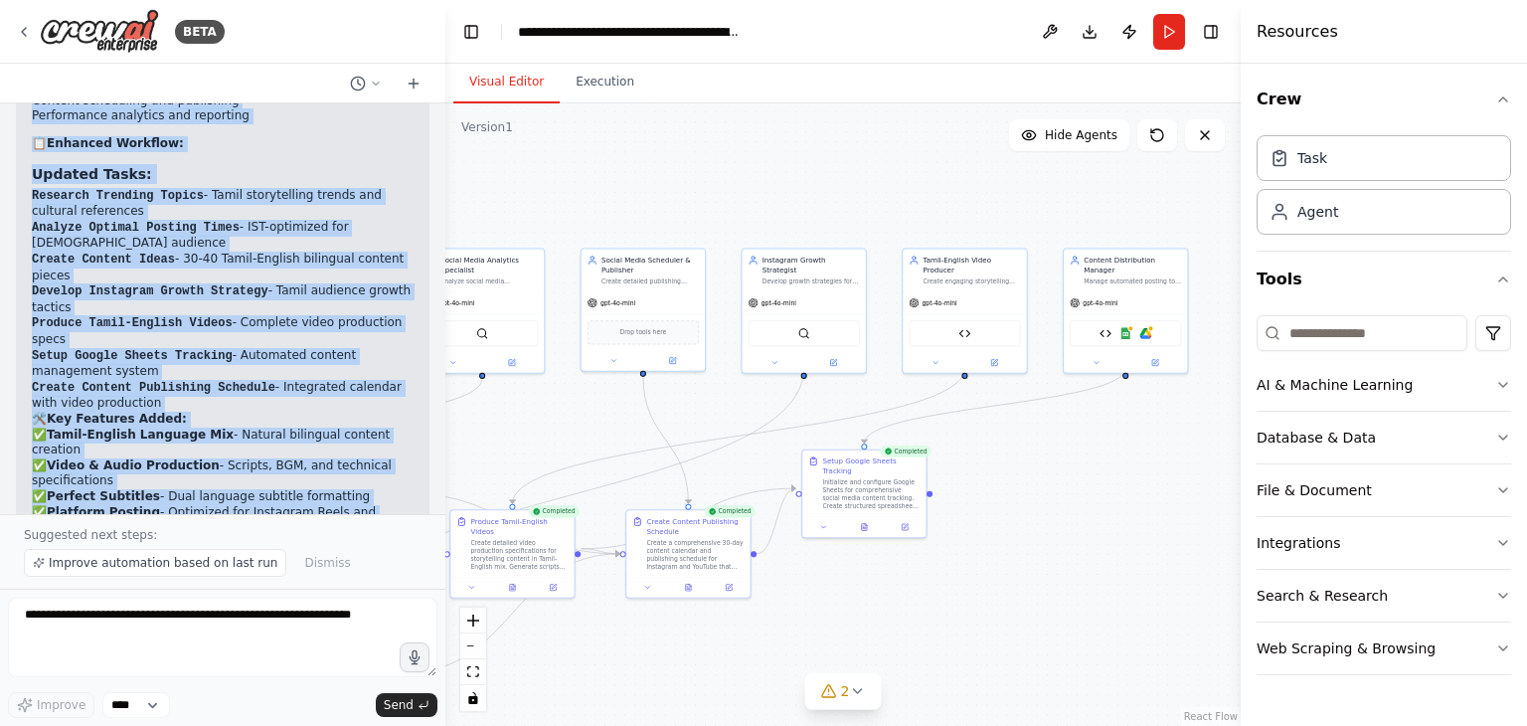
scroll to position [9334, 0]
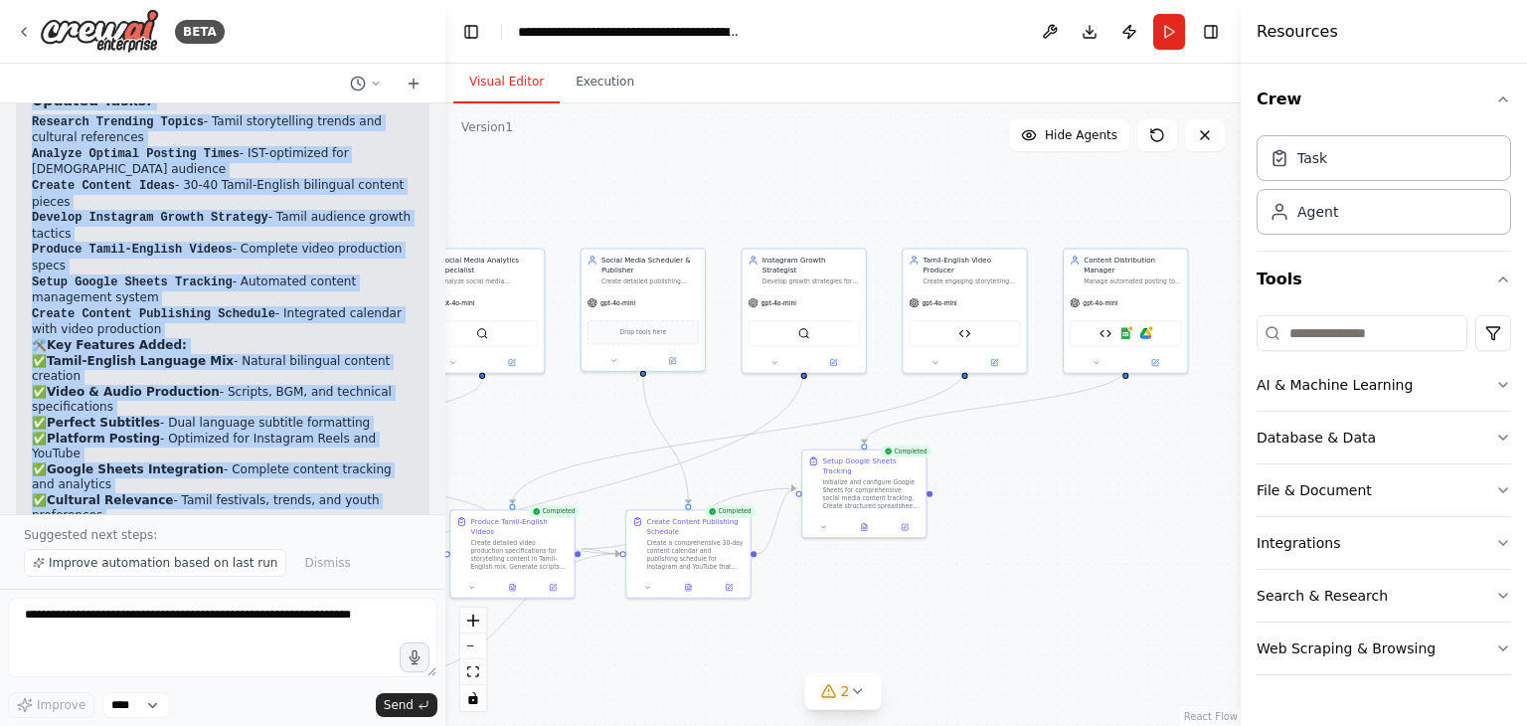
drag, startPoint x: 27, startPoint y: 235, endPoint x: 336, endPoint y: 444, distance: 373.2
click at [336, 444] on div "Perfect! I've completely transformed your automation into a Tamil-English Story…" at bounding box center [223, 243] width 414 height 1189
copy div "Perfect! I've completely transformed your automation into a Tamil-English Story…"
click at [800, 173] on div ".deletable-edge-delete-btn { width: 20px; height: 20px; border: 0px solid #ffff…" at bounding box center [844, 414] width 796 height 623
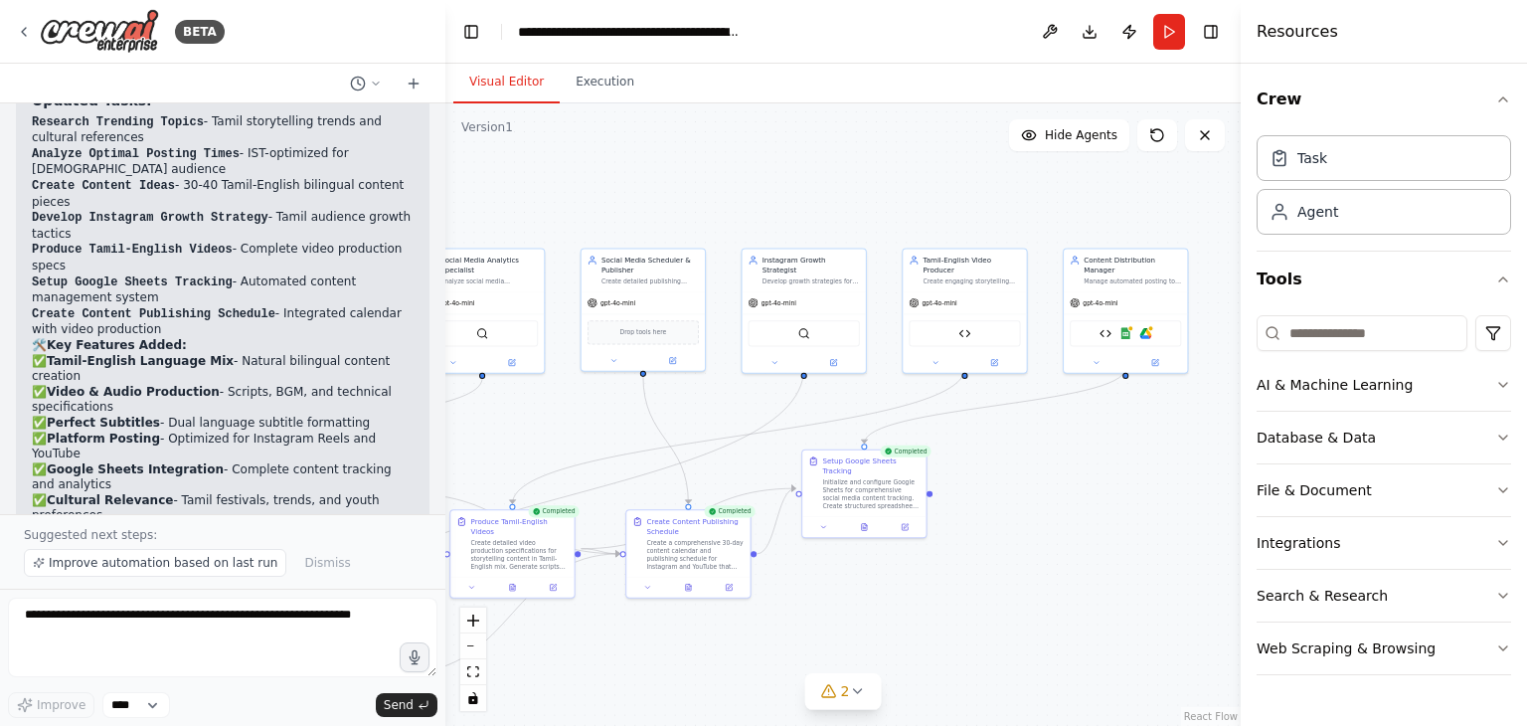
click at [332, 551] on div "Improve automation based on last run Dismiss" at bounding box center [223, 563] width 398 height 28
